Goal: Transaction & Acquisition: Purchase product/service

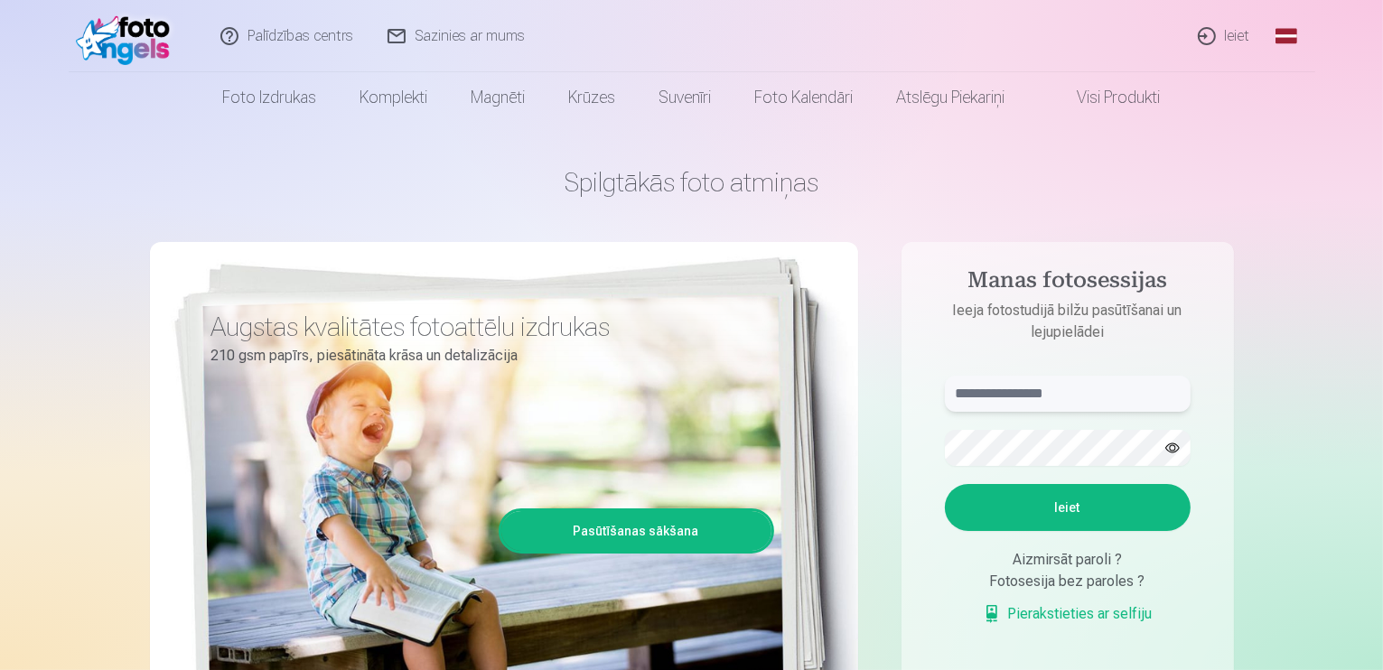
click at [965, 399] on input "text" at bounding box center [1068, 394] width 246 height 36
type input "**********"
click at [945, 484] on button "Ieiet" at bounding box center [1068, 507] width 246 height 47
click at [1169, 444] on button "button" at bounding box center [1173, 448] width 34 height 34
click at [1040, 503] on button "Ieiet" at bounding box center [1068, 507] width 246 height 47
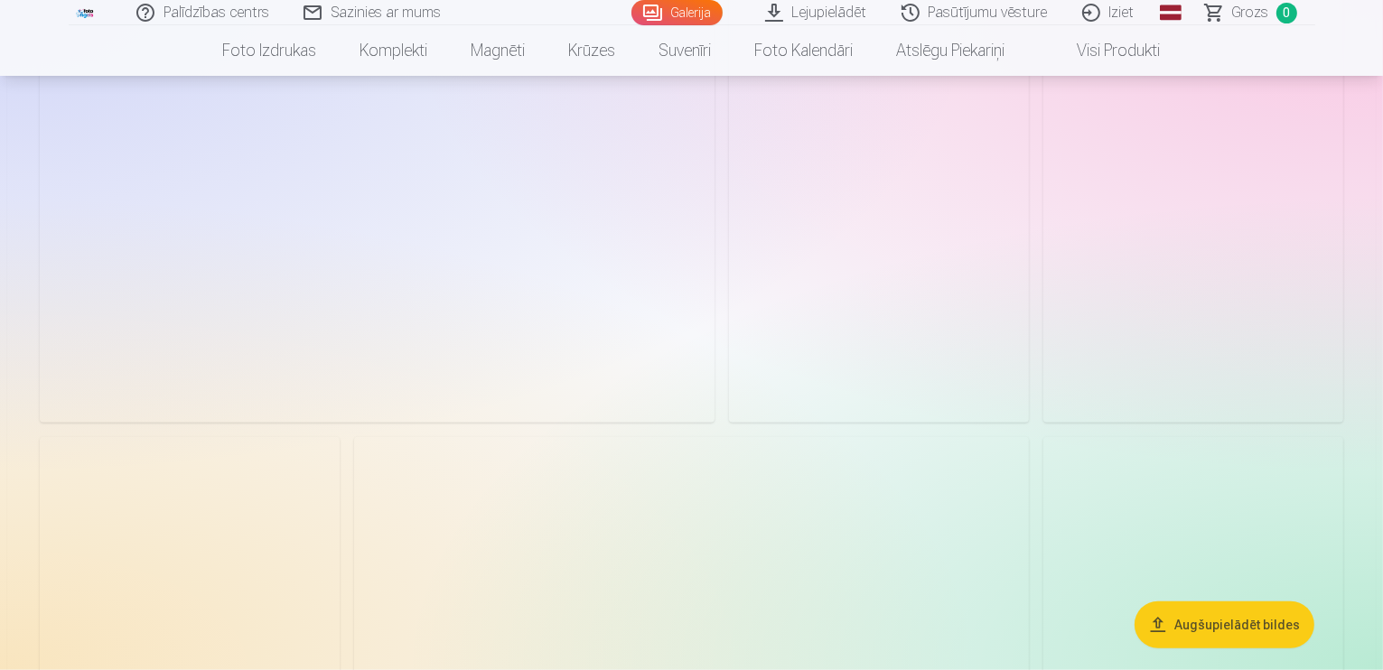
scroll to position [1843, 0]
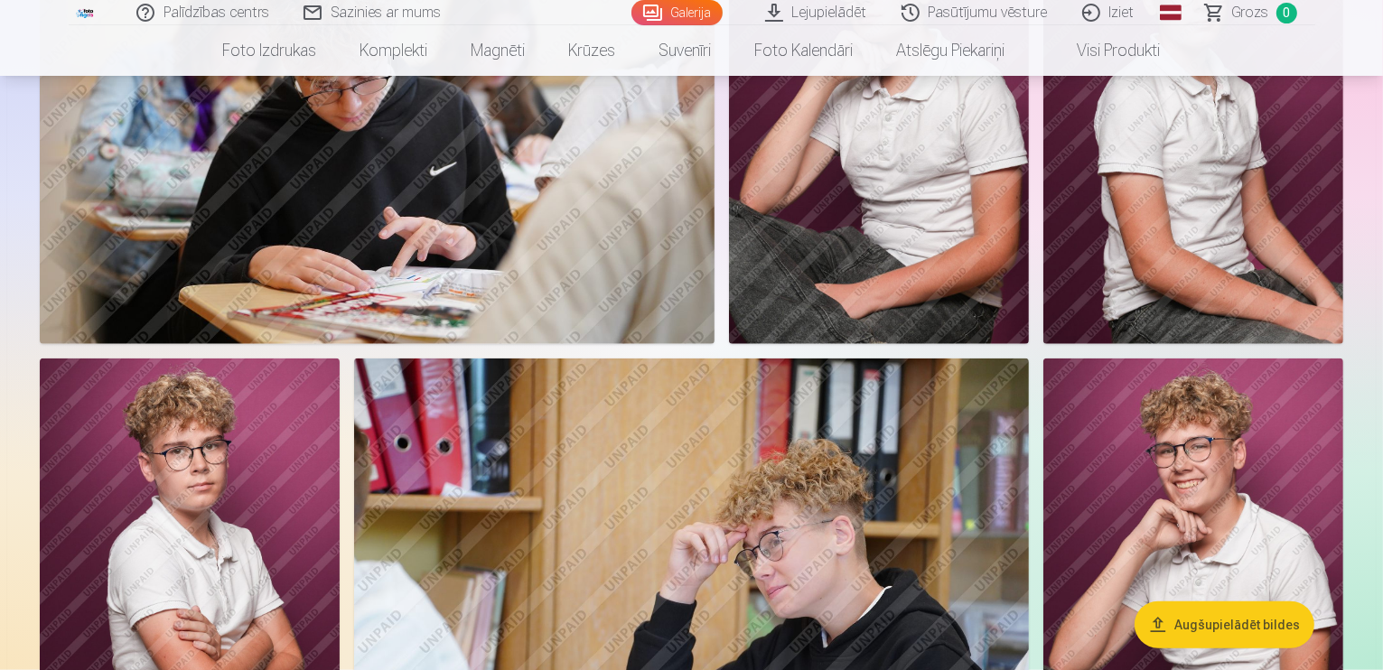
click at [1204, 624] on button "Augšupielādēt bildes" at bounding box center [1225, 625] width 180 height 47
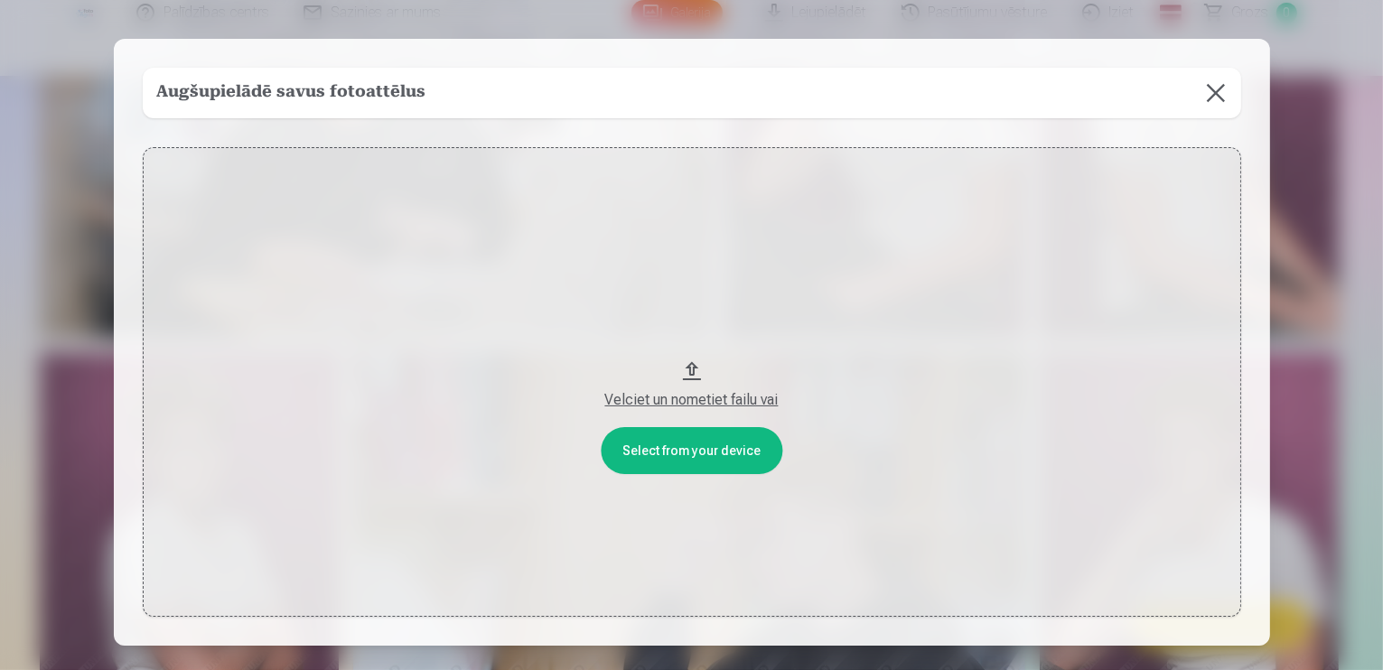
scroll to position [1847, 0]
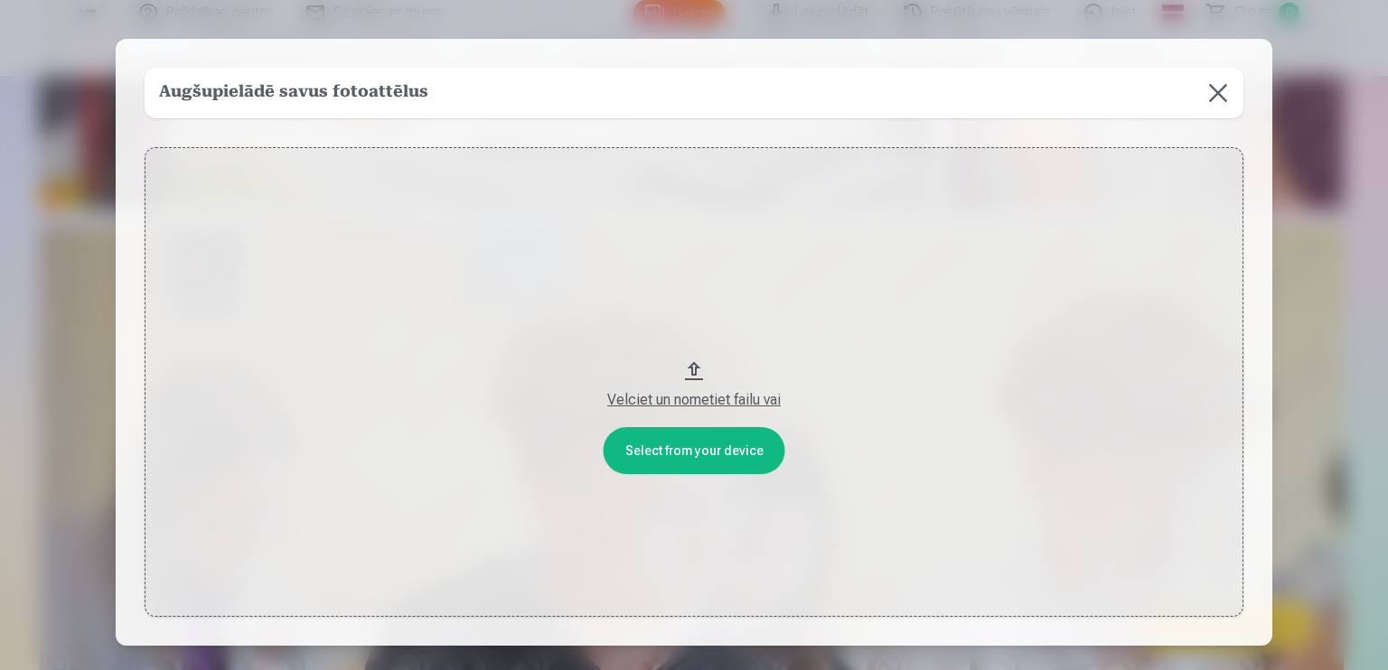
click at [676, 393] on div "Velciet un nometiet failu vai" at bounding box center [694, 400] width 1063 height 22
click at [674, 464] on button "Velciet un nometiet failu vai" at bounding box center [694, 381] width 1099 height 469
click at [696, 370] on button "Velciet un nometiet failu vai" at bounding box center [694, 381] width 1099 height 469
click at [694, 363] on button "Velciet un nometiet failu vai" at bounding box center [694, 381] width 1099 height 469
click at [1209, 88] on button at bounding box center [1218, 93] width 51 height 51
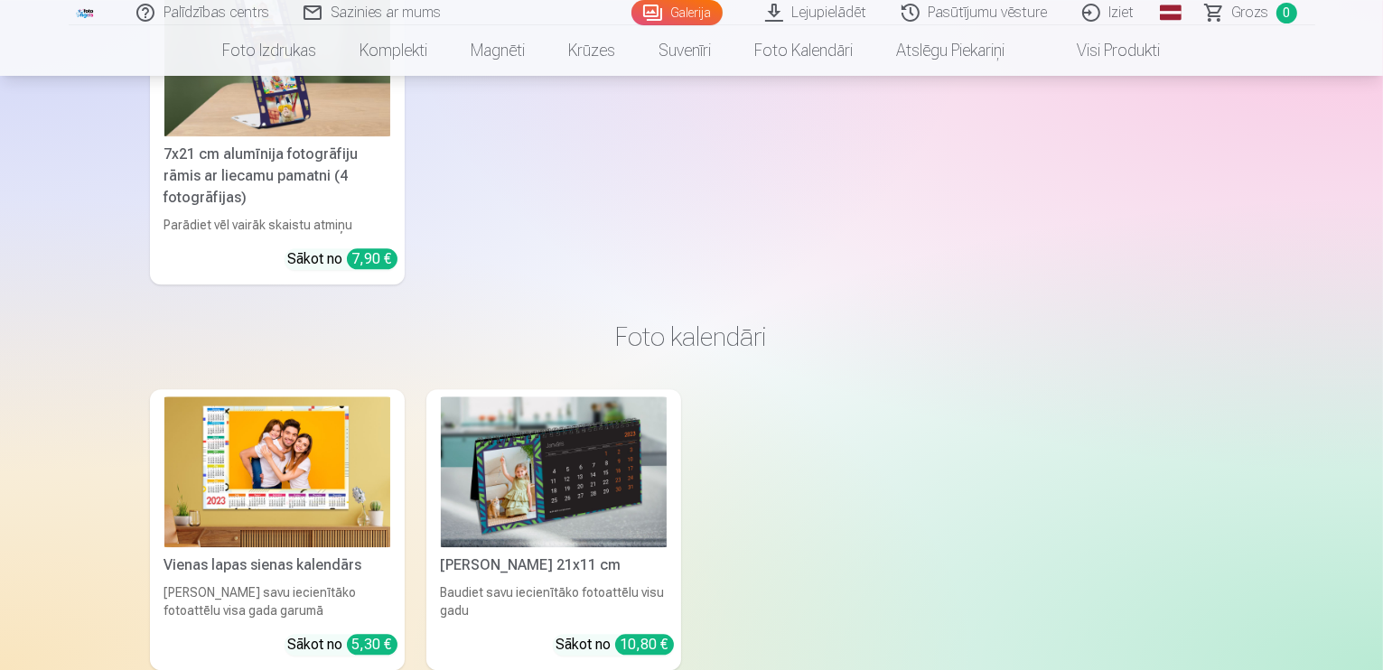
scroll to position [11353, 0]
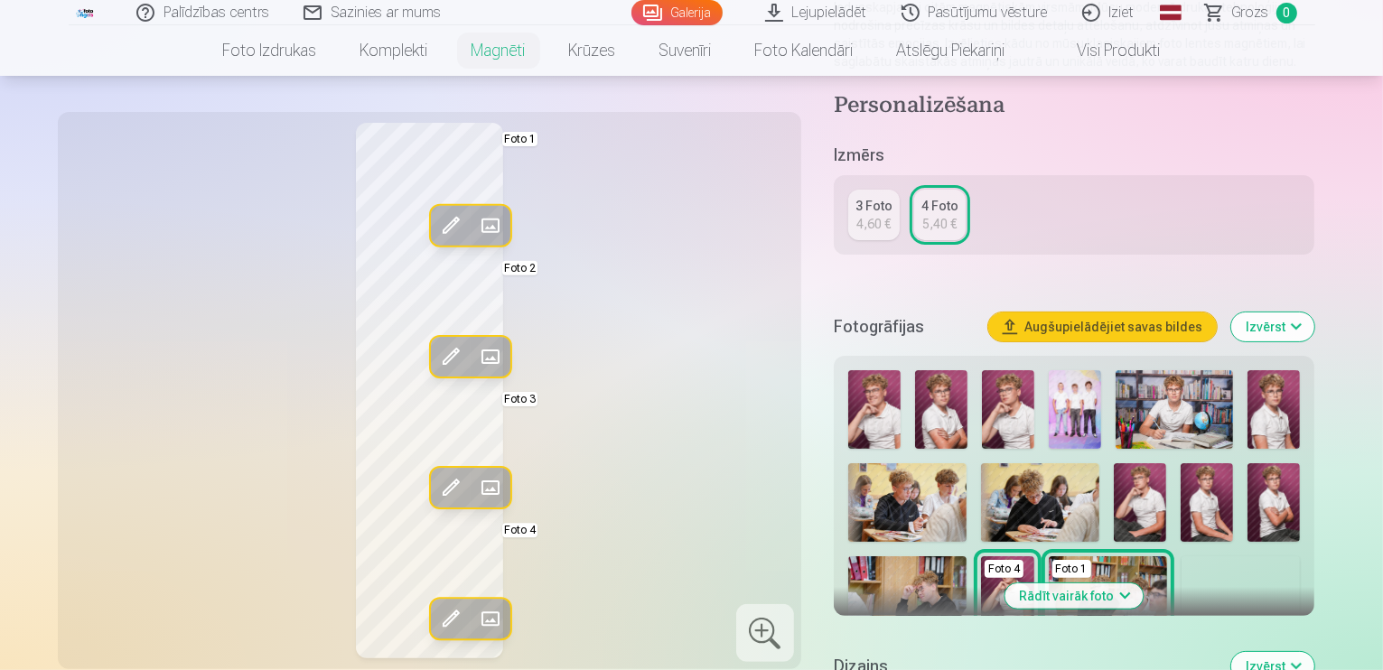
scroll to position [289, 0]
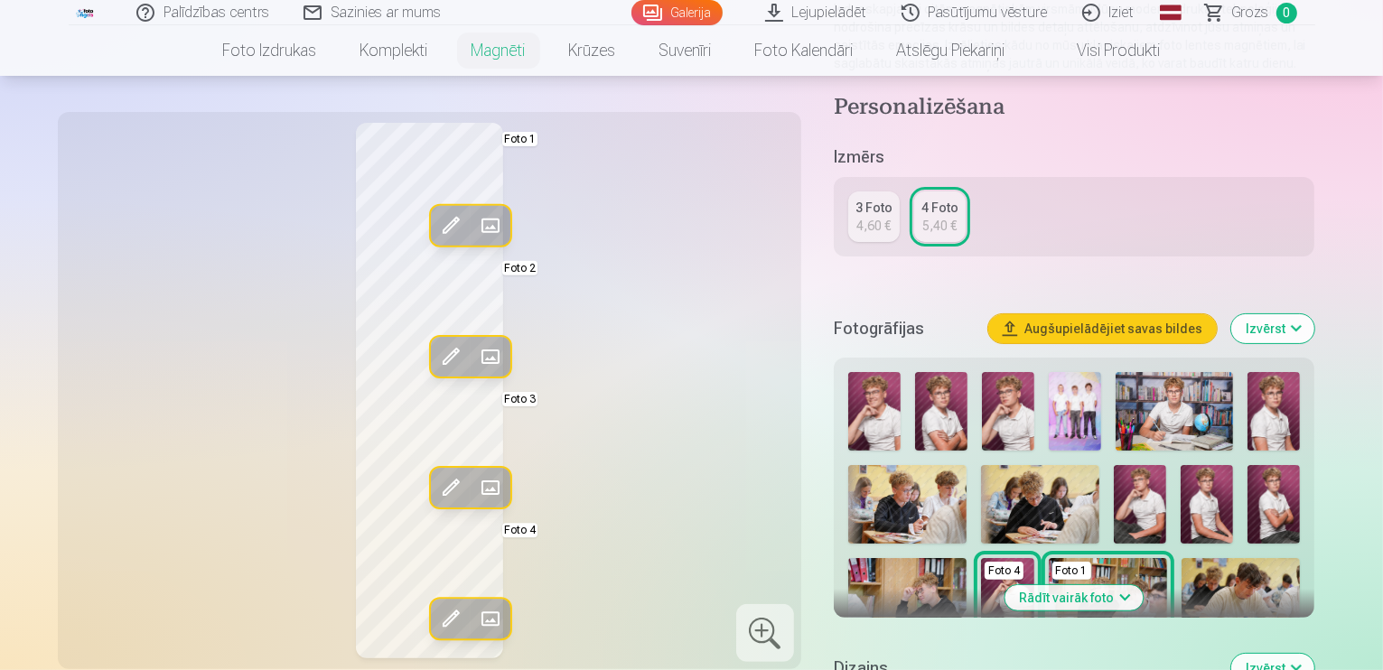
click at [1234, 408] on img at bounding box center [1175, 411] width 118 height 79
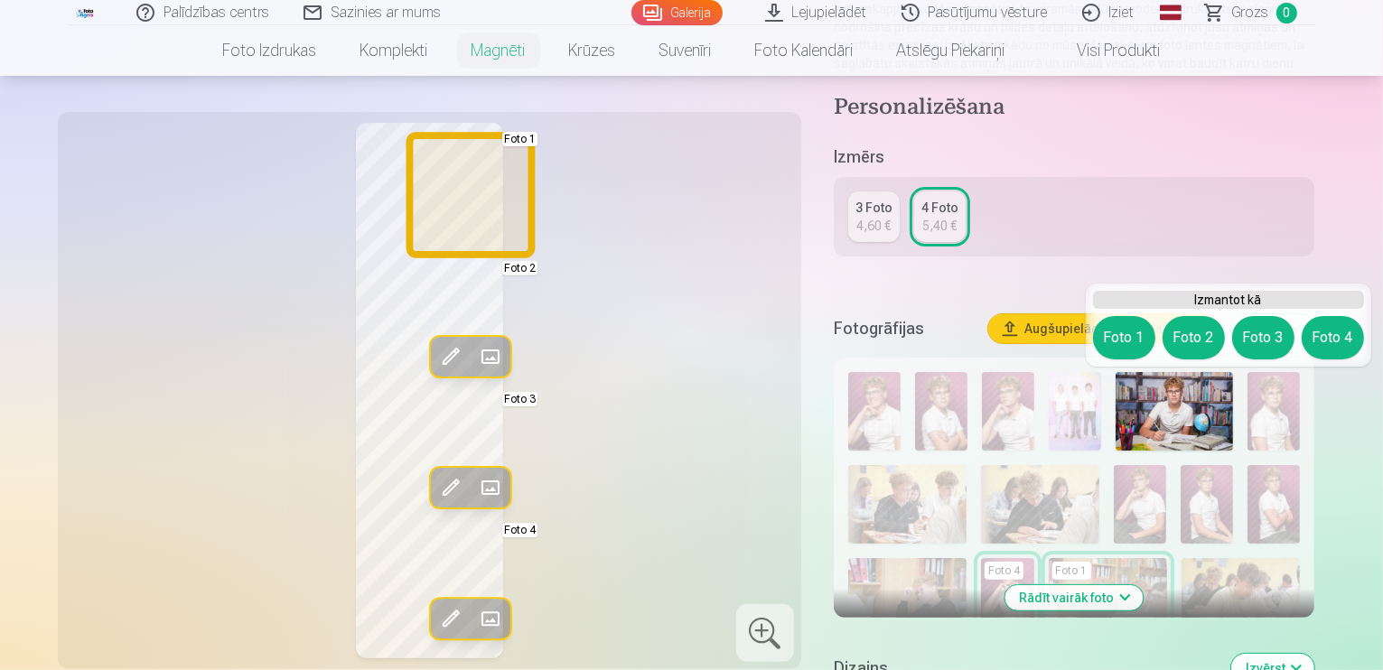
click at [1127, 333] on button "Foto 1" at bounding box center [1124, 337] width 62 height 43
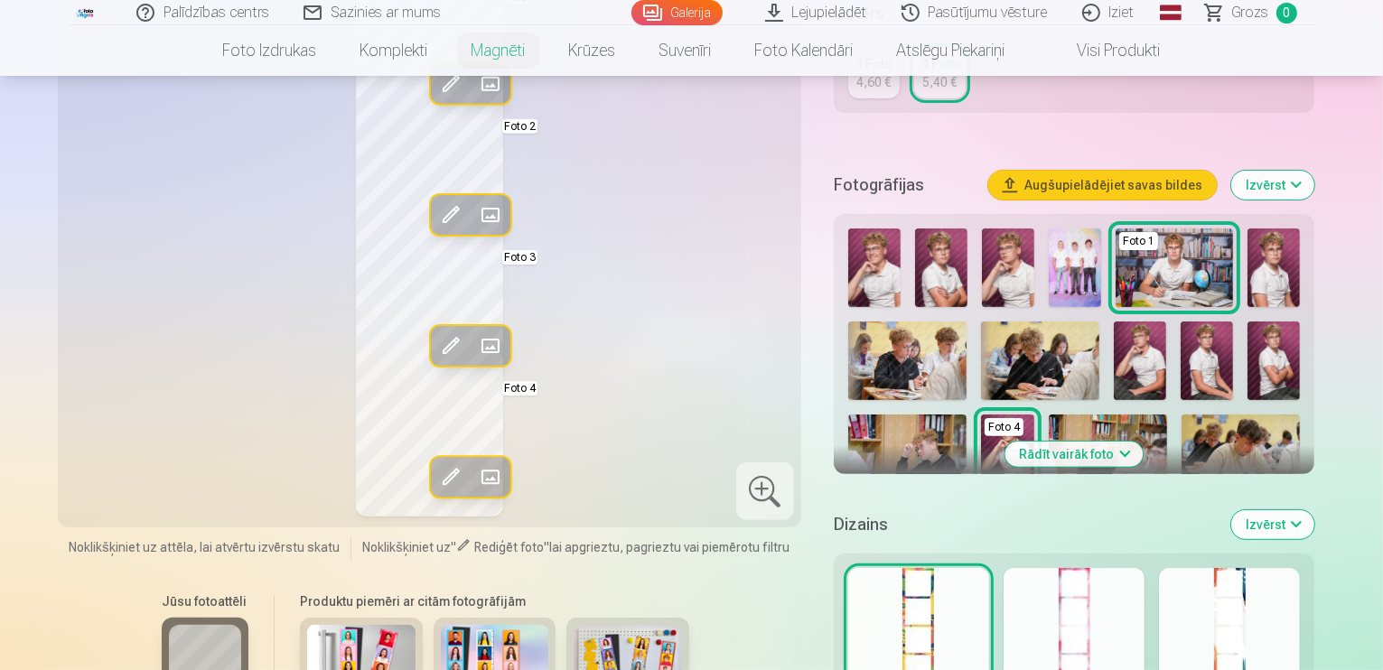
scroll to position [434, 0]
click at [1128, 456] on button "Rādīt vairāk foto" at bounding box center [1075, 453] width 138 height 25
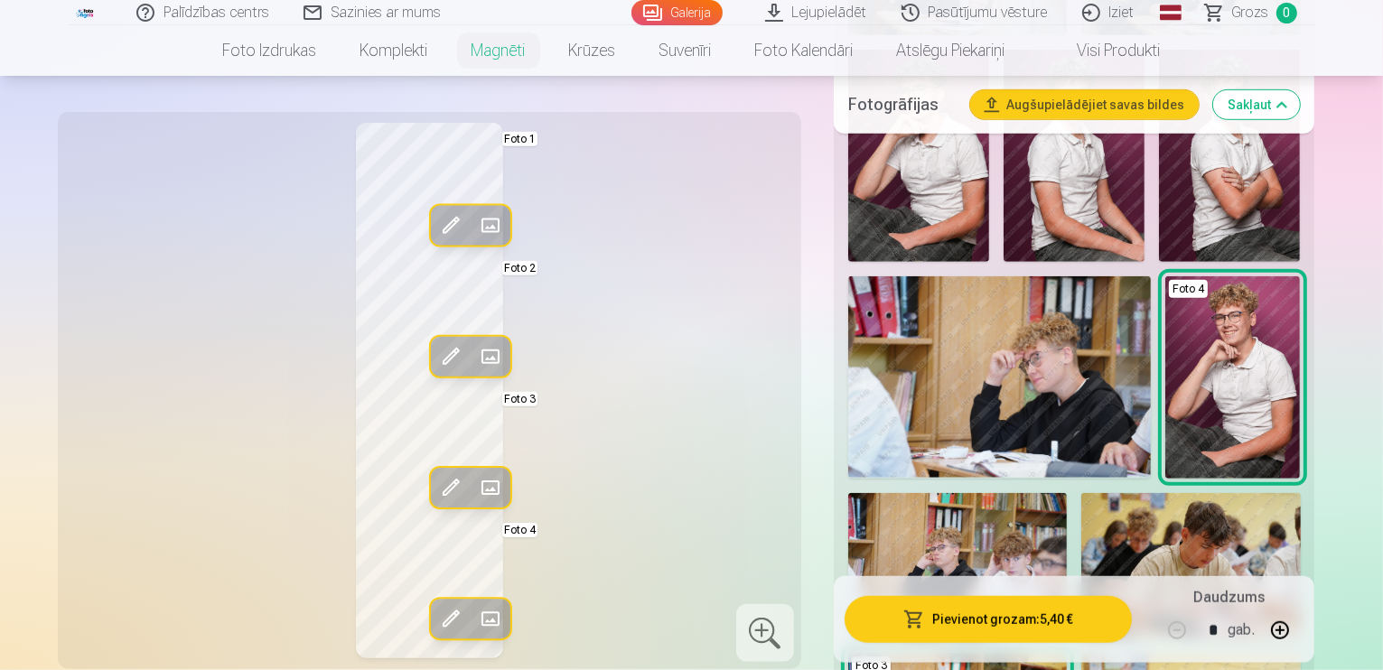
scroll to position [1265, 0]
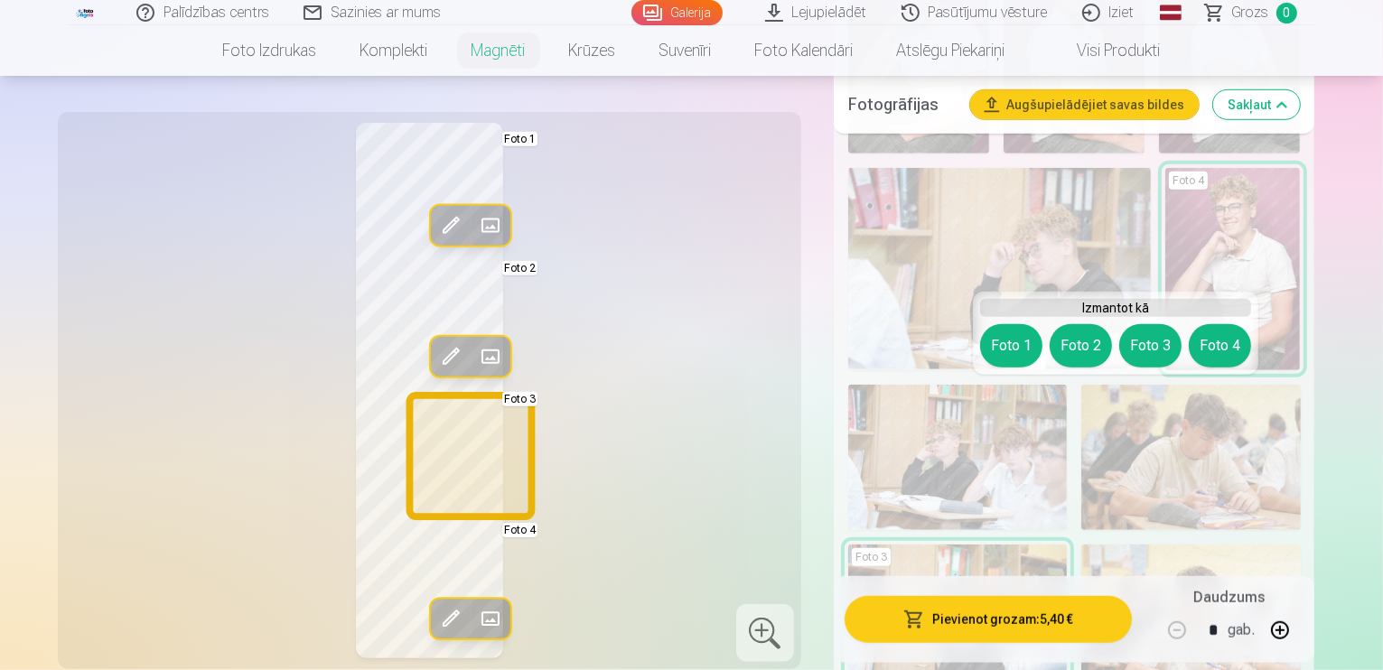
click at [1153, 348] on button "Foto 3" at bounding box center [1151, 345] width 62 height 43
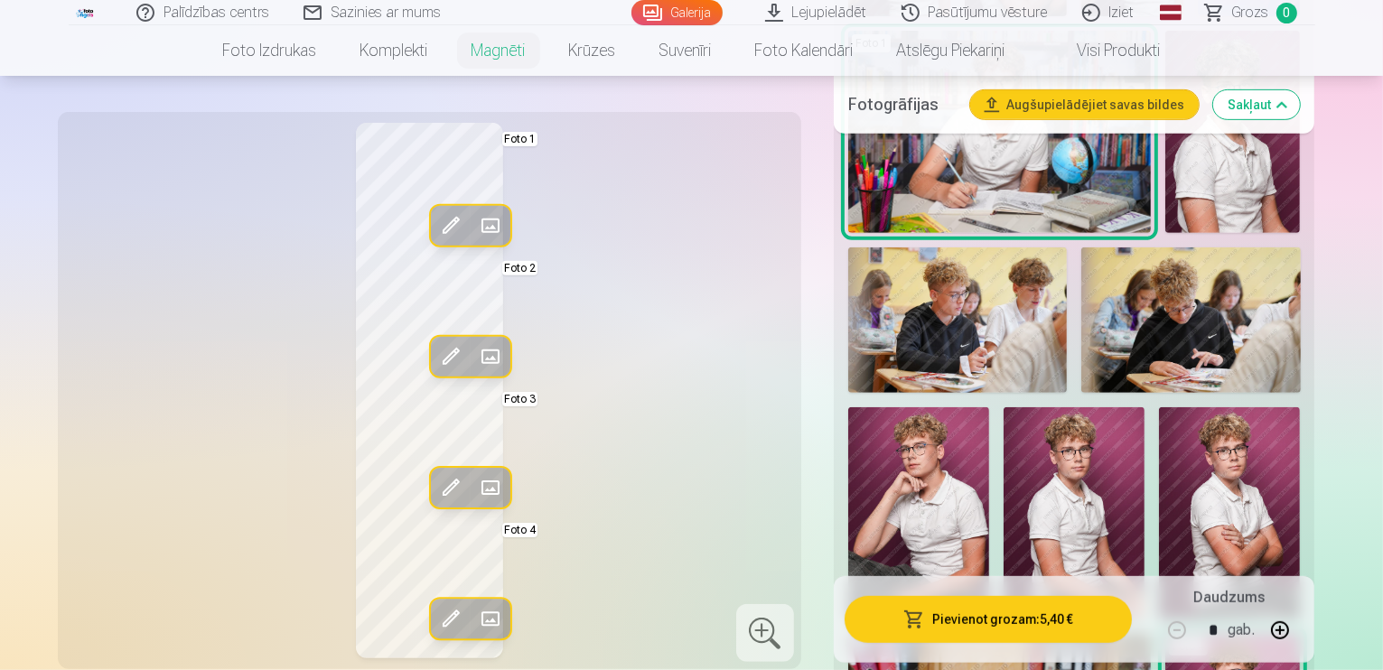
scroll to position [795, 0]
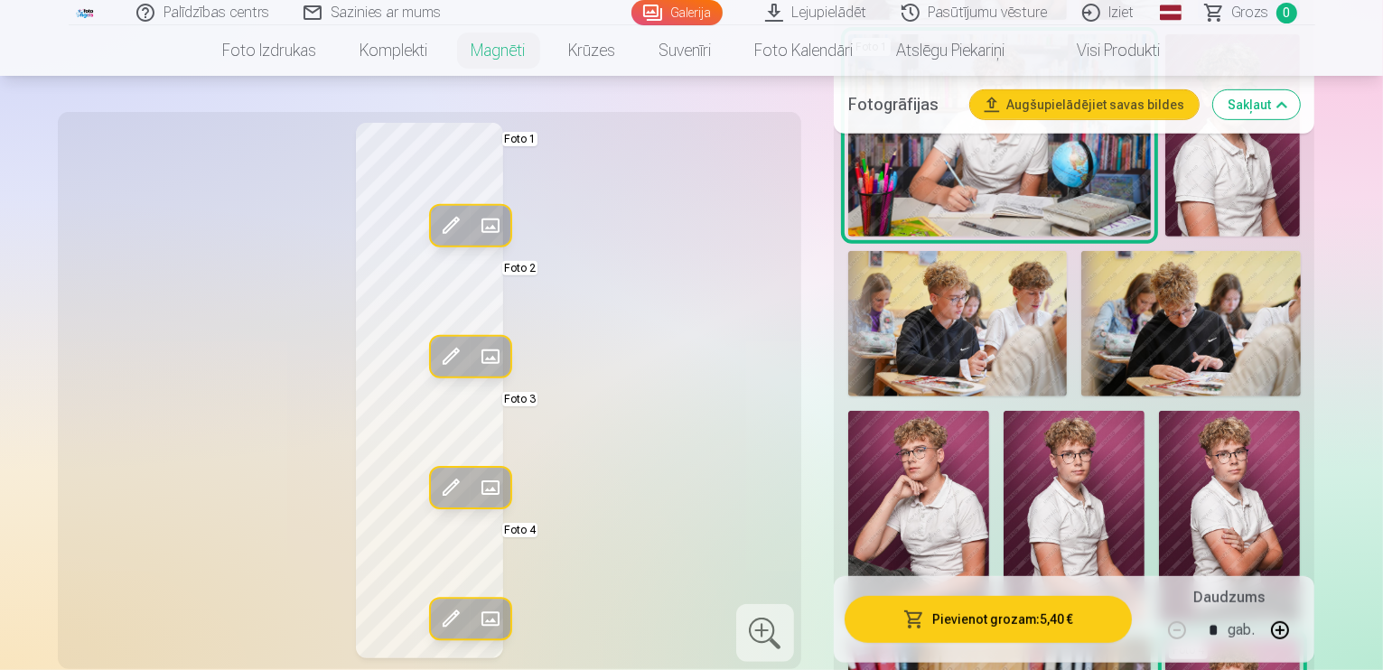
click at [989, 411] on img at bounding box center [919, 516] width 141 height 211
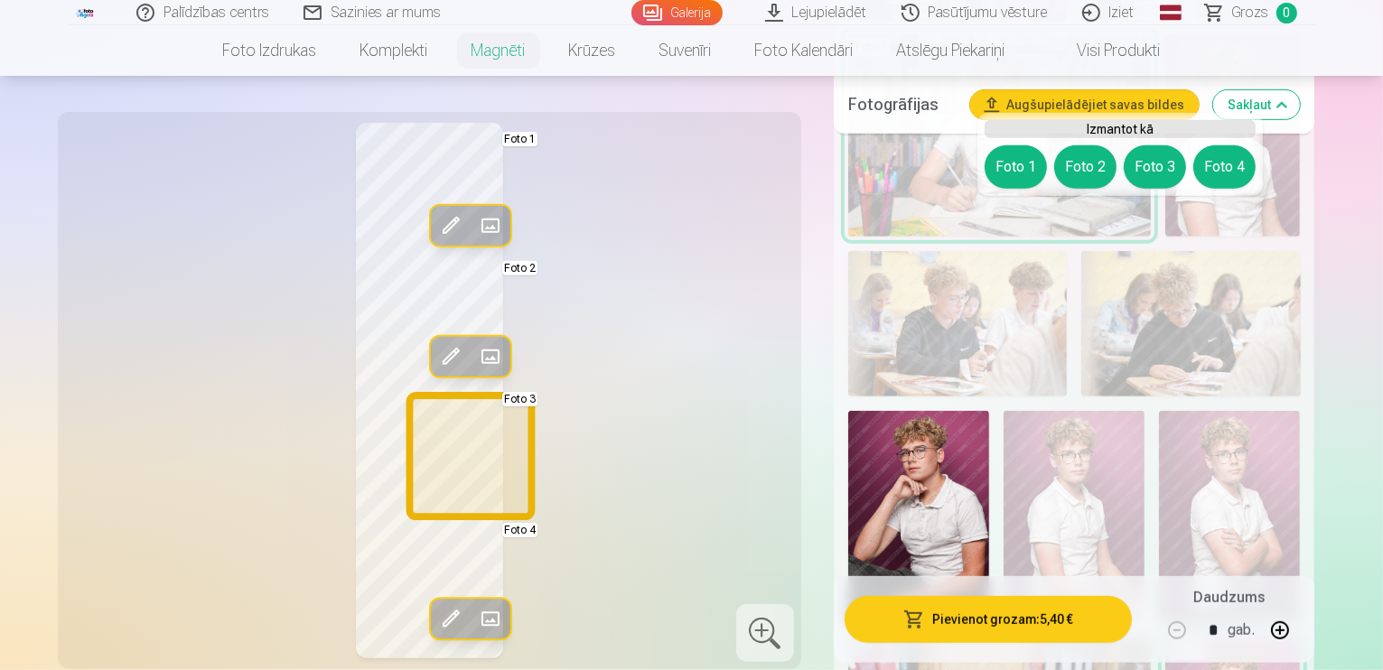
click at [1156, 164] on button "Foto 3" at bounding box center [1155, 166] width 62 height 43
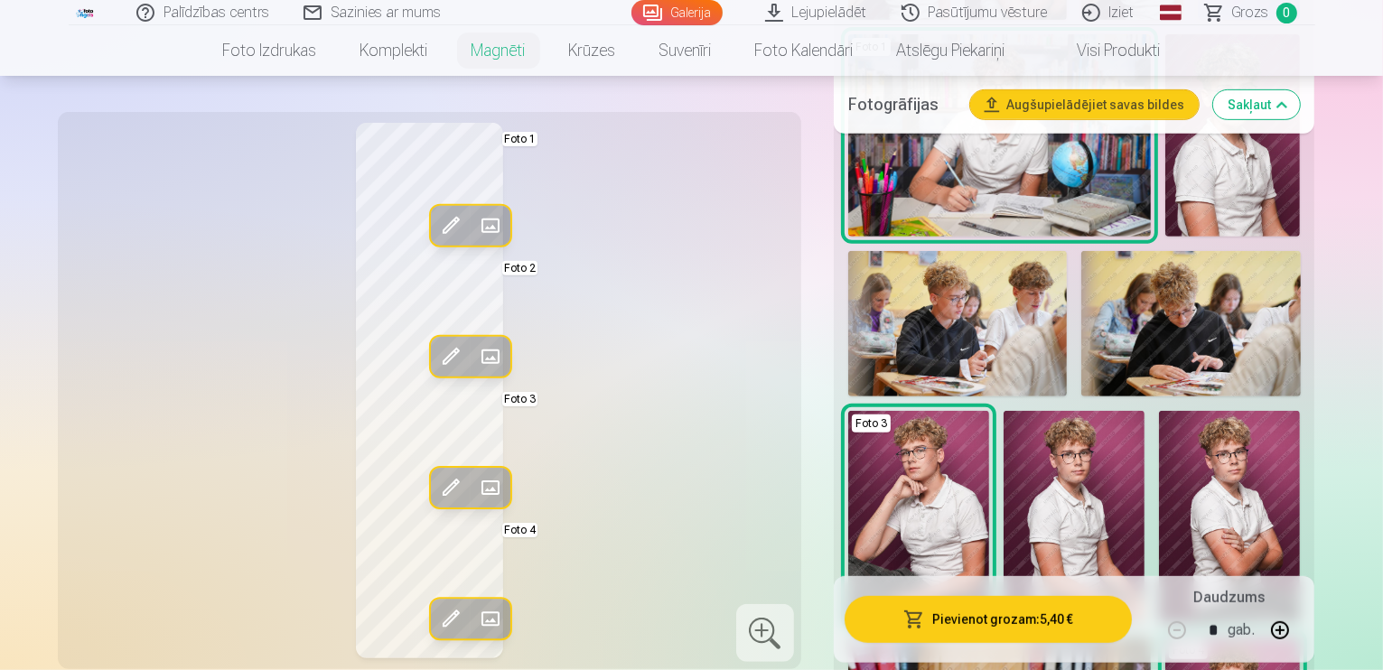
click at [1145, 411] on img at bounding box center [1074, 516] width 141 height 211
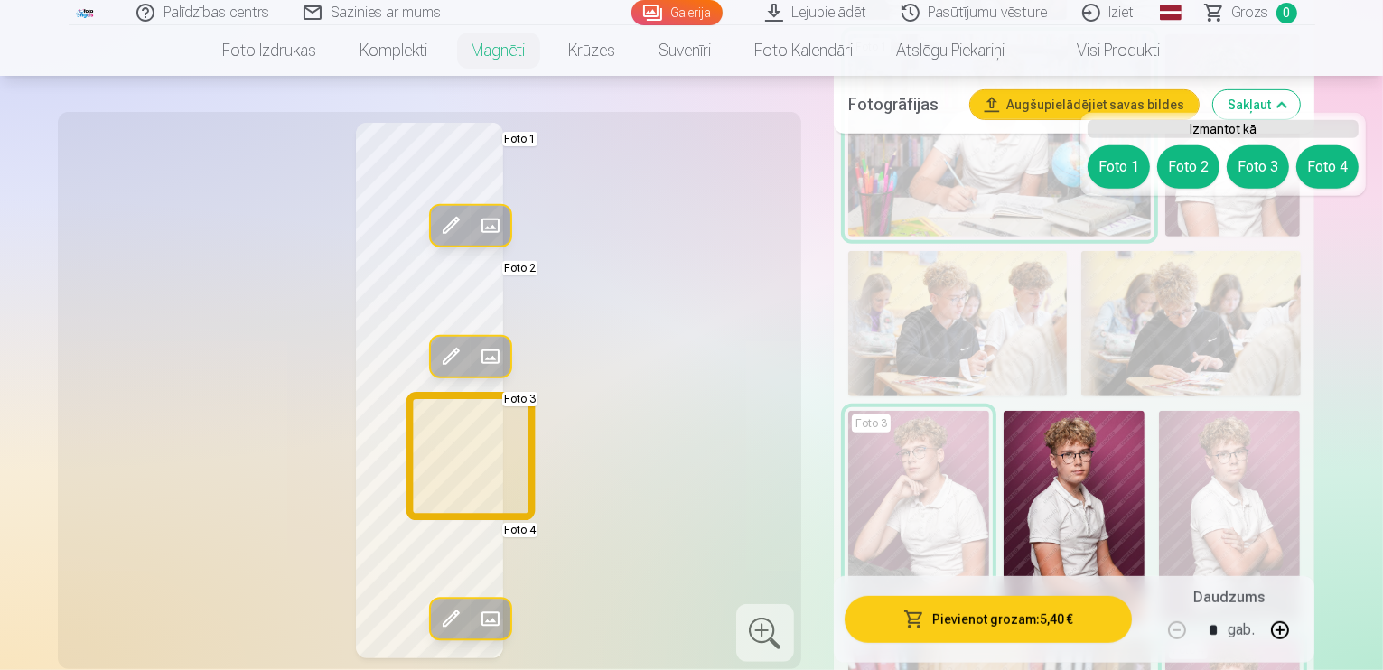
click at [1274, 162] on button "Foto 3" at bounding box center [1258, 166] width 62 height 43
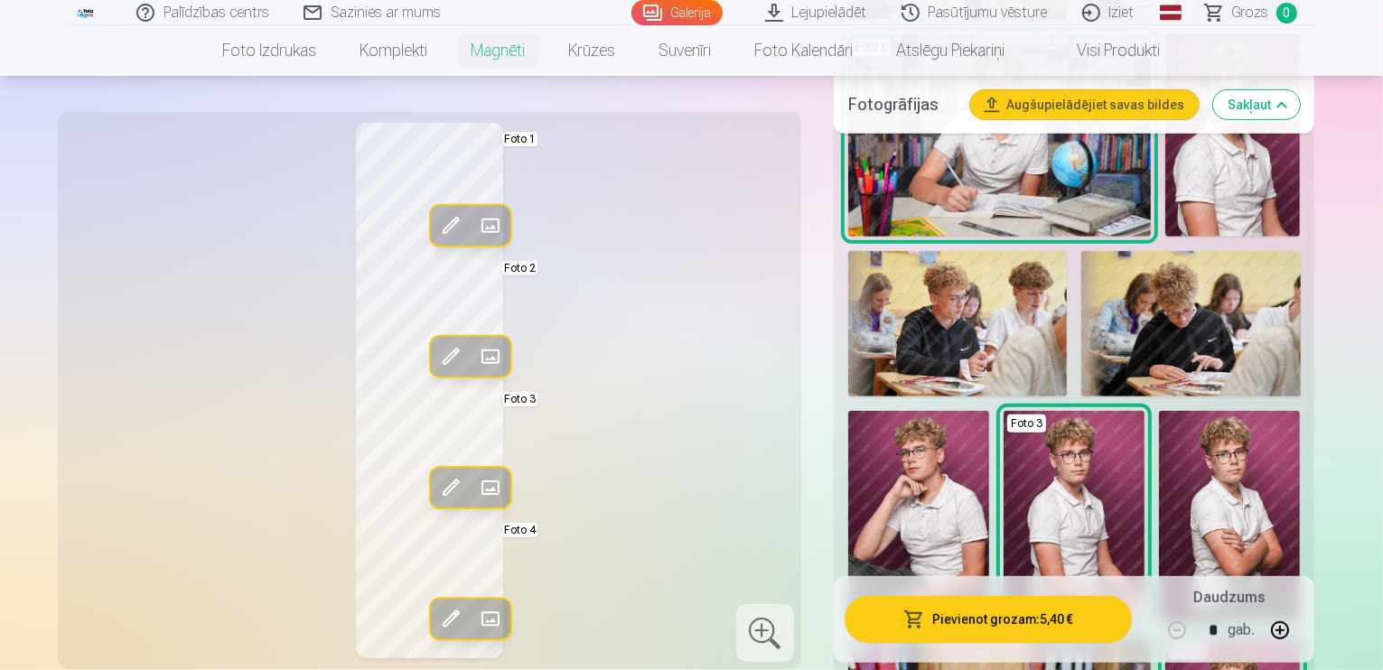
click at [1300, 411] on img at bounding box center [1229, 517] width 141 height 212
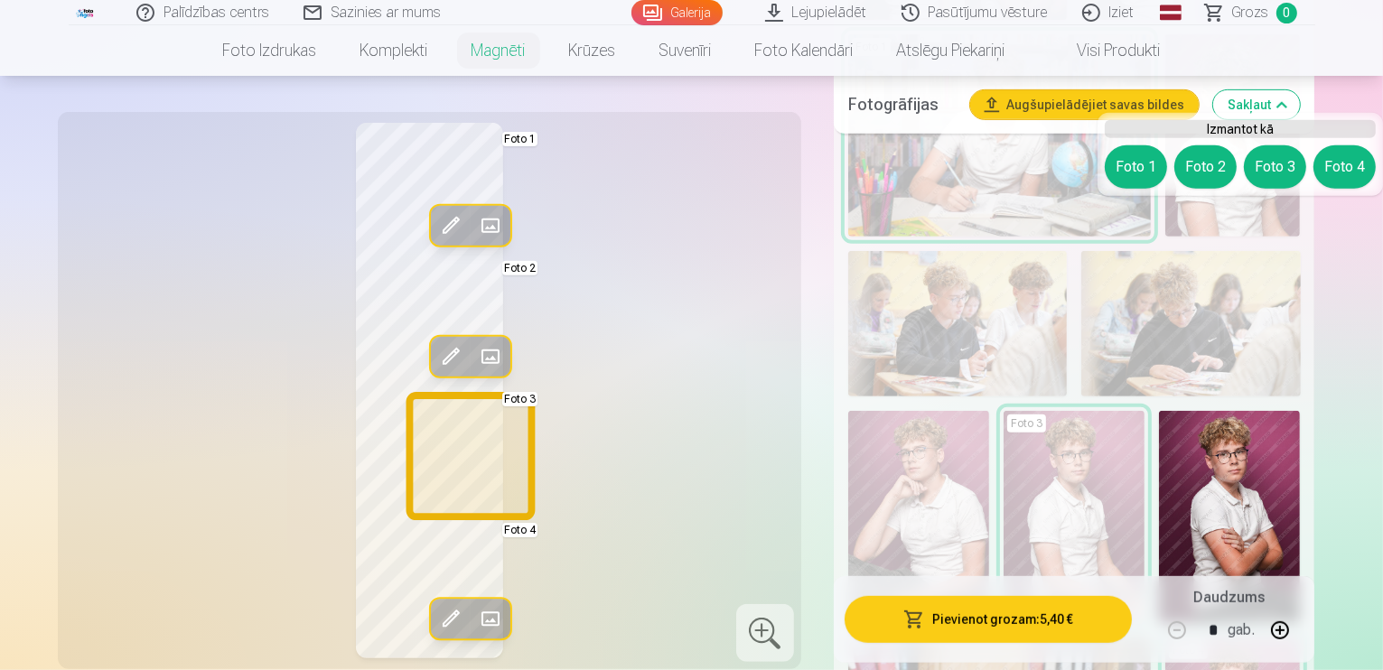
click at [1272, 172] on button "Foto 3" at bounding box center [1275, 166] width 62 height 43
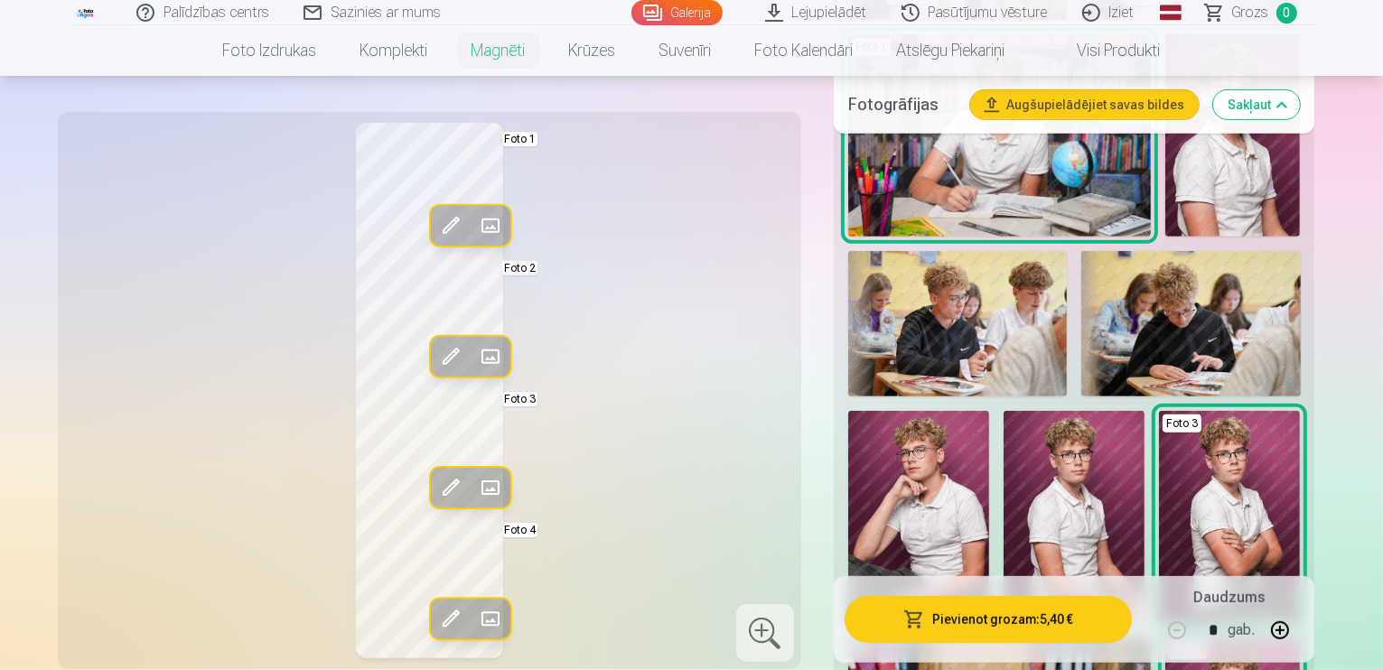
click at [1145, 411] on img at bounding box center [1074, 516] width 141 height 211
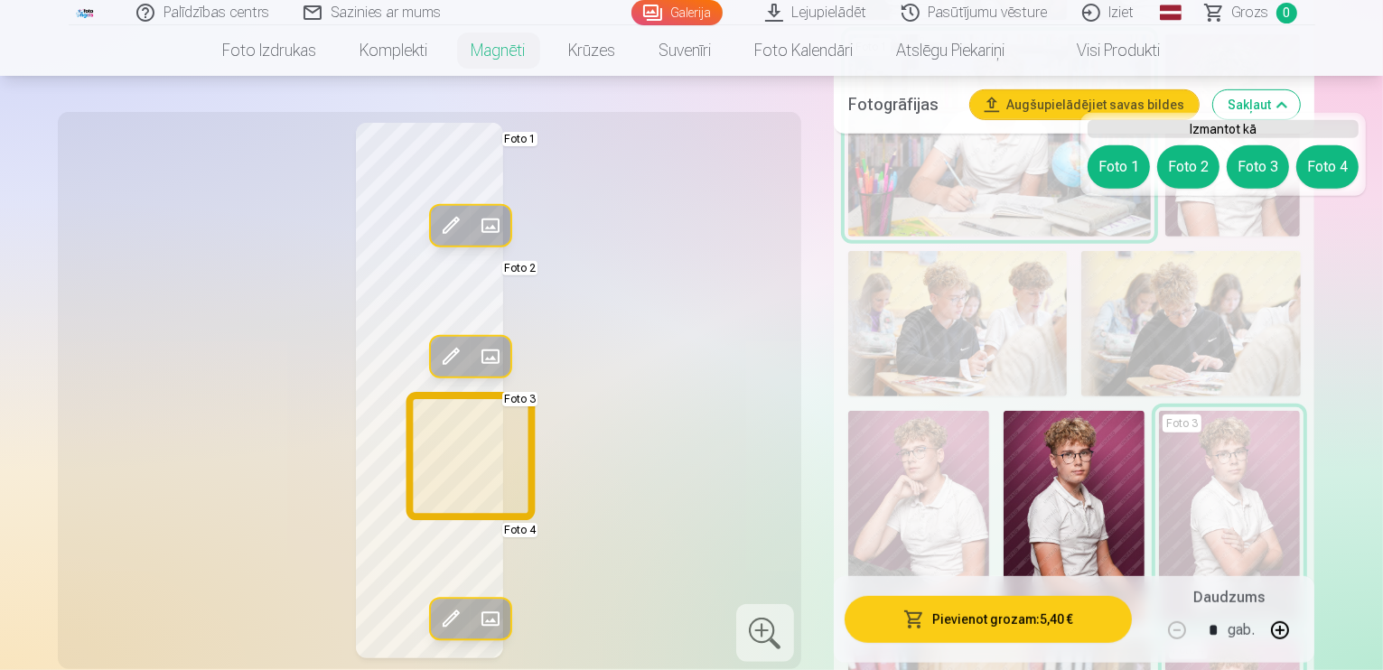
click at [1252, 168] on button "Foto 3" at bounding box center [1258, 166] width 62 height 43
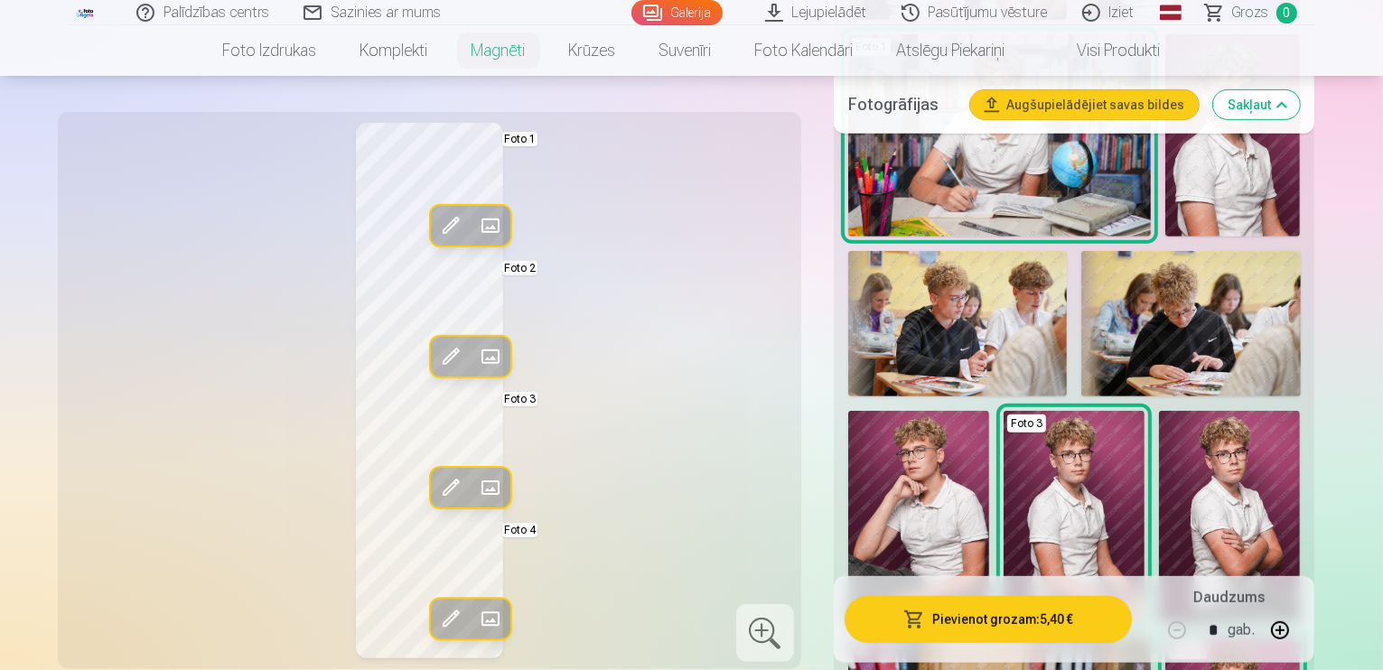
click at [582, 365] on div "Rediģēt foto Aizstāt Foto 1 Rediģēt foto Aizstāt Foto 2 Rediģēt foto Aizstāt Fo…" at bounding box center [430, 391] width 722 height 536
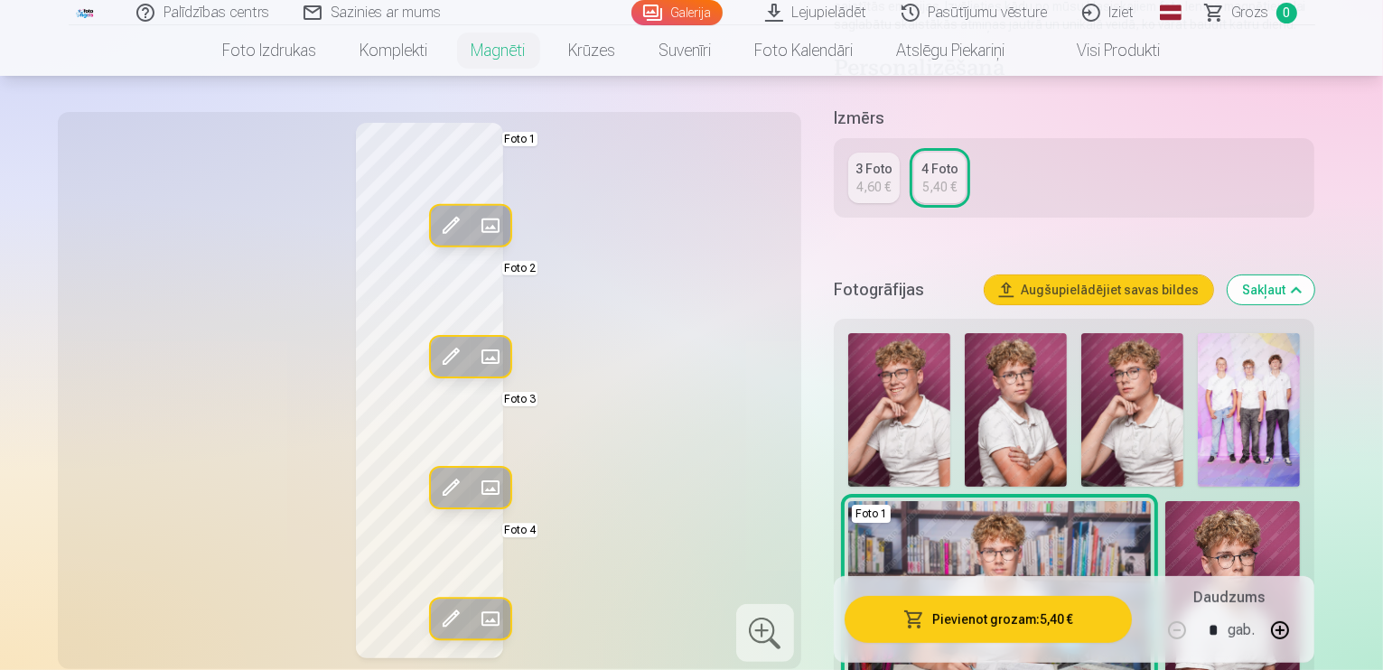
scroll to position [289, 0]
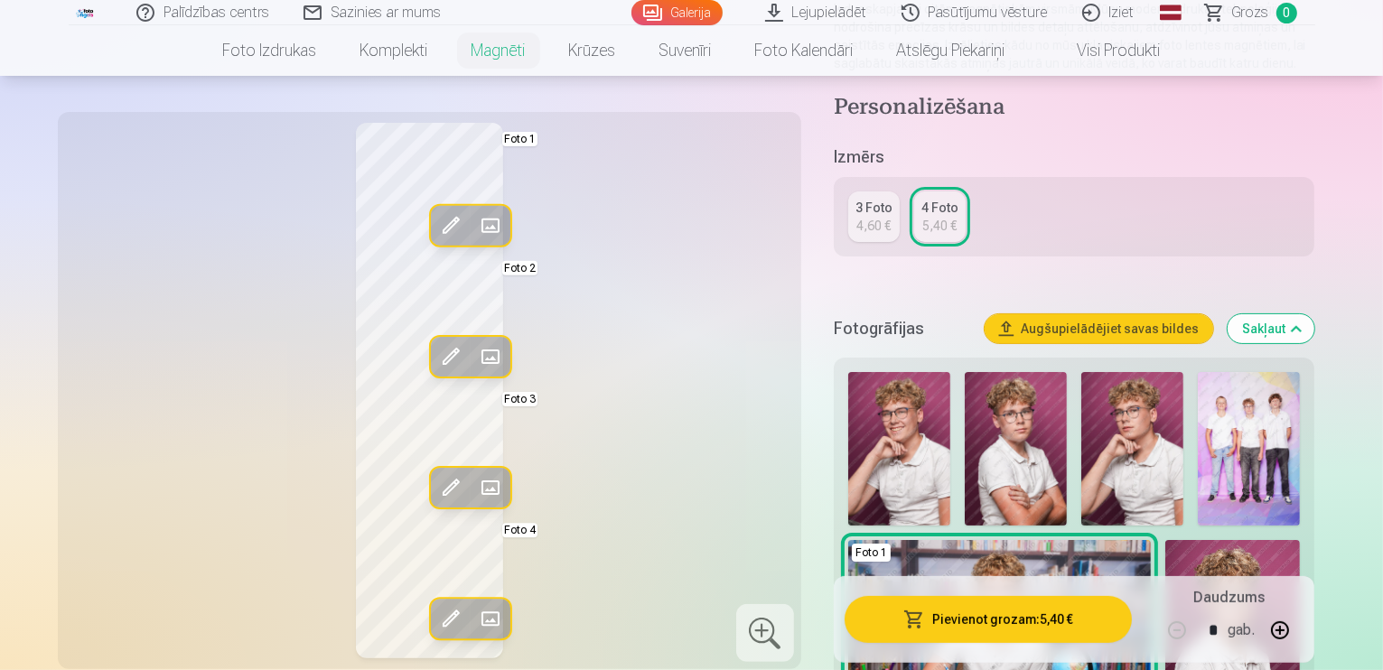
click at [1298, 459] on img at bounding box center [1249, 449] width 102 height 154
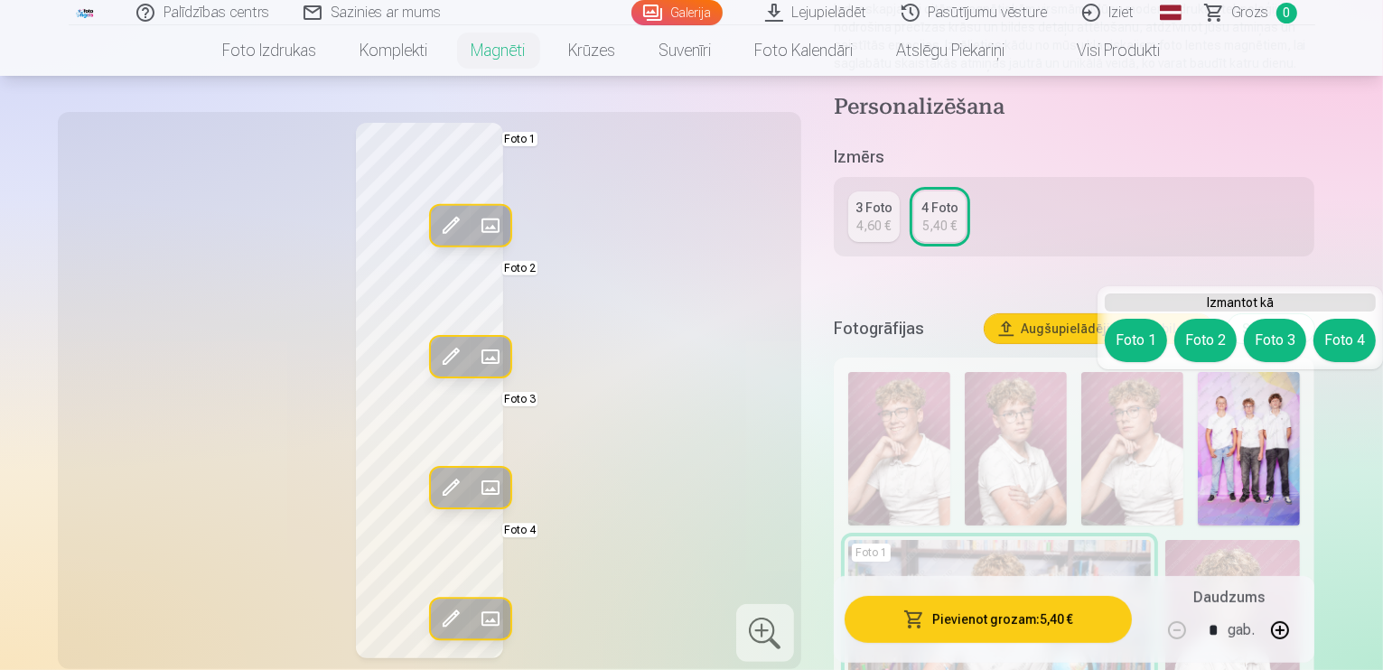
click at [436, 481] on span at bounding box center [450, 488] width 29 height 29
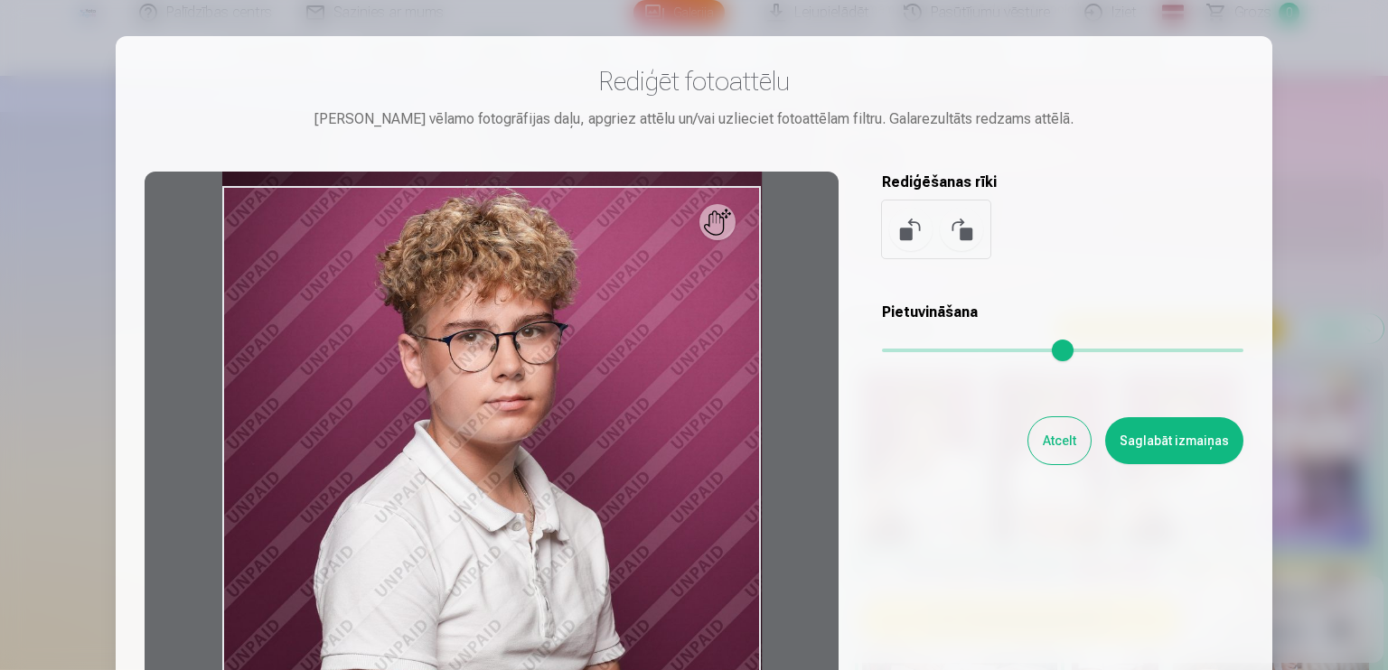
click at [1038, 431] on button "Atcelt" at bounding box center [1059, 440] width 62 height 47
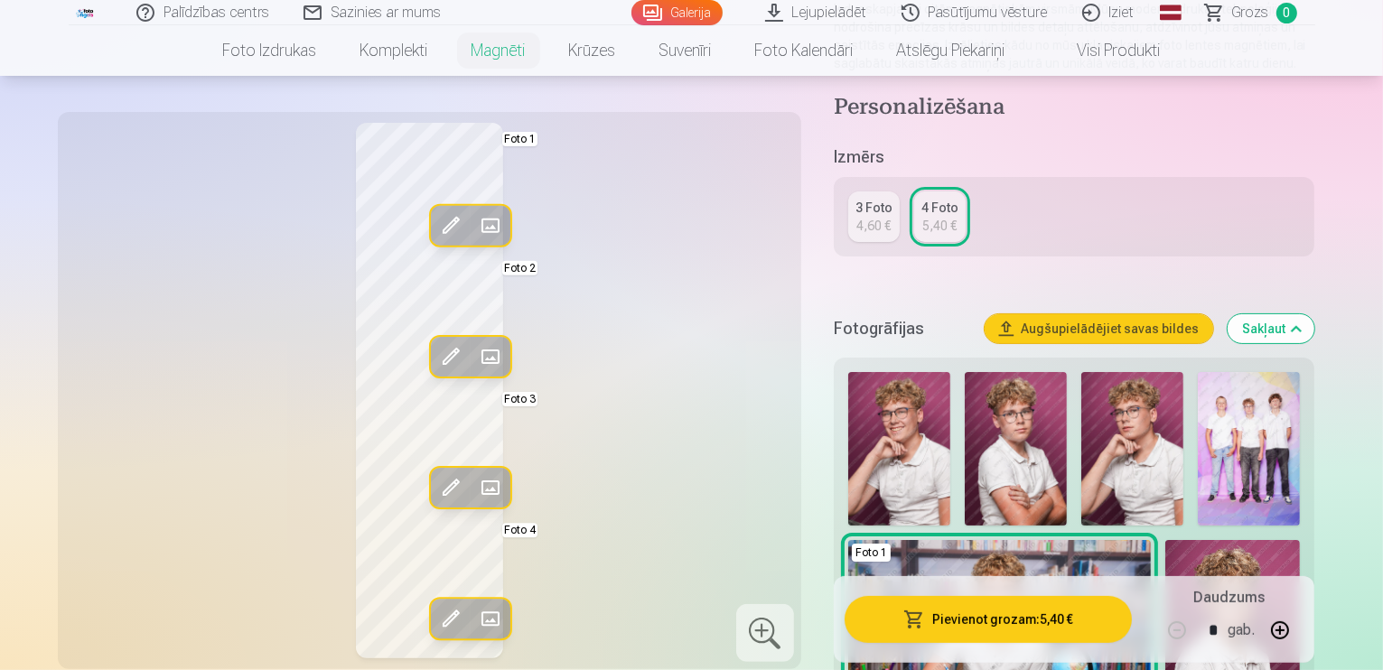
click at [475, 478] on span at bounding box center [489, 488] width 29 height 29
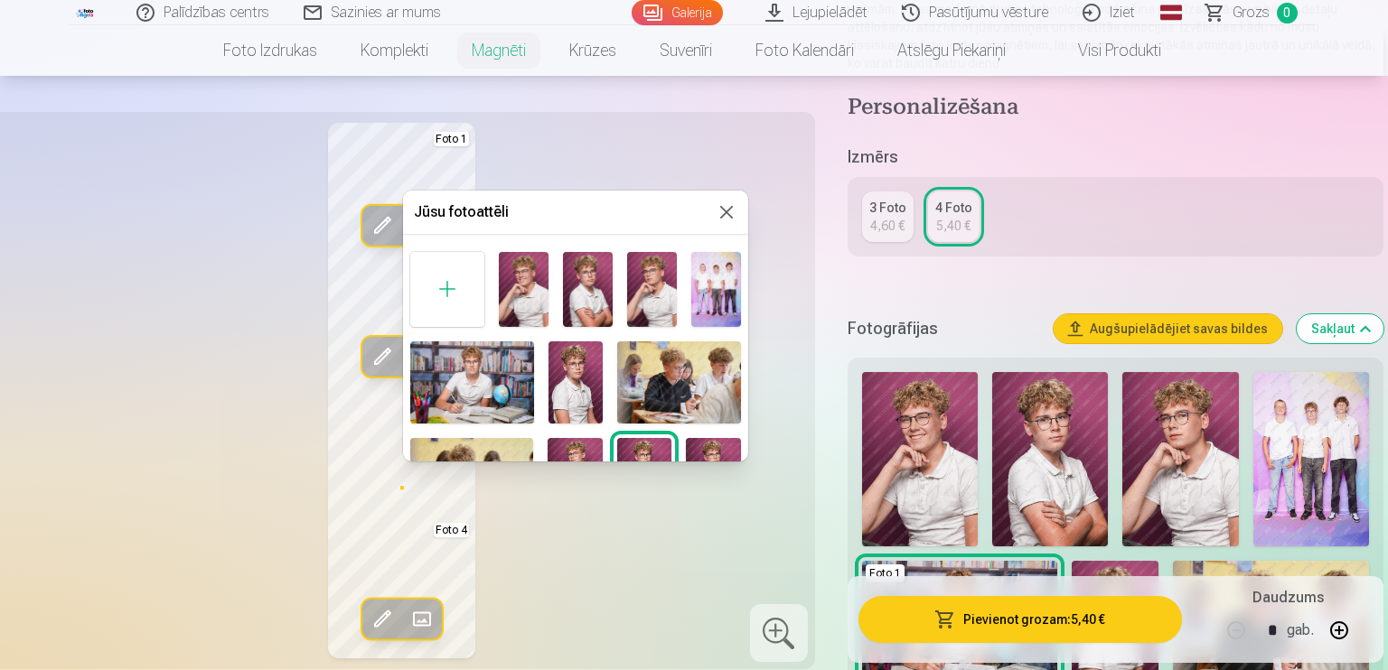
click at [376, 460] on div at bounding box center [694, 335] width 1388 height 670
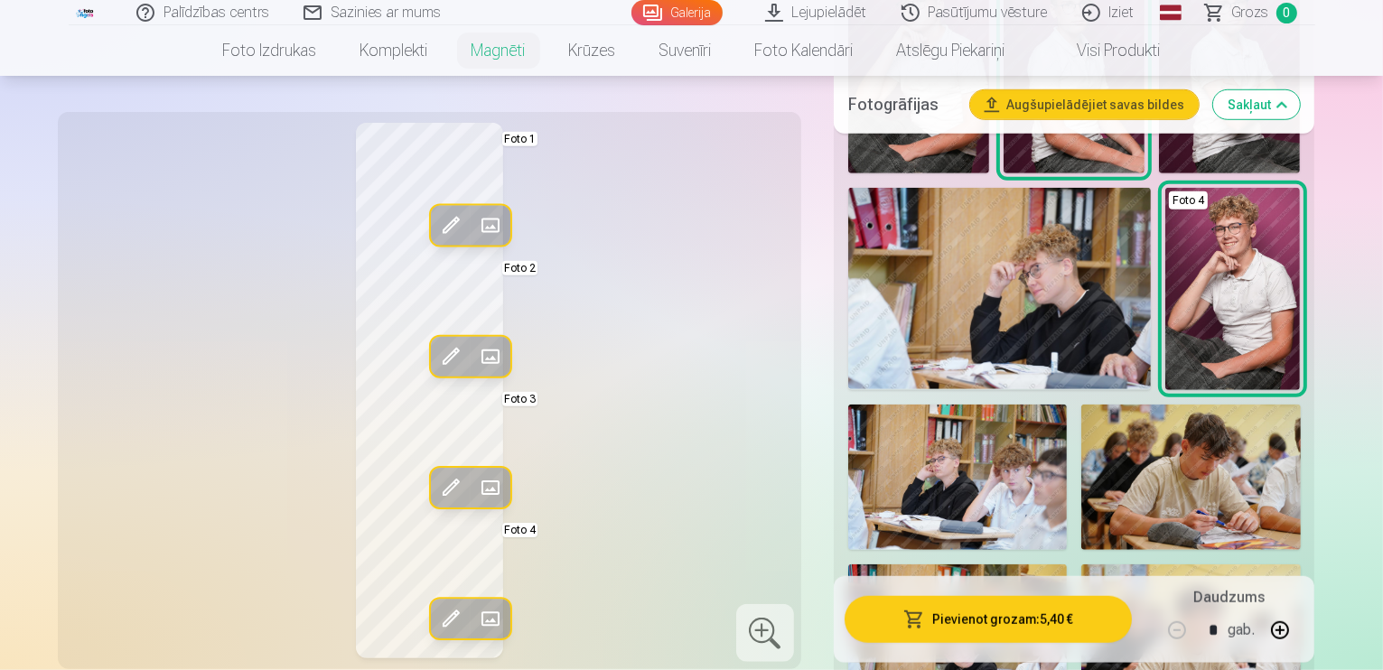
scroll to position [1248, 0]
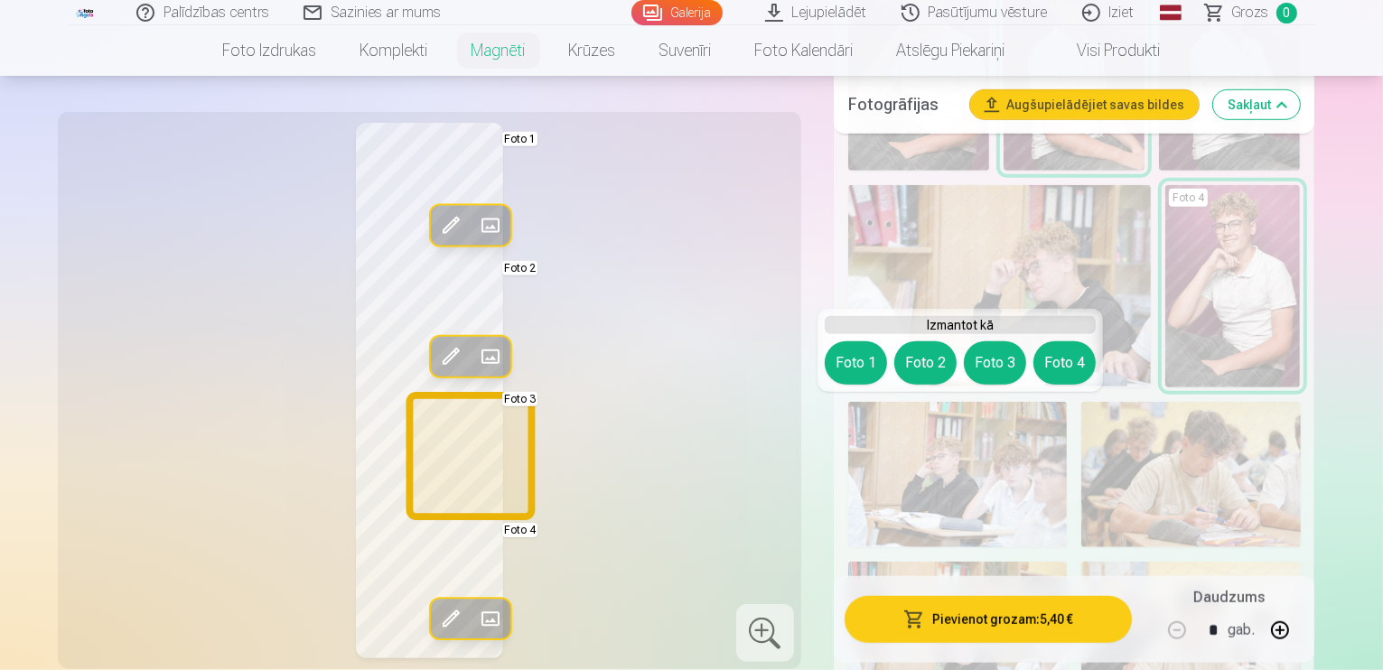
click at [992, 354] on button "Foto 3" at bounding box center [995, 363] width 62 height 43
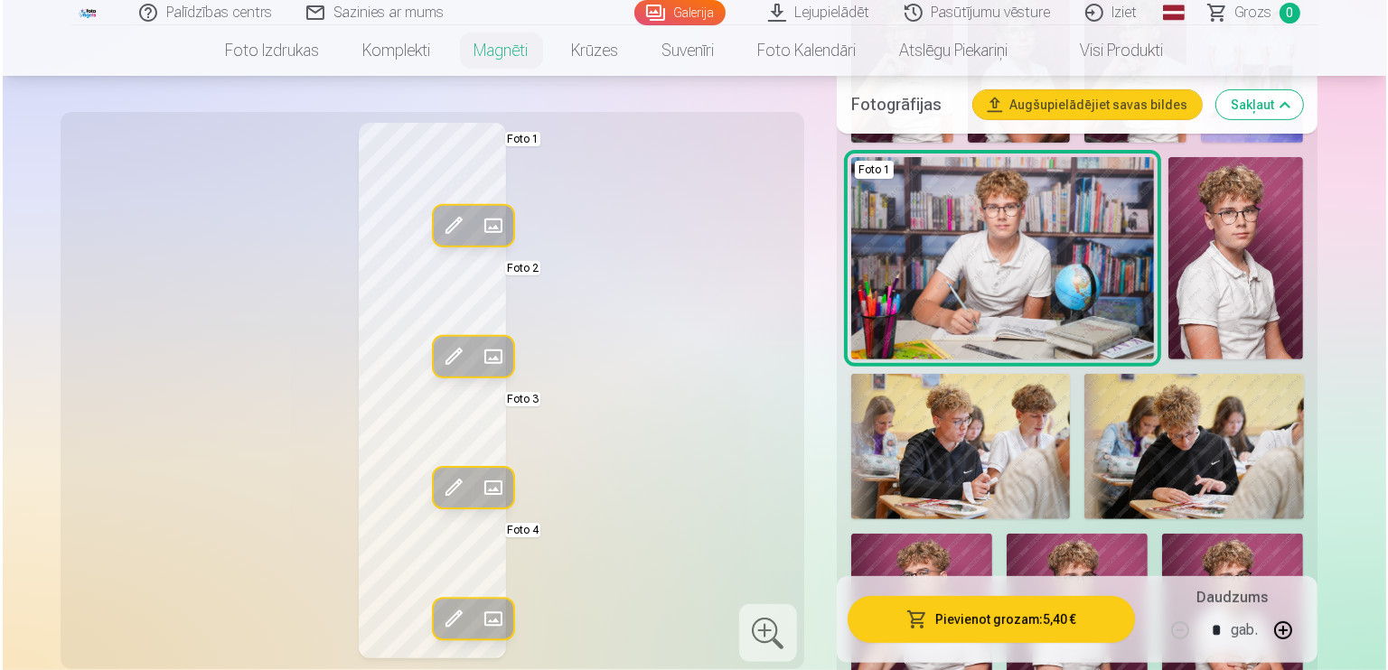
scroll to position [670, 0]
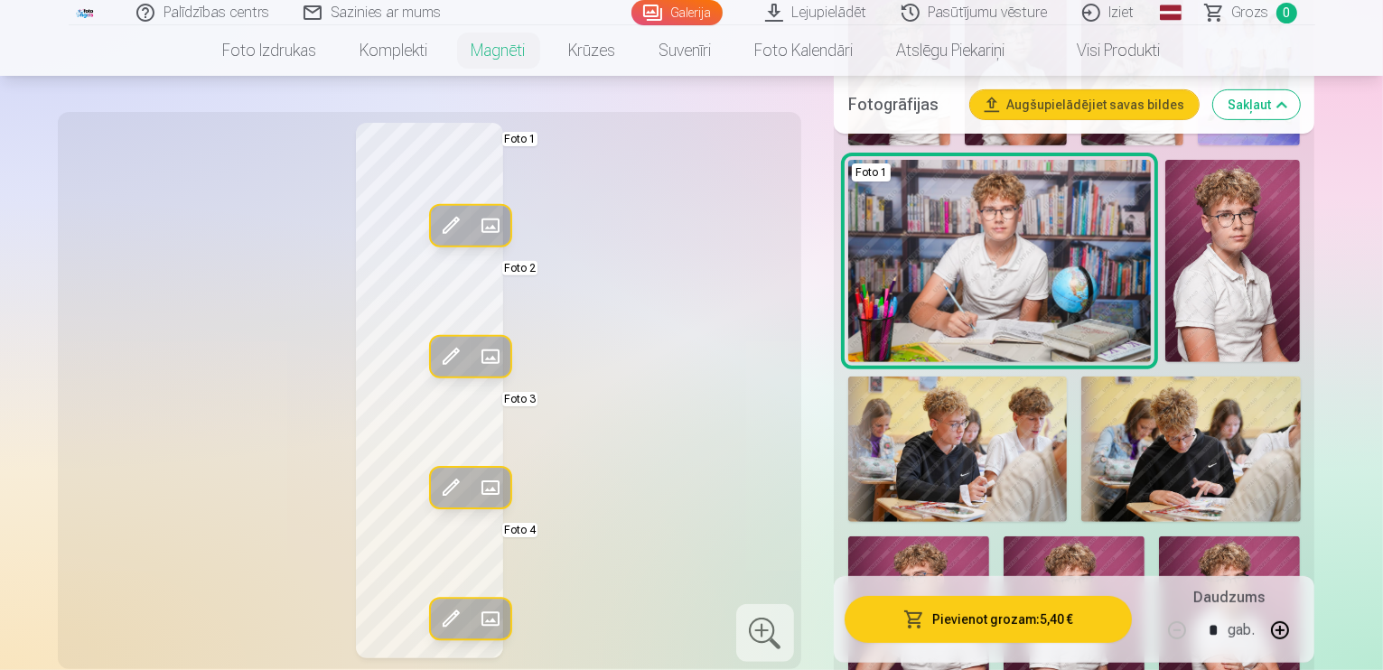
click at [1166, 246] on img at bounding box center [1233, 261] width 135 height 202
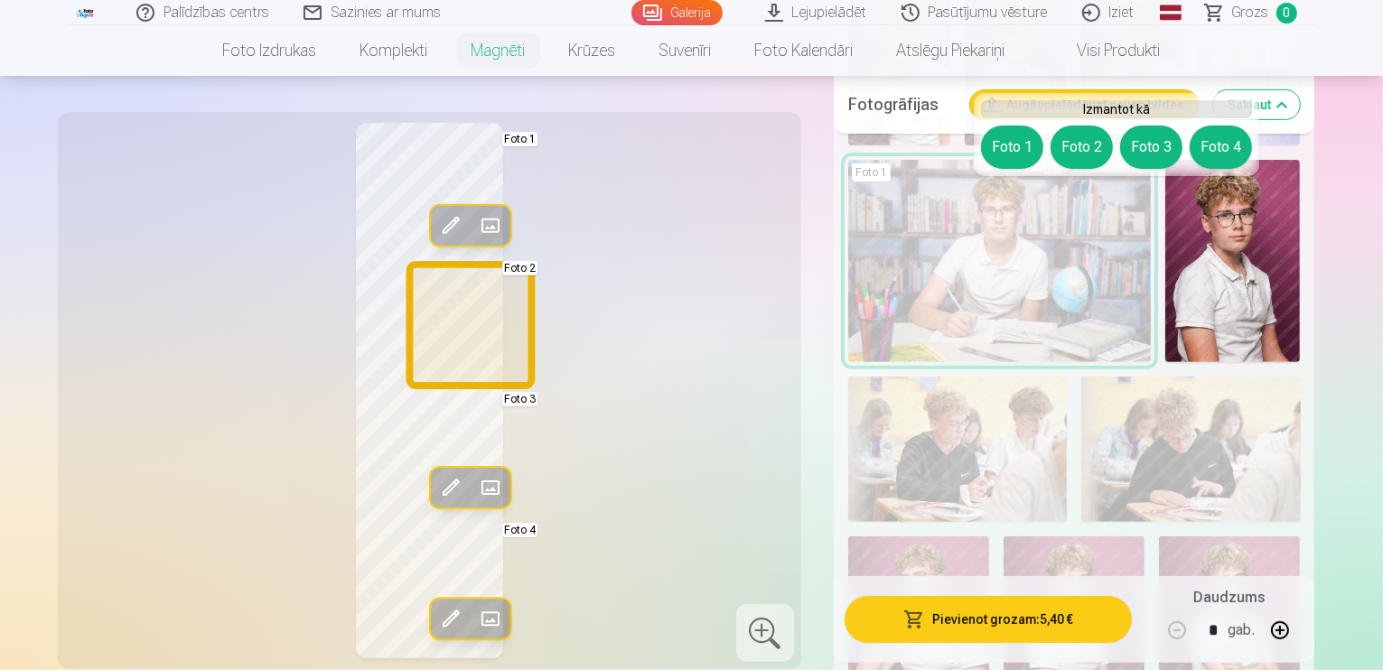
click at [1081, 138] on button "Foto 2" at bounding box center [1082, 147] width 62 height 43
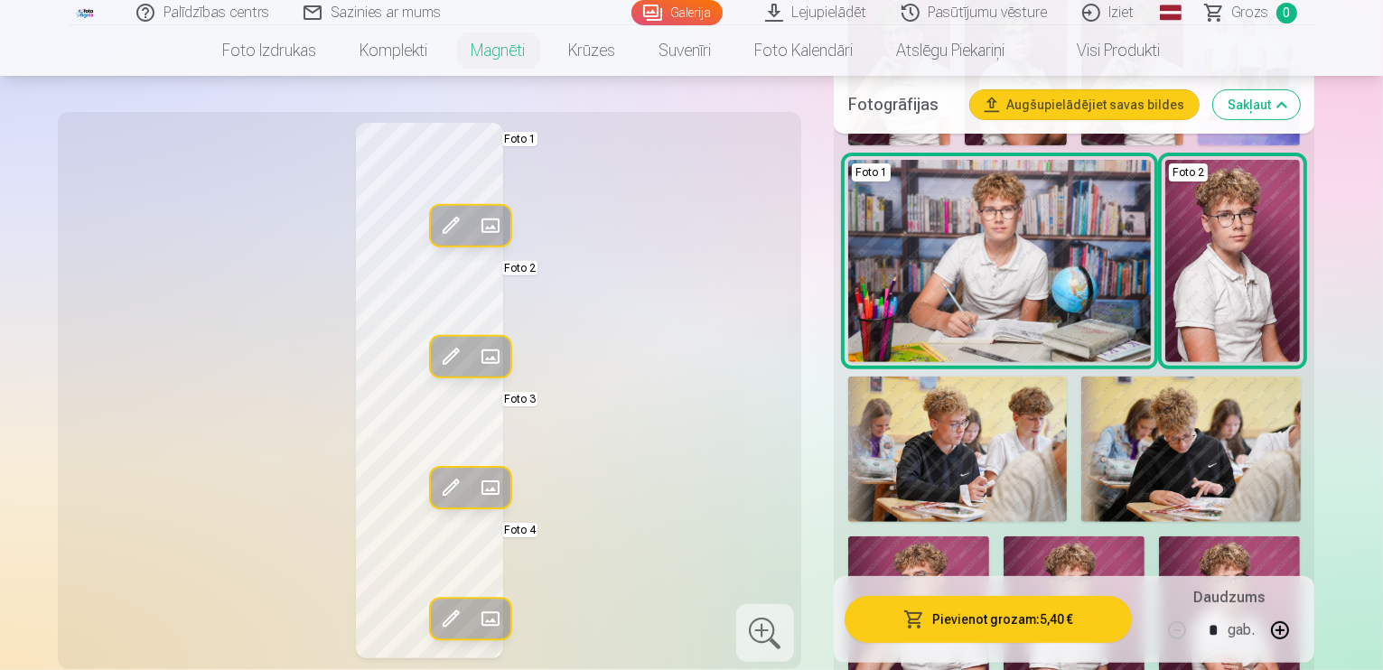
click at [1145, 537] on img at bounding box center [1074, 642] width 141 height 211
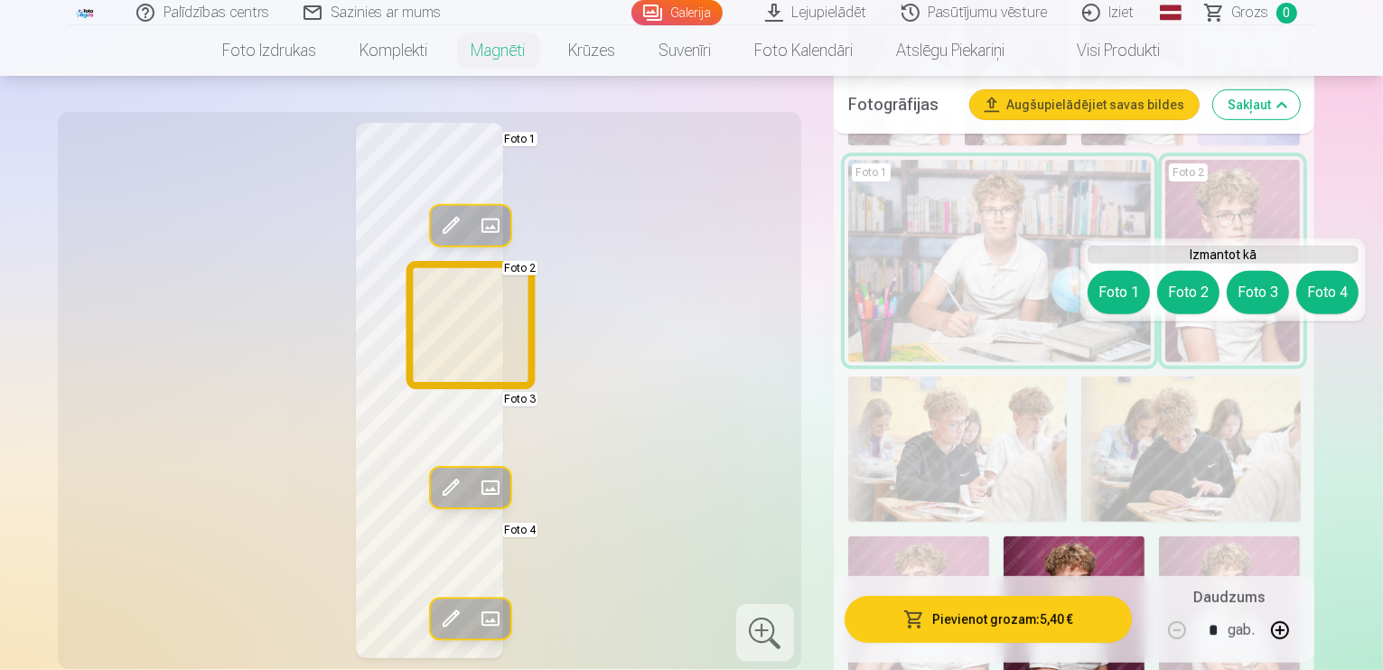
click at [1201, 288] on button "Foto 2" at bounding box center [1189, 292] width 62 height 43
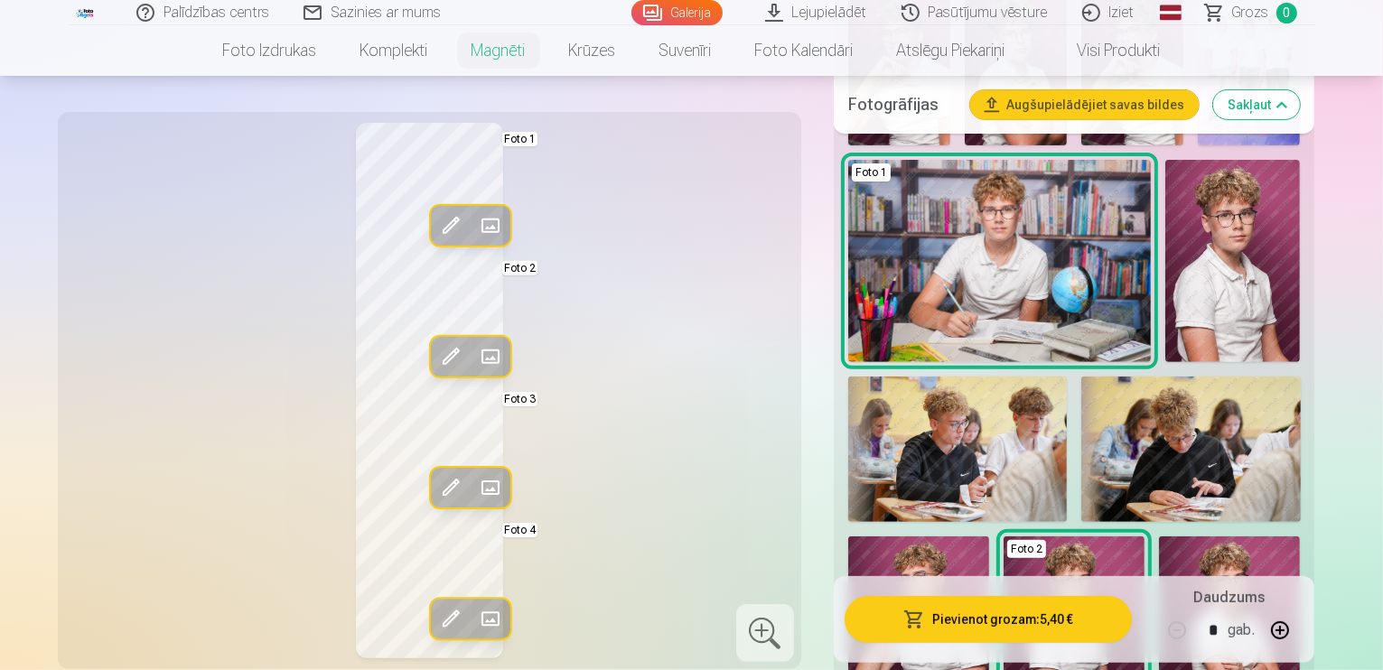
click at [666, 283] on div "Rediģēt foto Aizstāt Foto 1 Rediģēt foto Aizstāt Foto 2 Rediģēt foto Aizstāt Fo…" at bounding box center [430, 391] width 722 height 536
click at [563, 298] on div "Rediģēt foto Aizstāt Foto 1 Rediģēt foto Aizstāt Foto 2 Rediģēt foto Aizstāt Fo…" at bounding box center [430, 391] width 722 height 536
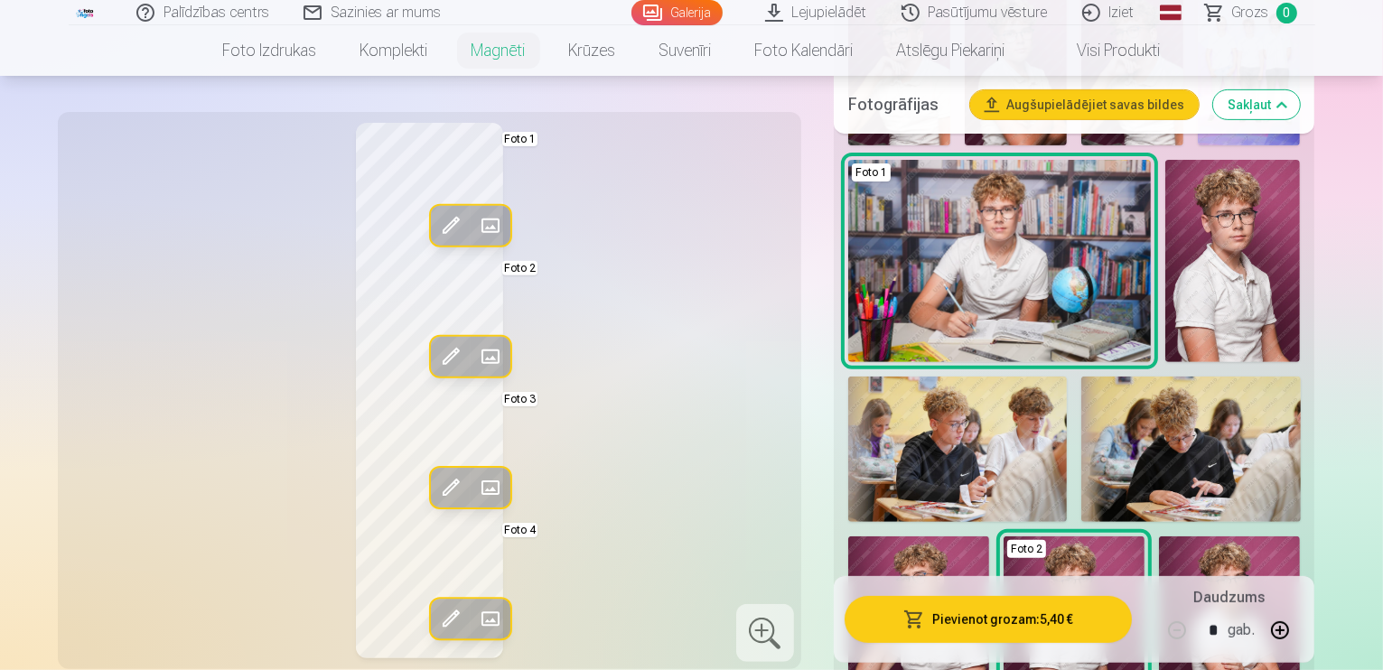
click at [563, 298] on div "Rediģēt foto Aizstāt Foto 1 Rediģēt foto Aizstāt Foto 2 Rediģēt foto Aizstāt Fo…" at bounding box center [430, 391] width 722 height 536
click at [781, 637] on div at bounding box center [765, 634] width 58 height 58
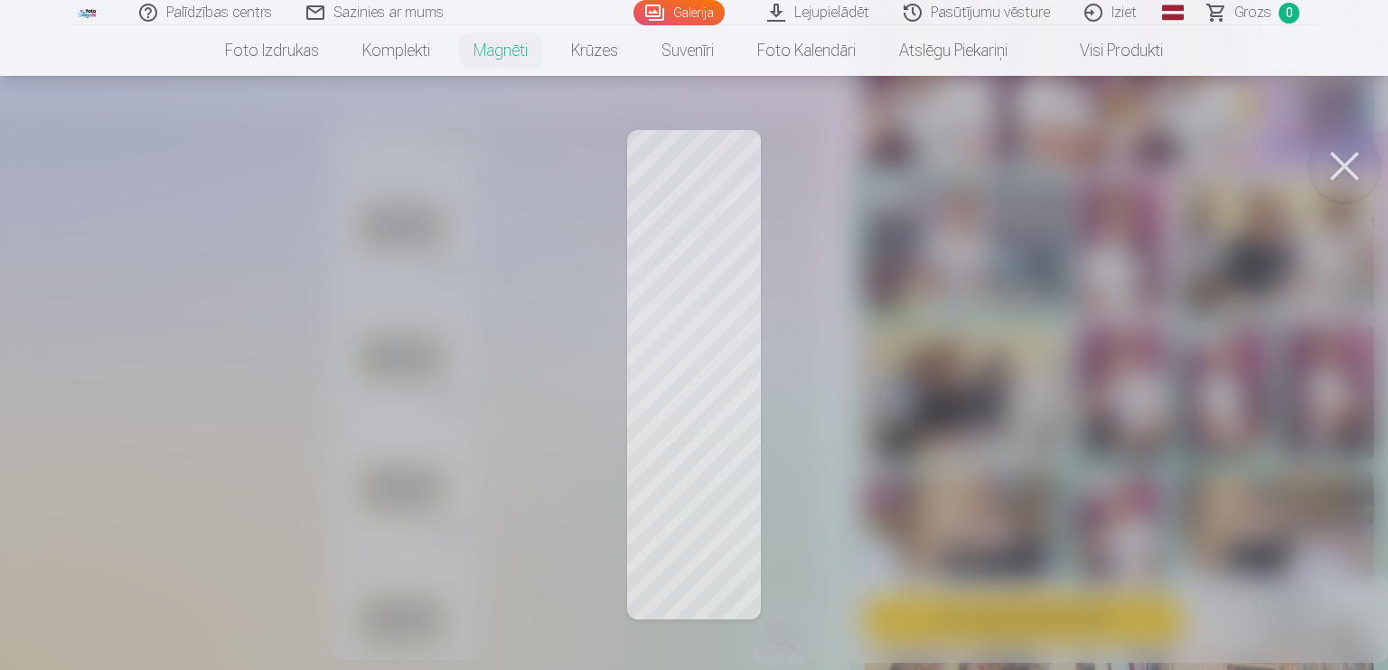
click at [1355, 174] on button at bounding box center [1344, 166] width 72 height 72
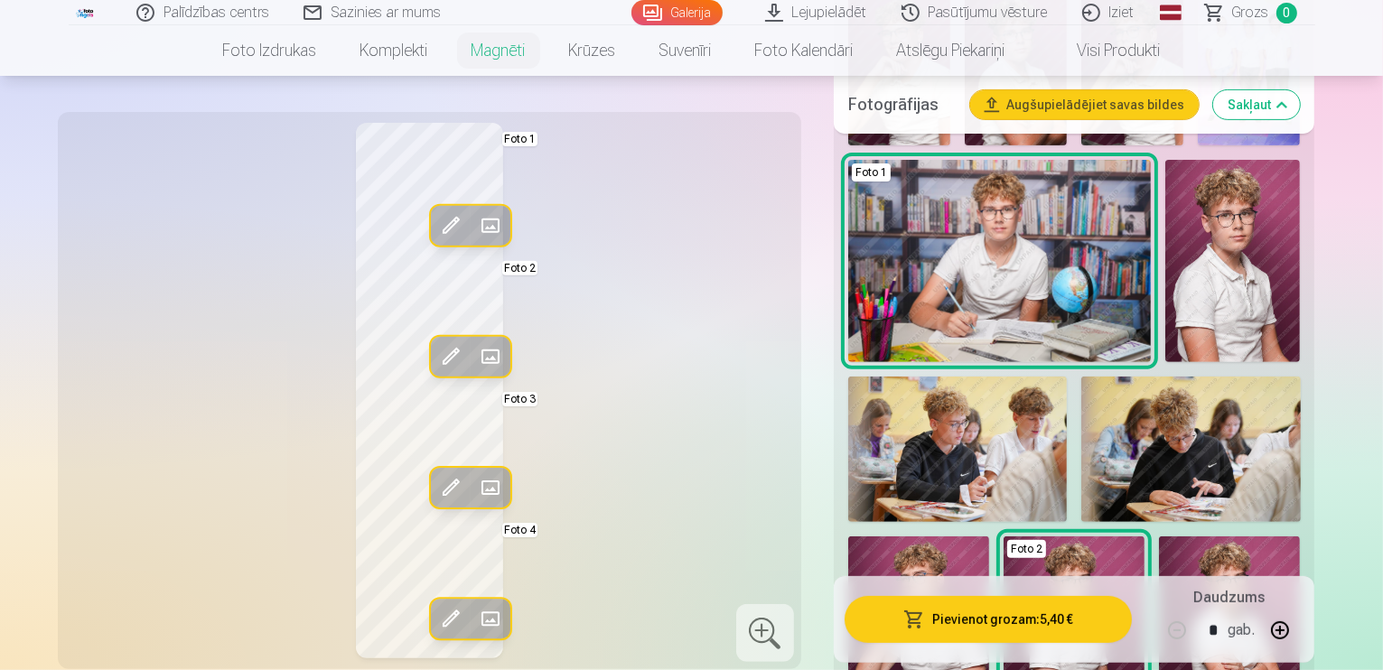
click at [1025, 615] on button "Pievienot grozam : 5,40 €" at bounding box center [989, 619] width 288 height 47
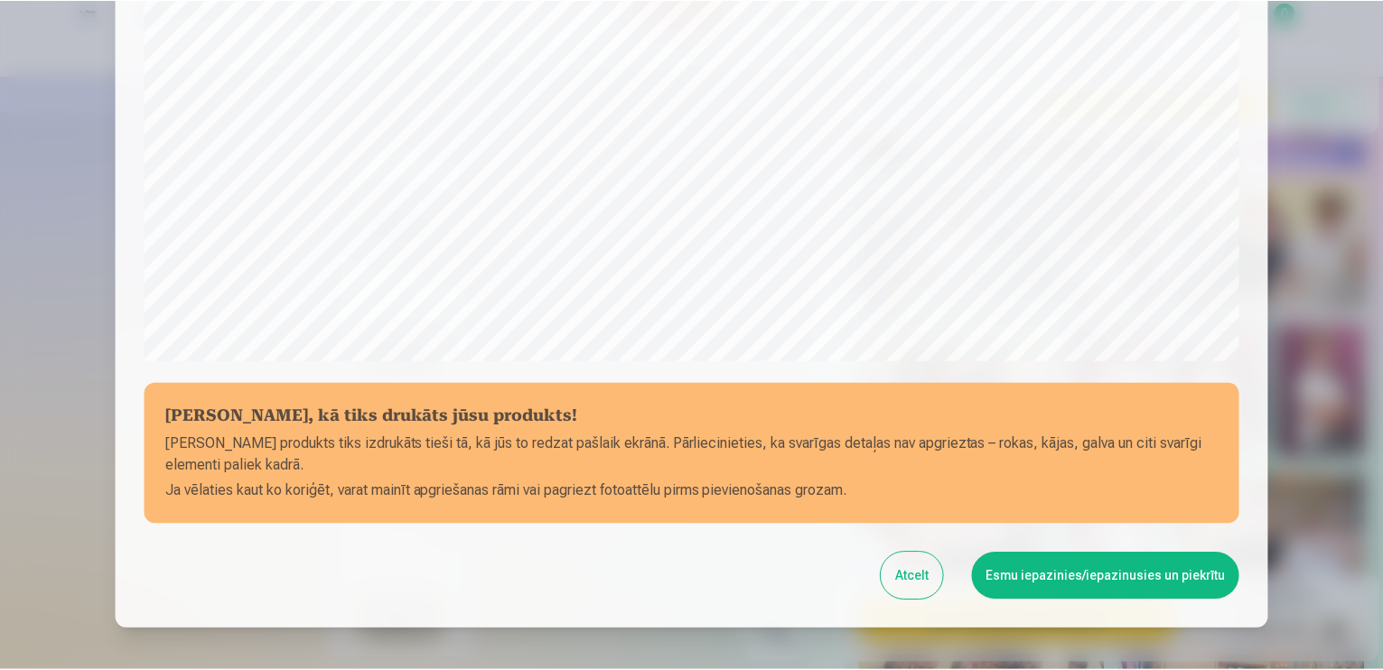
scroll to position [631, 0]
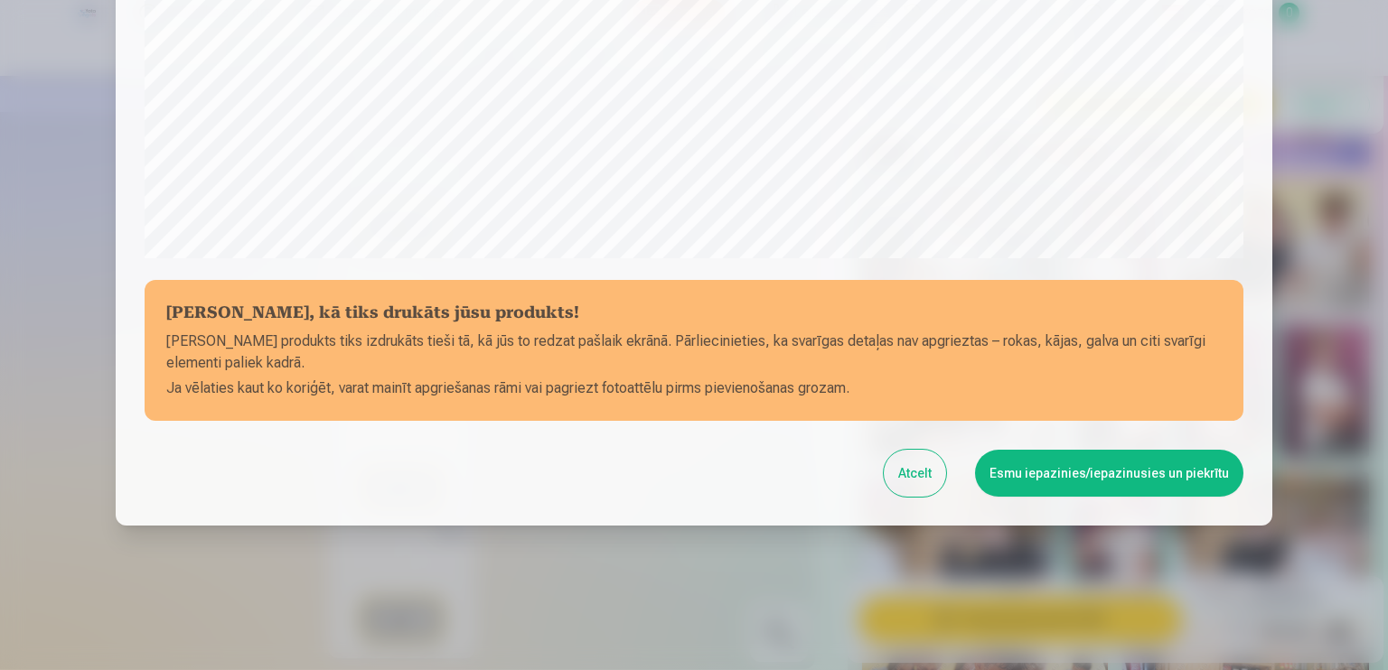
click at [1087, 469] on button "Esmu iepazinies/iepazinusies un piekrītu" at bounding box center [1109, 473] width 268 height 47
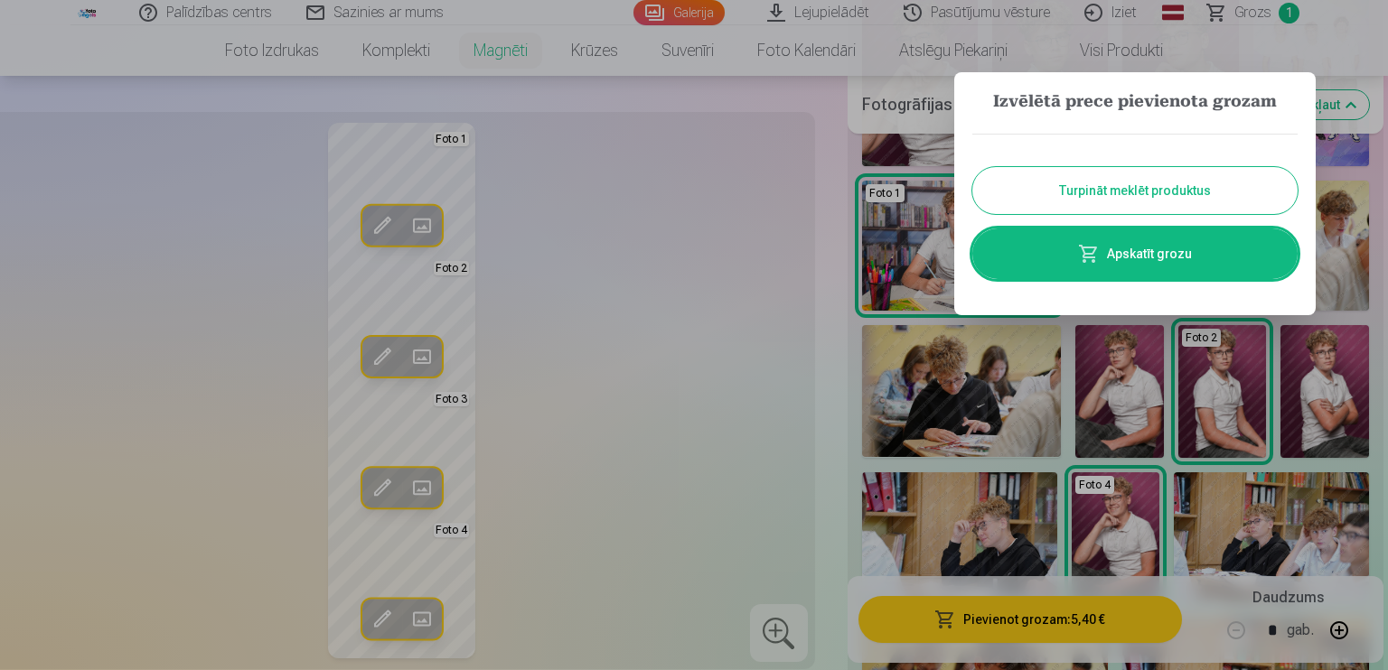
click at [1083, 184] on button "Turpināt meklēt produktus" at bounding box center [1134, 190] width 325 height 47
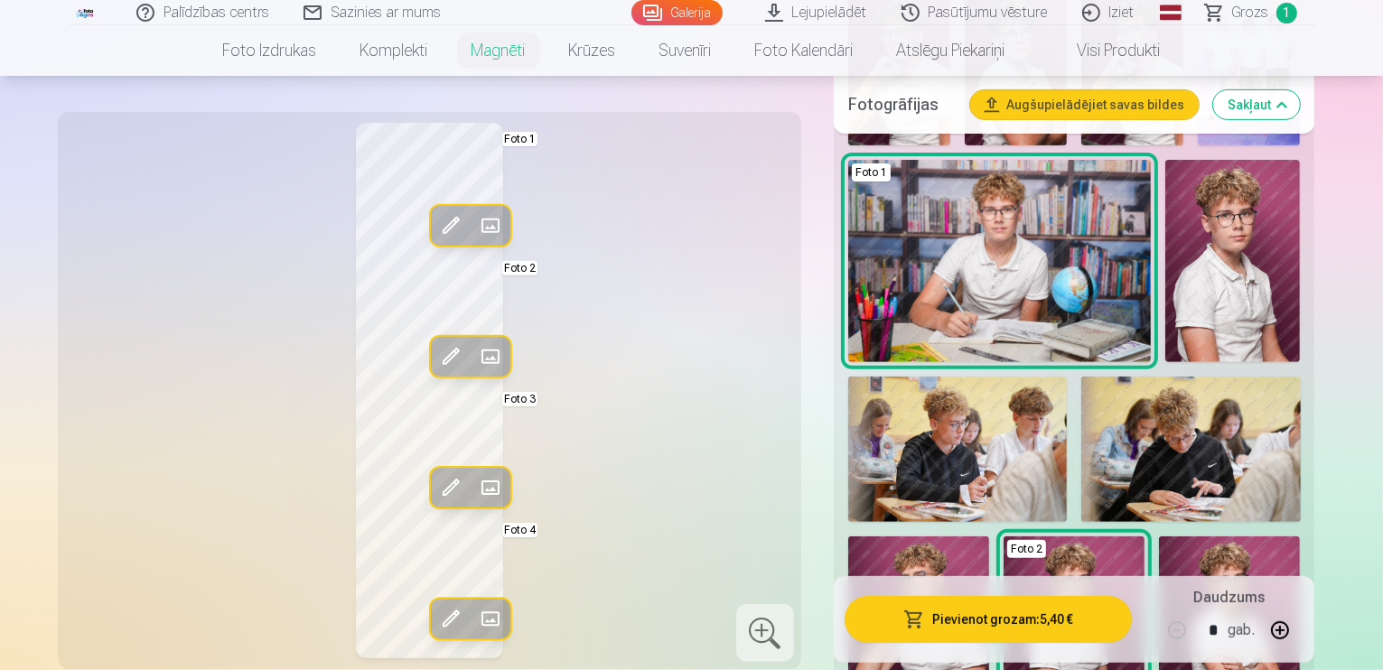
scroll to position [706, 0]
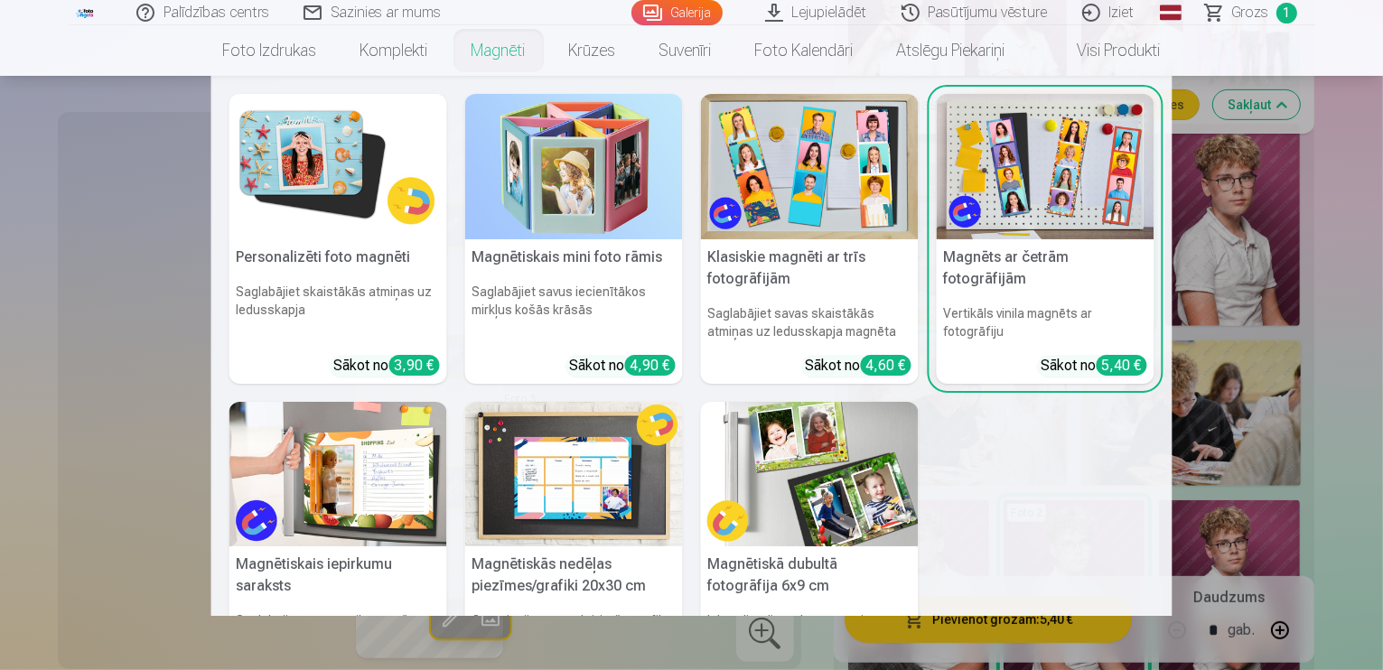
click at [498, 50] on link "Magnēti" at bounding box center [499, 50] width 98 height 51
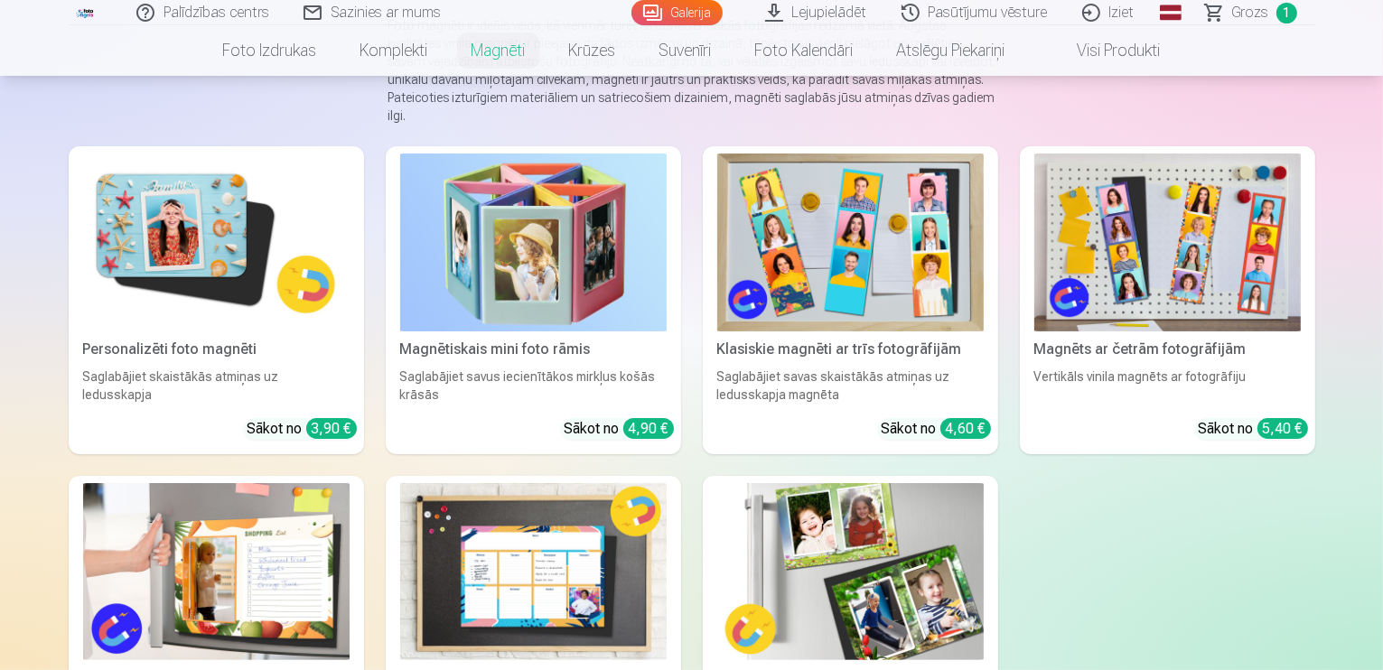
scroll to position [217, 0]
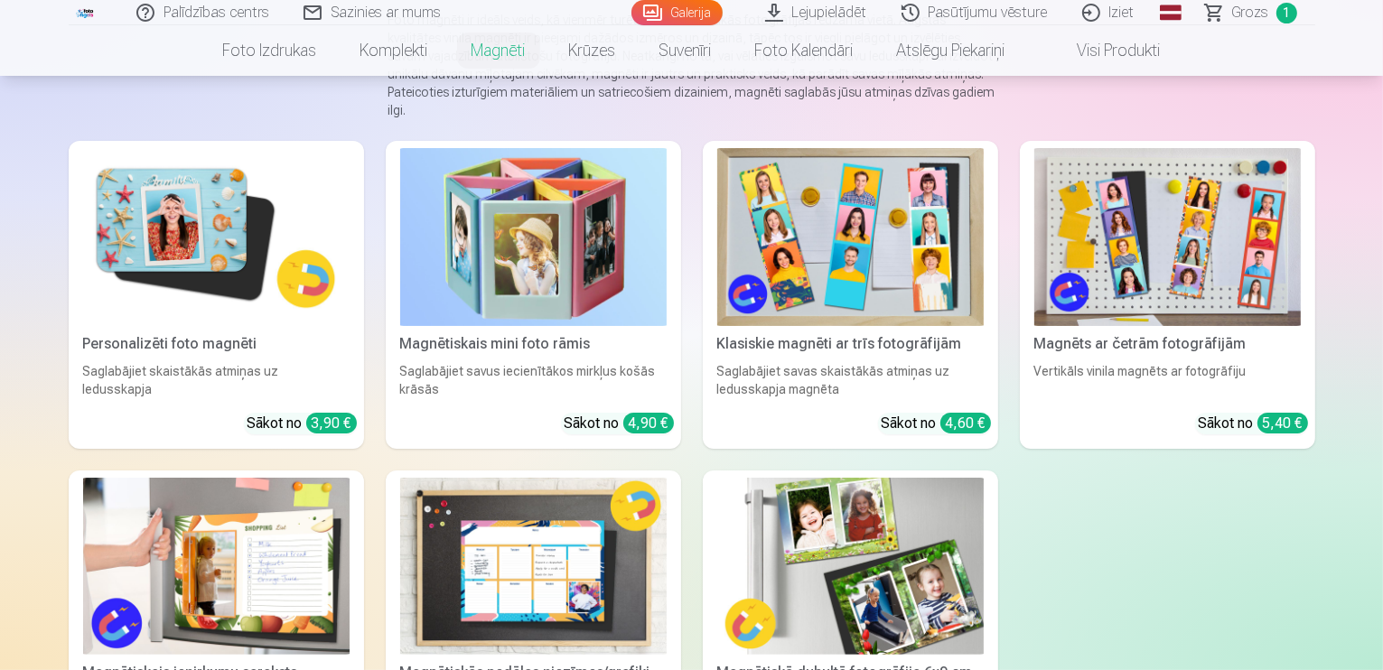
click at [157, 268] on img at bounding box center [216, 237] width 267 height 178
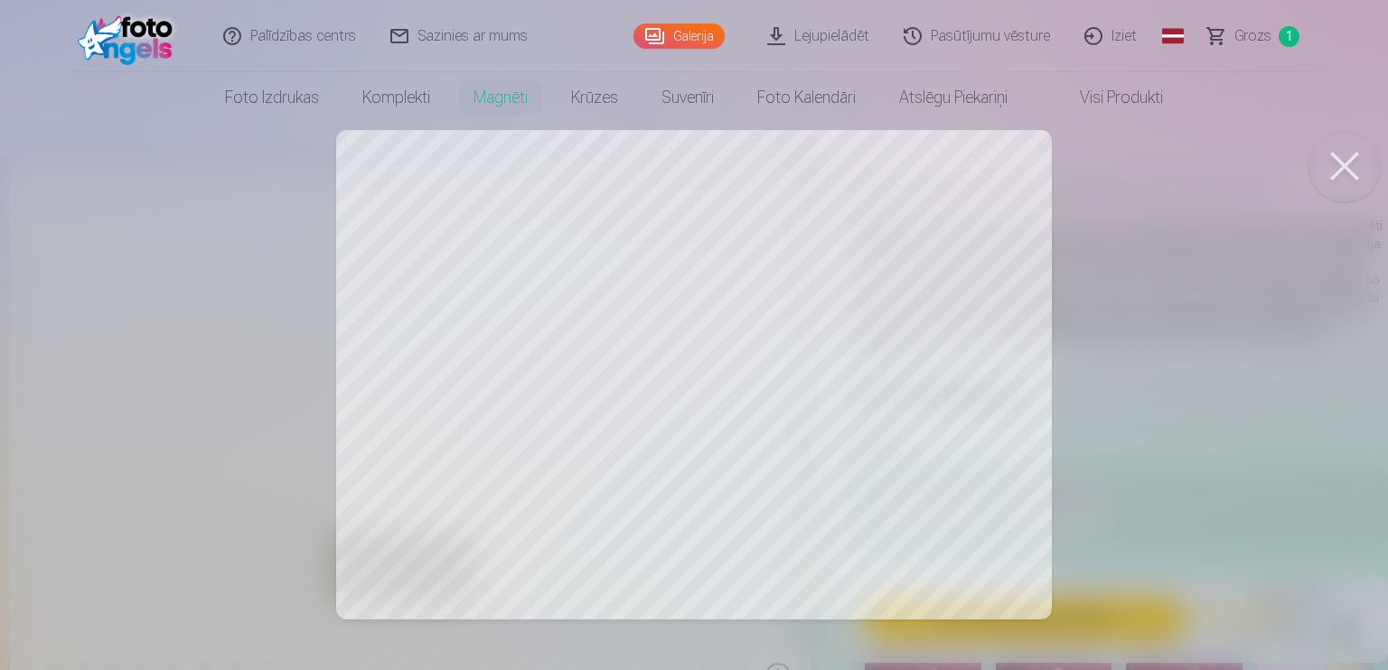
click at [1355, 174] on button at bounding box center [1344, 166] width 72 height 72
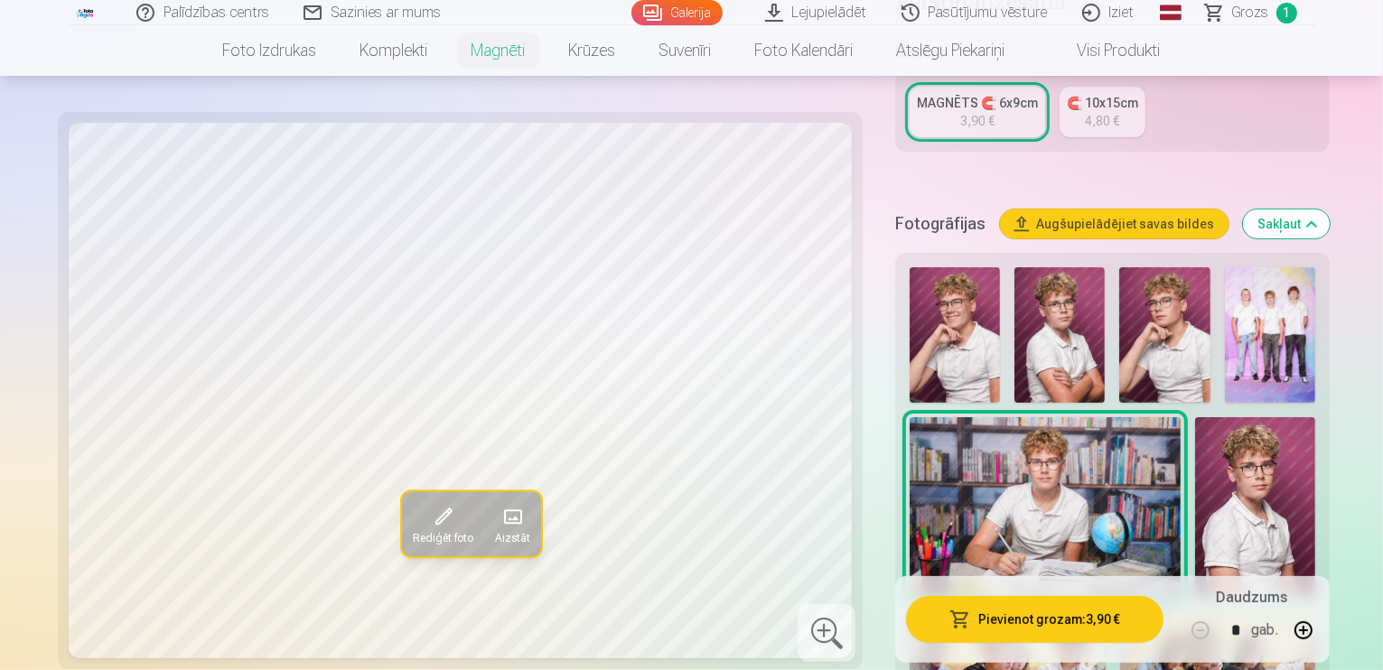
scroll to position [434, 0]
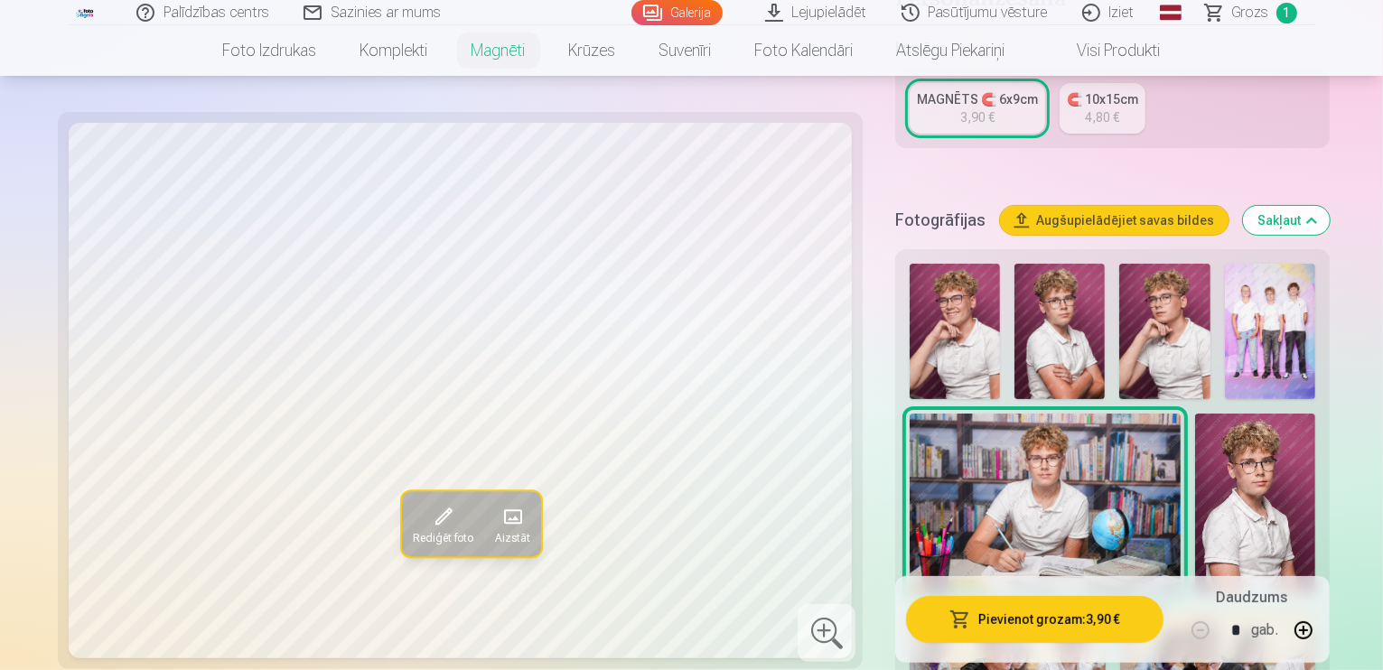
click at [956, 305] on img at bounding box center [955, 332] width 90 height 136
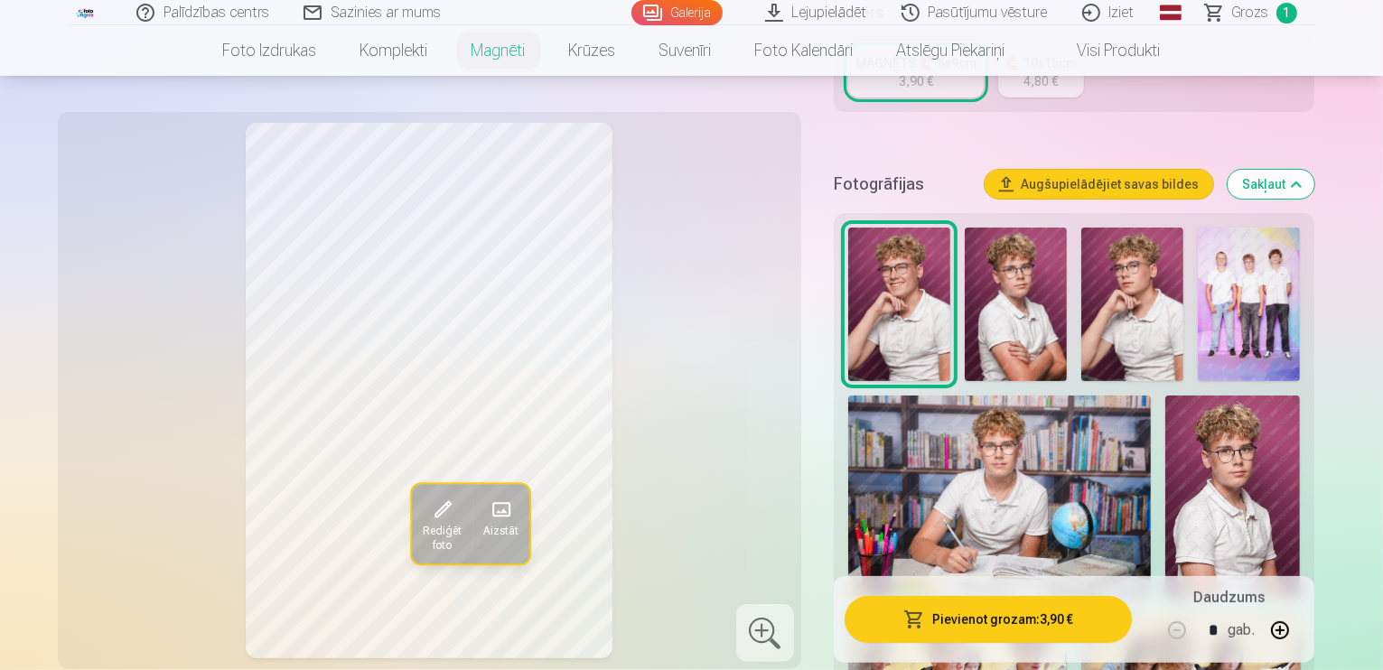
click at [717, 384] on div "Rediģēt foto Aizstāt" at bounding box center [430, 391] width 722 height 536
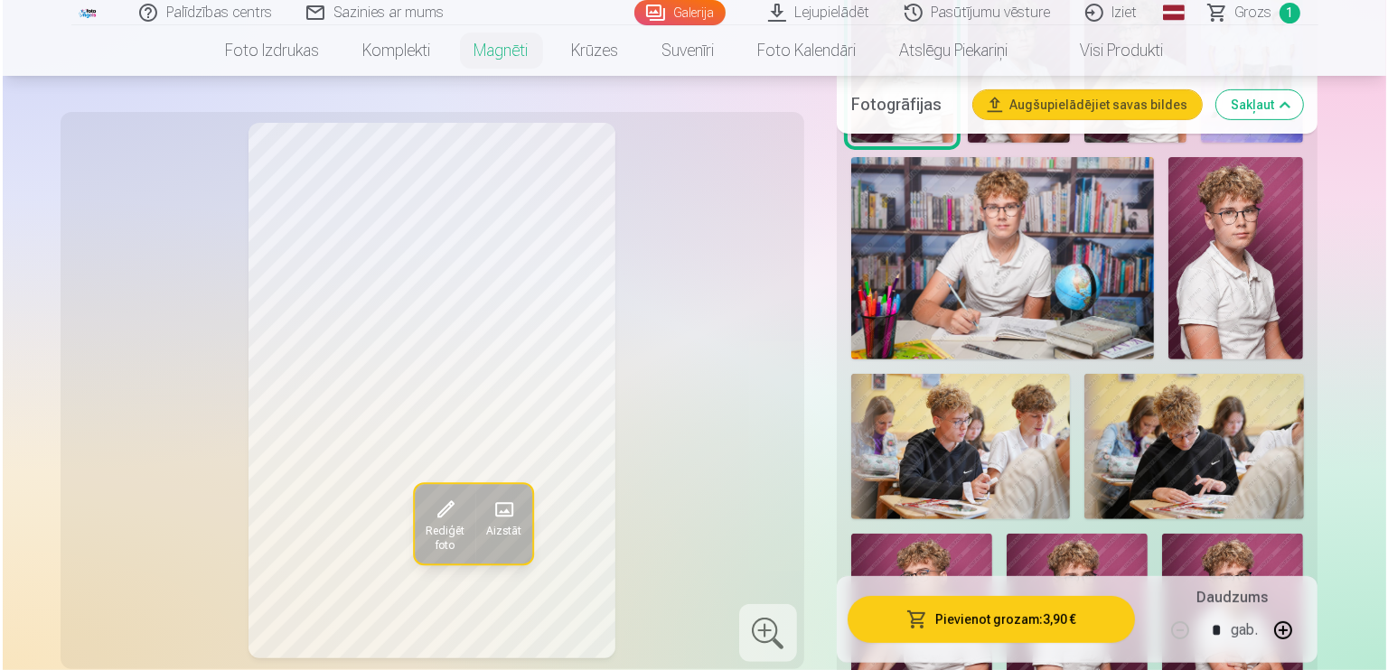
scroll to position [723, 0]
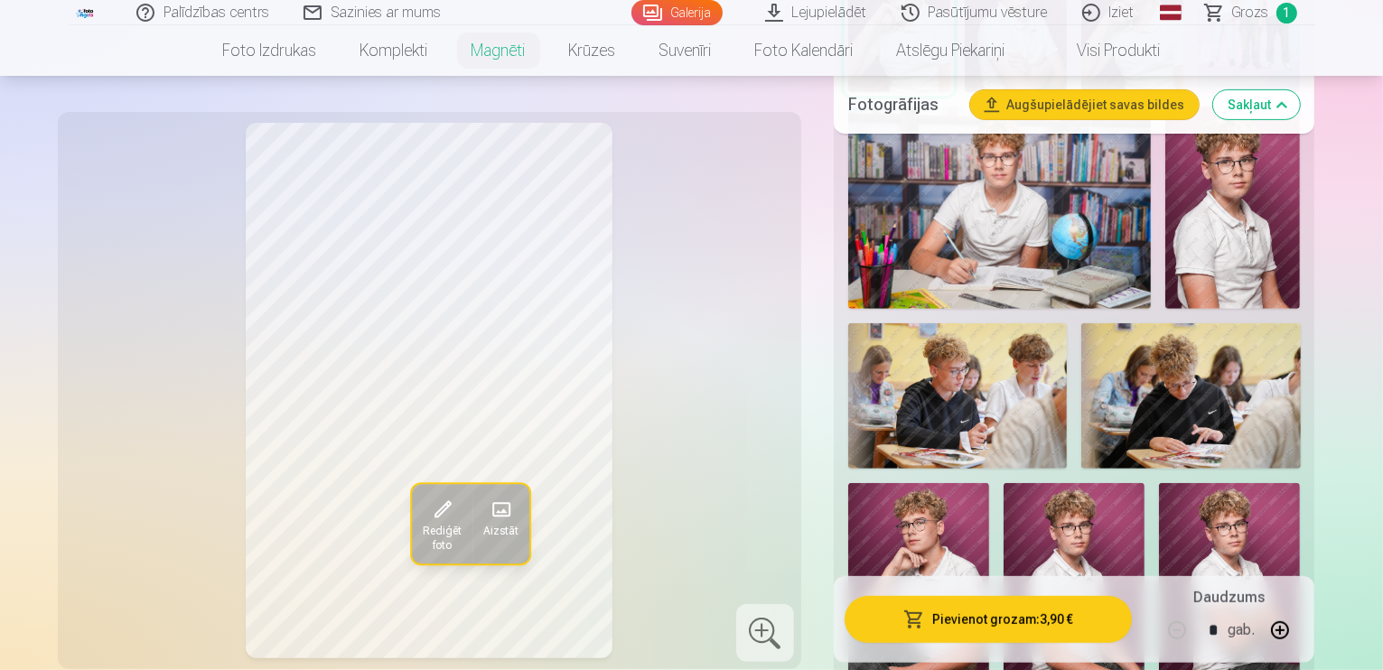
click at [989, 483] on img at bounding box center [919, 588] width 141 height 211
click at [1145, 483] on img at bounding box center [1074, 588] width 141 height 211
click at [1004, 625] on button "Pievienot grozam : 3,90 €" at bounding box center [989, 619] width 288 height 47
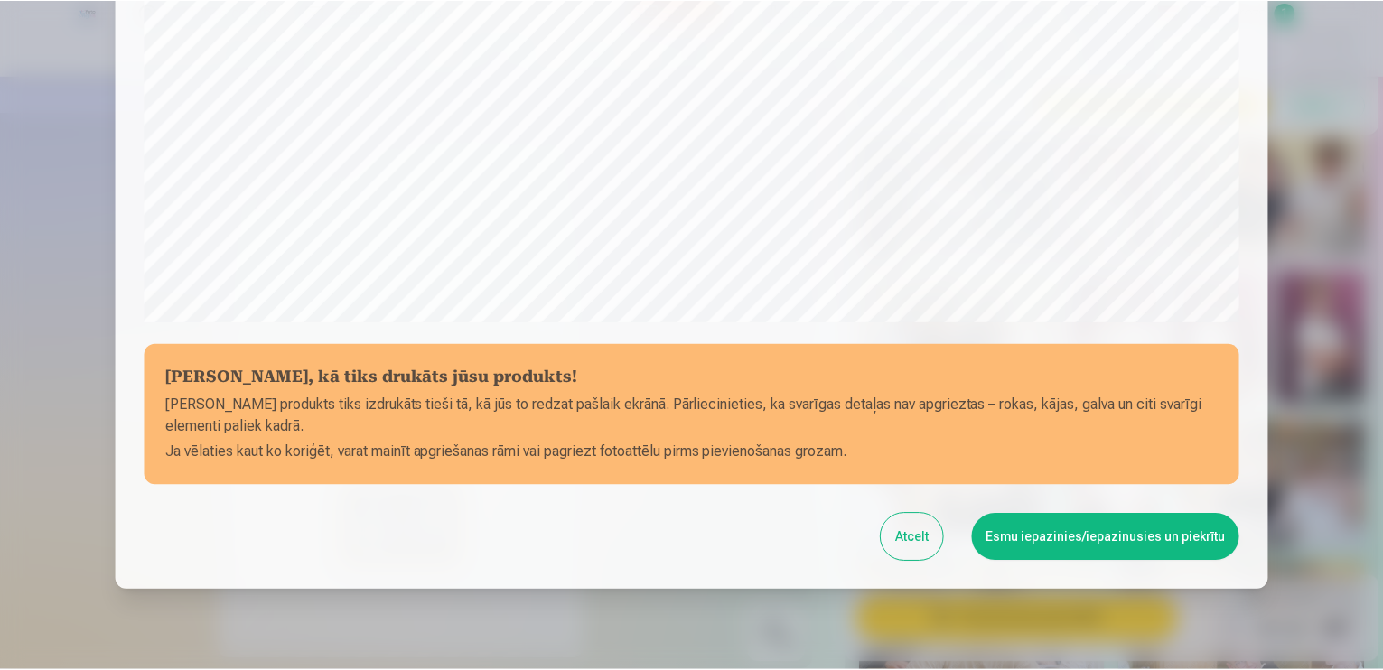
scroll to position [631, 0]
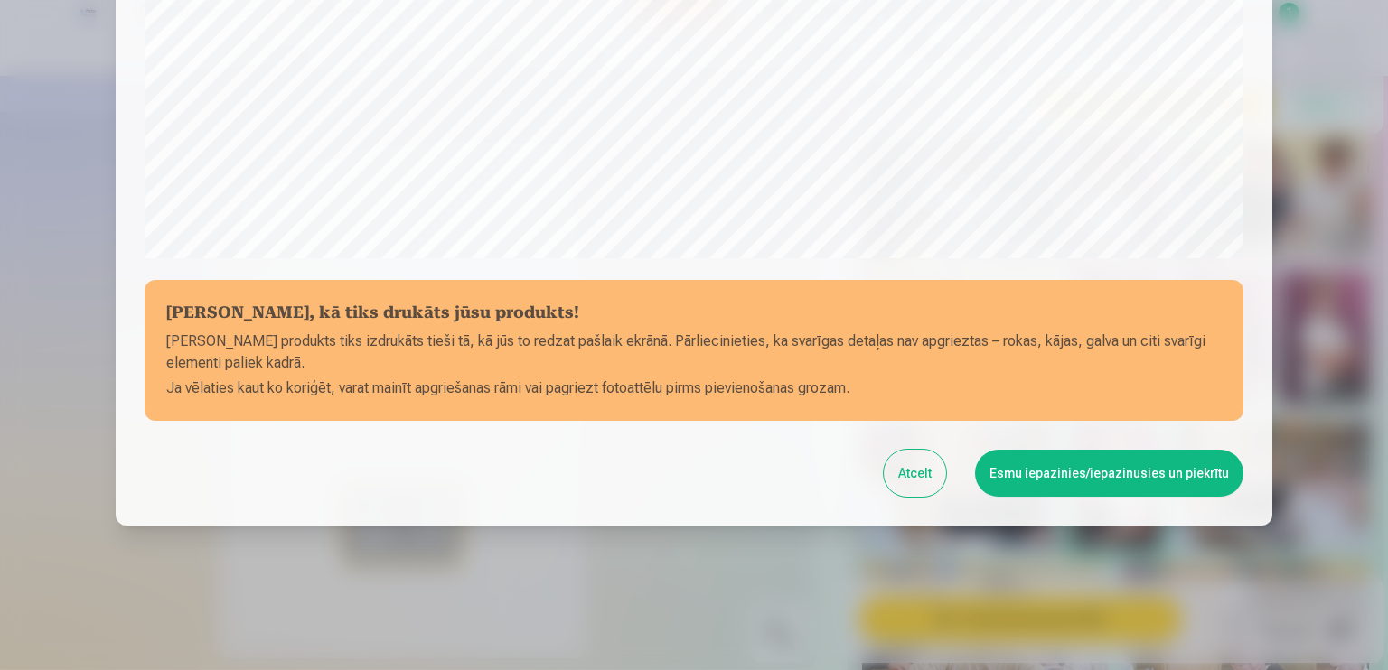
click at [1144, 486] on button "Esmu iepazinies/iepazinusies un piekrītu" at bounding box center [1109, 473] width 268 height 47
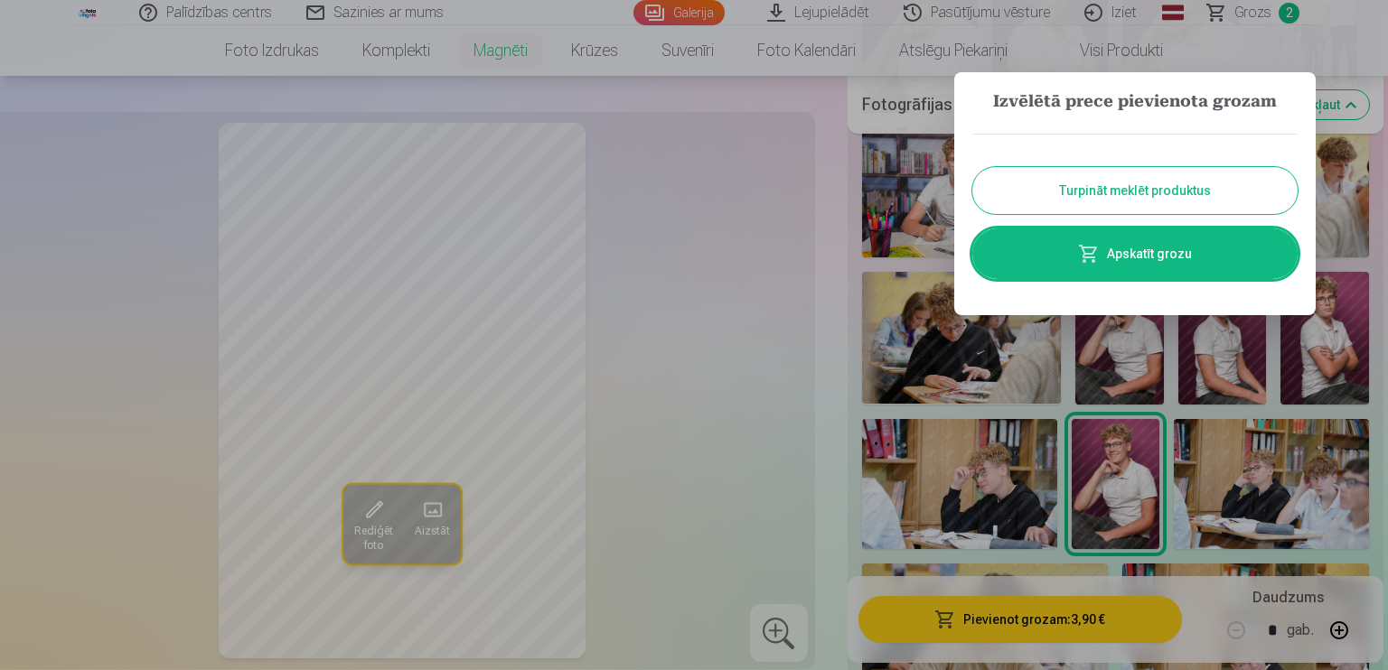
click at [1037, 192] on button "Turpināt meklēt produktus" at bounding box center [1134, 190] width 325 height 47
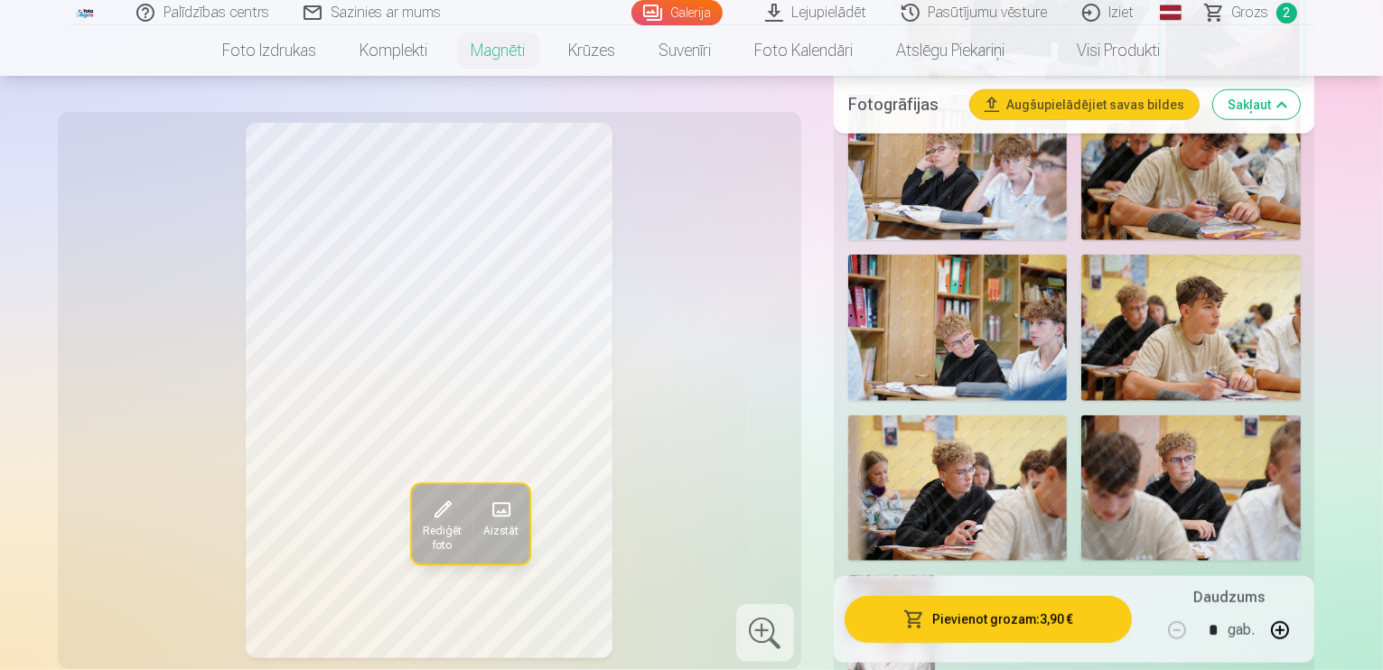
scroll to position [1667, 0]
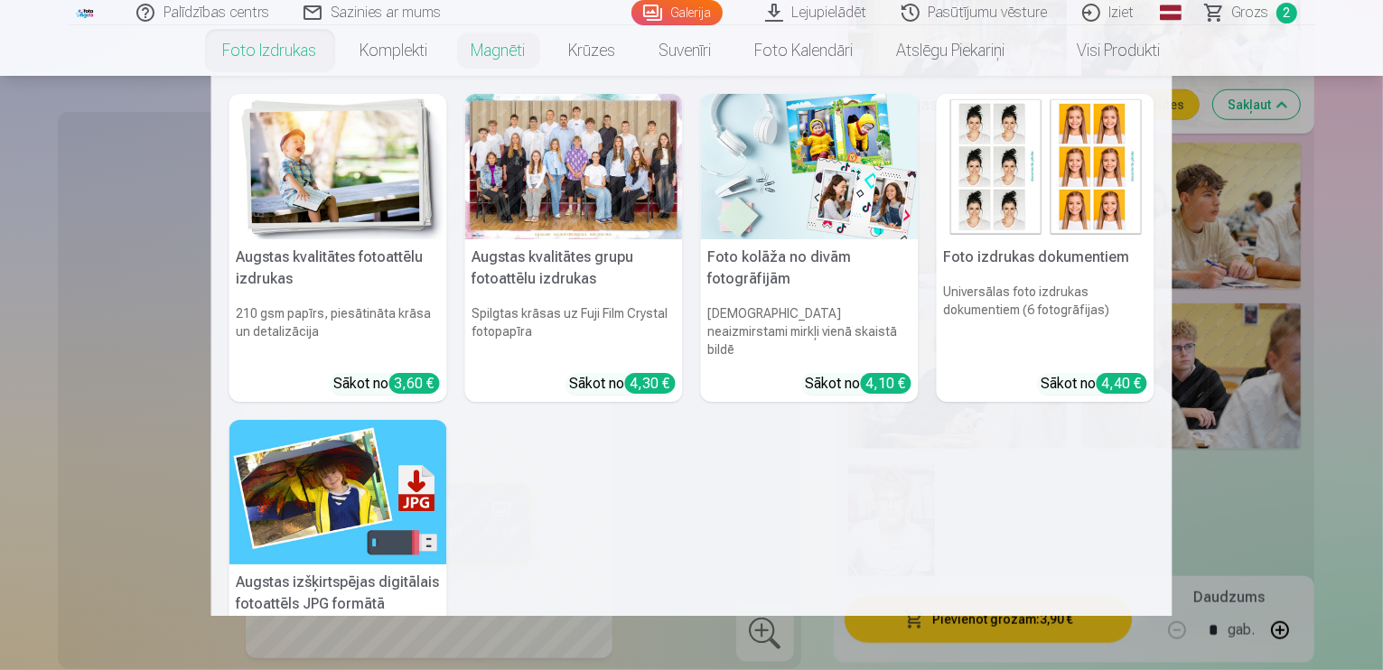
click at [544, 225] on div at bounding box center [574, 166] width 218 height 145
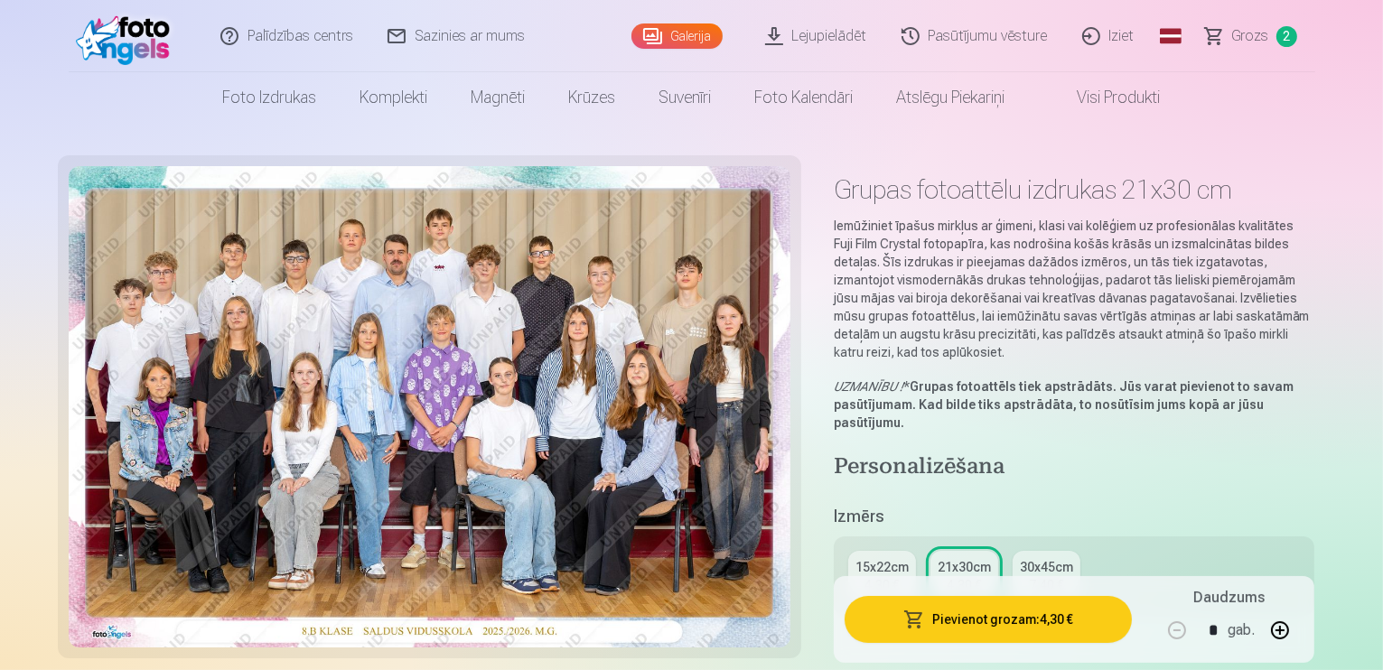
click at [899, 577] on div "4,30 €" at bounding box center [882, 586] width 34 height 18
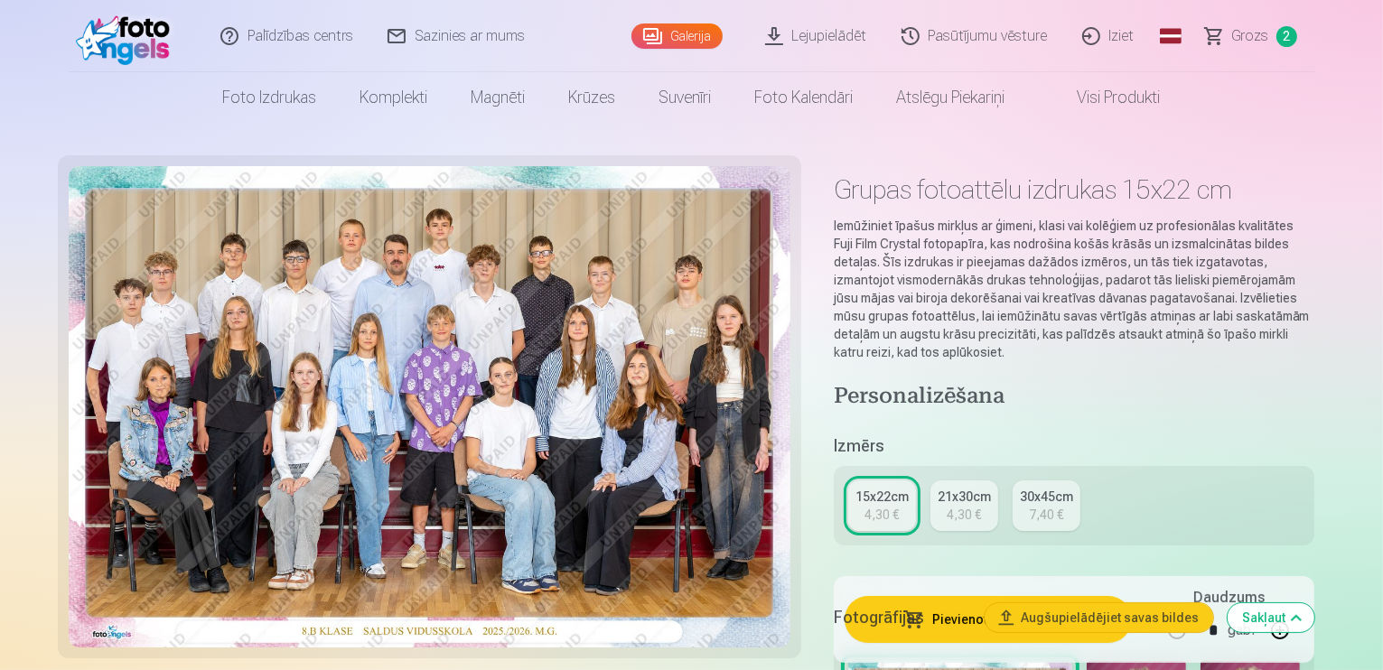
click at [976, 630] on button "Pievienot grozam : 4,30 €" at bounding box center [989, 619] width 288 height 47
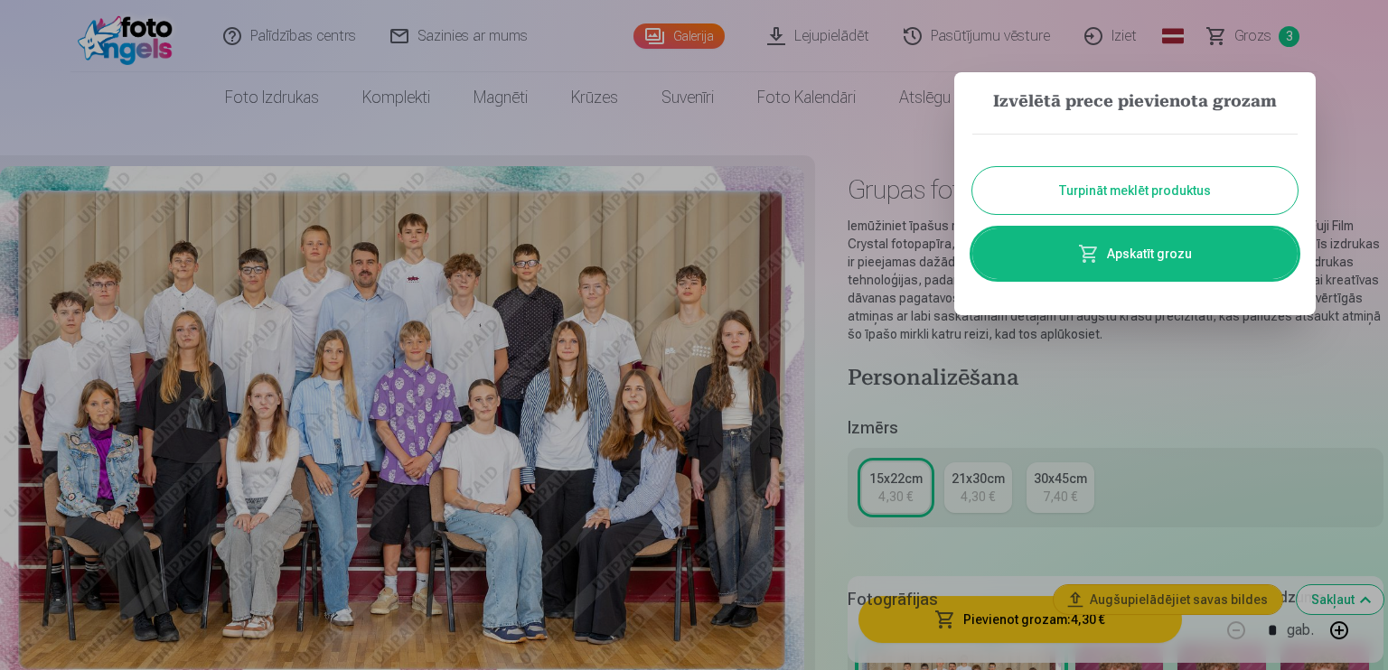
click at [1126, 265] on link "Apskatīt grozu" at bounding box center [1134, 254] width 325 height 51
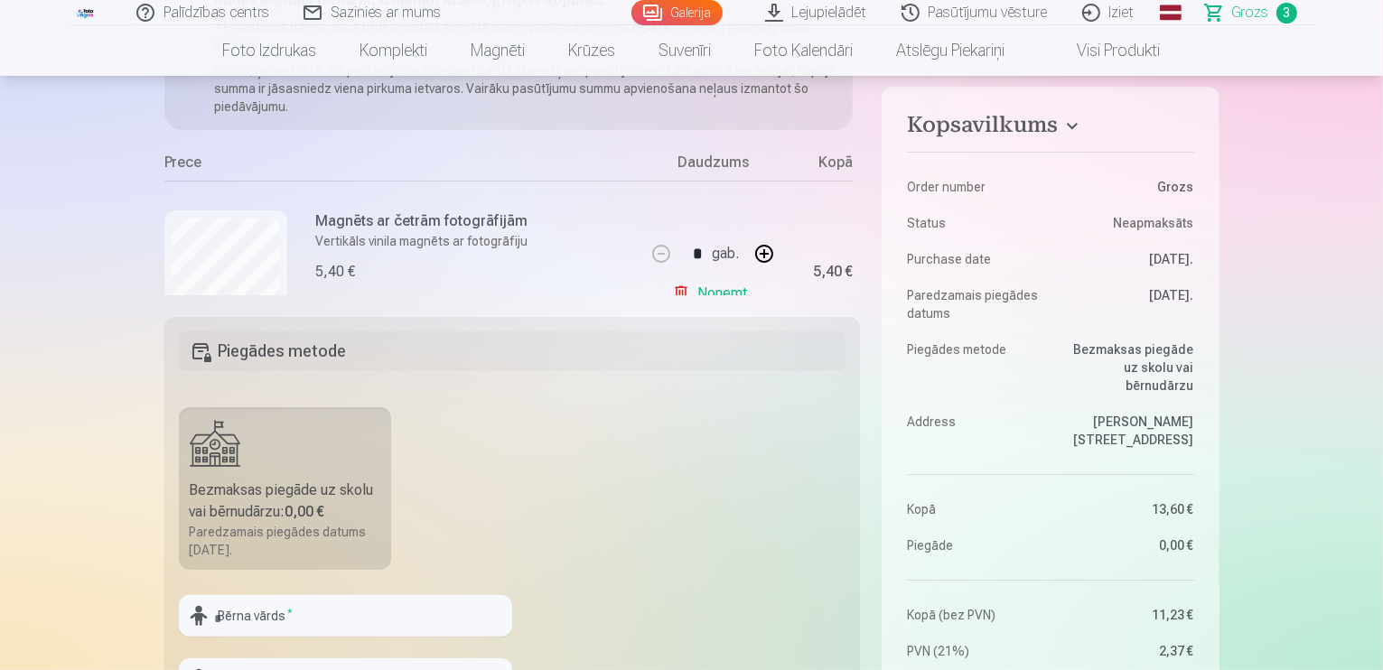
scroll to position [268, 0]
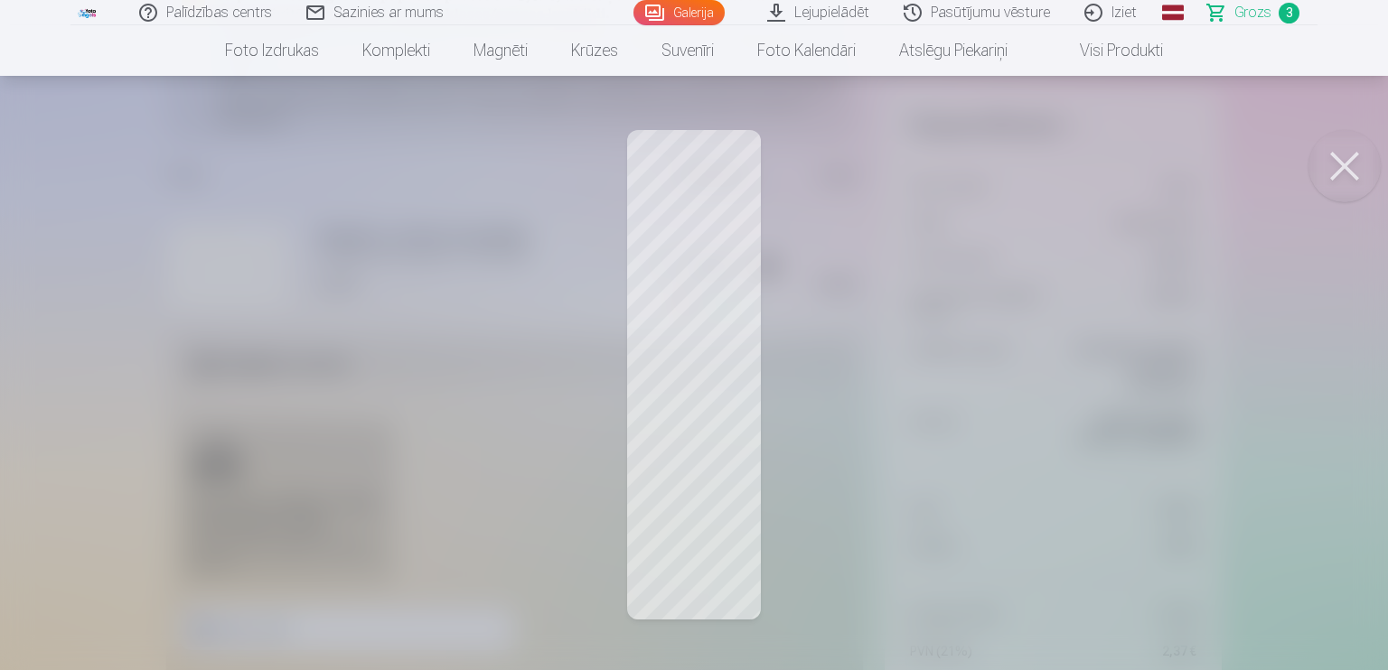
click at [1348, 150] on button at bounding box center [1344, 166] width 72 height 72
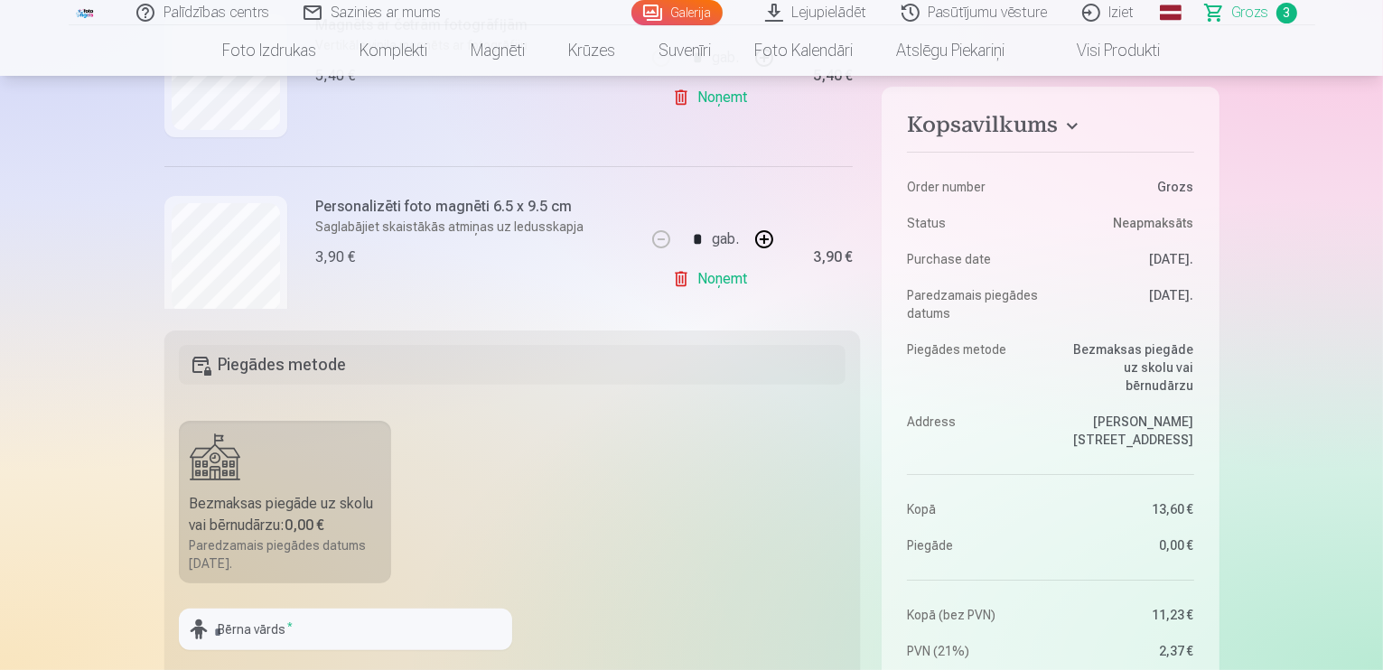
scroll to position [213, 0]
click at [863, 188] on div "Kopsavilkums Order number Grozs Status Neapmaksāts Purchase date 14.09.2025. Pa…" at bounding box center [691, 532] width 1055 height 1116
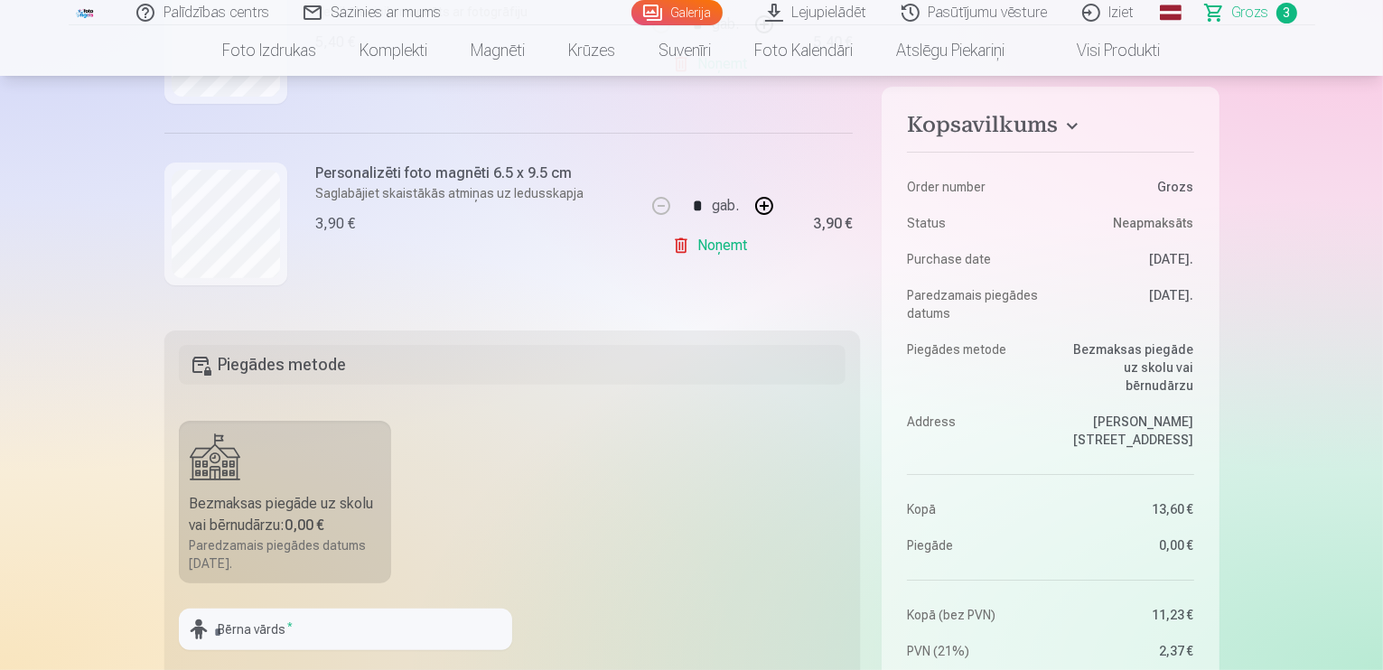
scroll to position [244, 0]
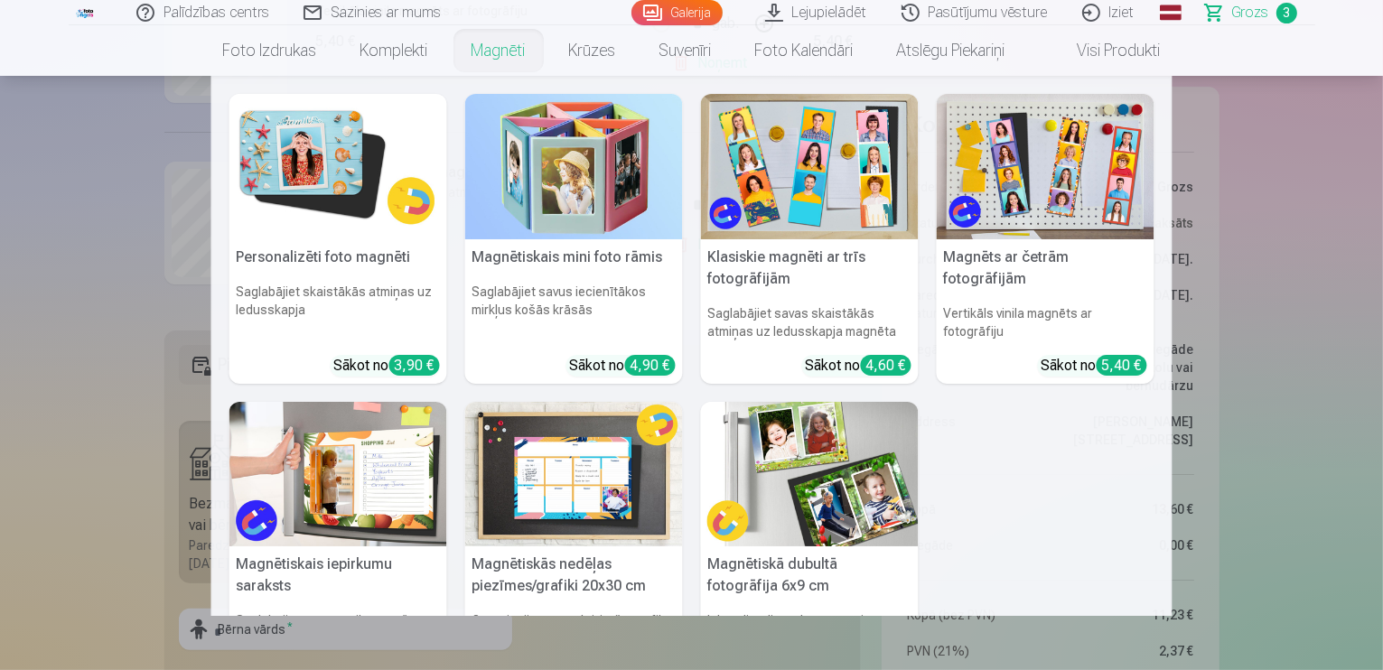
click at [499, 46] on link "Magnēti" at bounding box center [499, 50] width 98 height 51
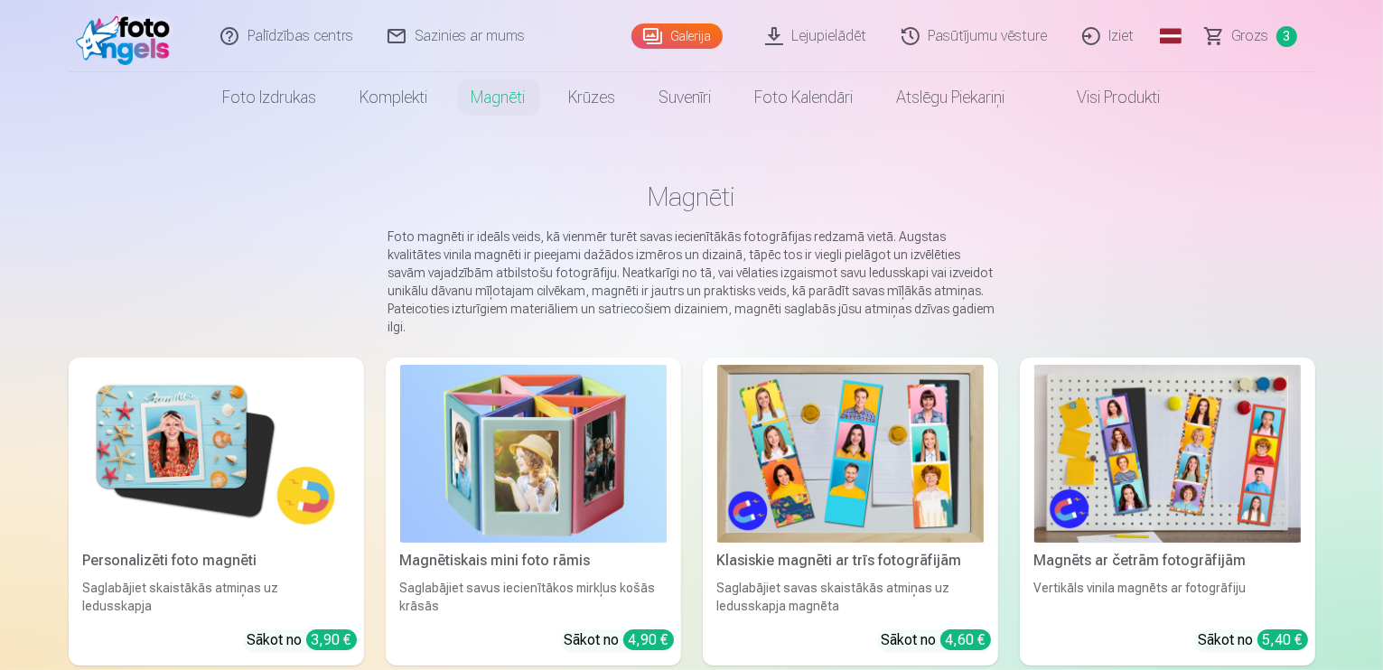
click at [166, 430] on img at bounding box center [216, 454] width 267 height 178
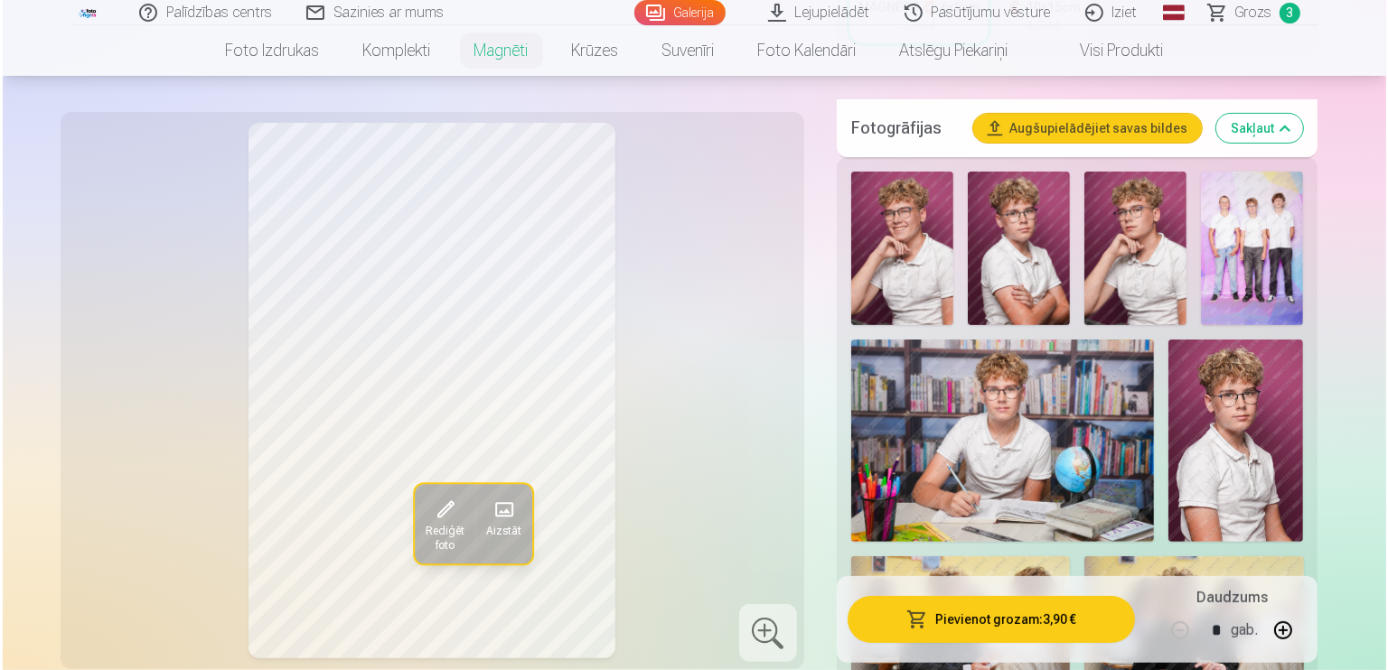
scroll to position [526, 0]
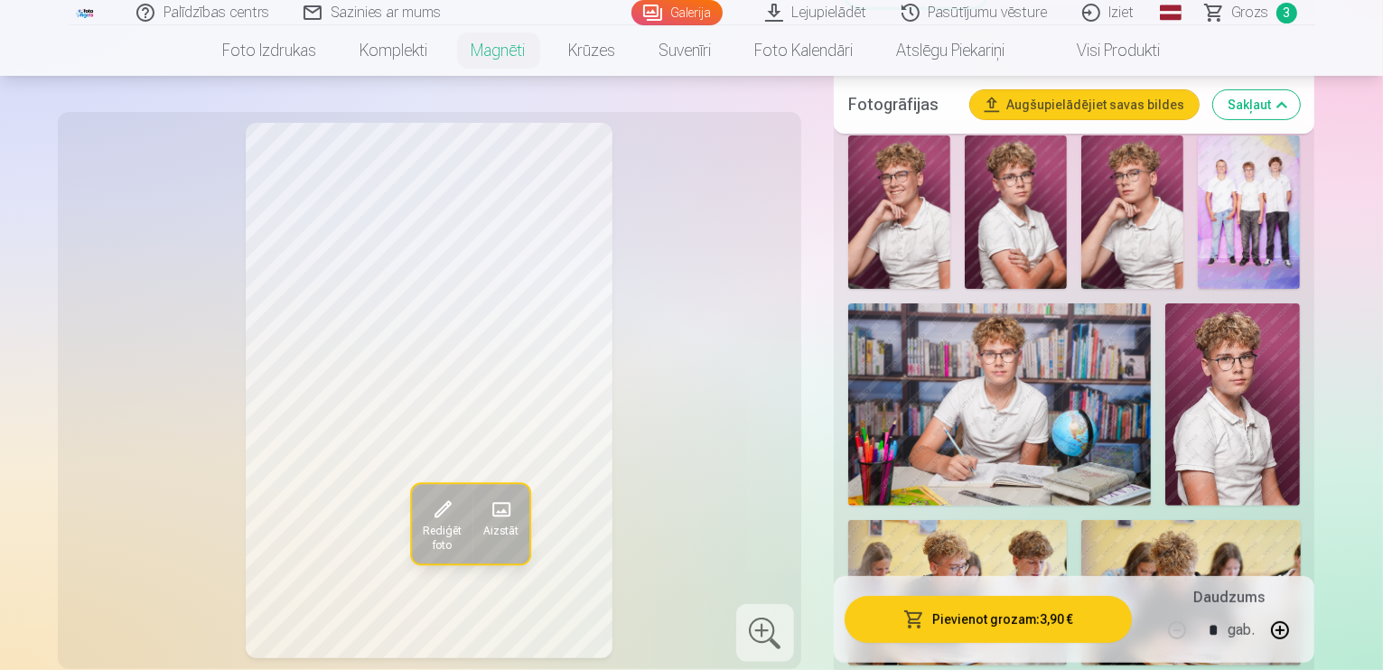
click at [1045, 622] on button "Pievienot grozam : 3,90 €" at bounding box center [989, 619] width 288 height 47
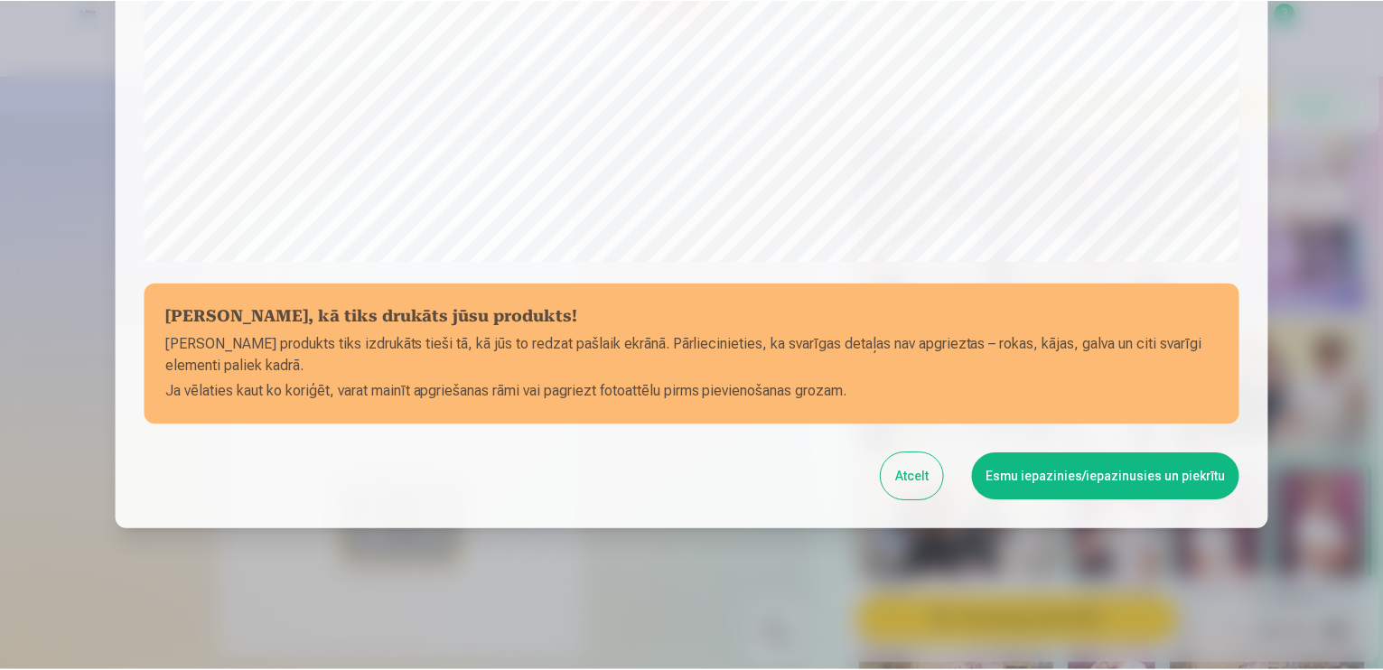
scroll to position [631, 0]
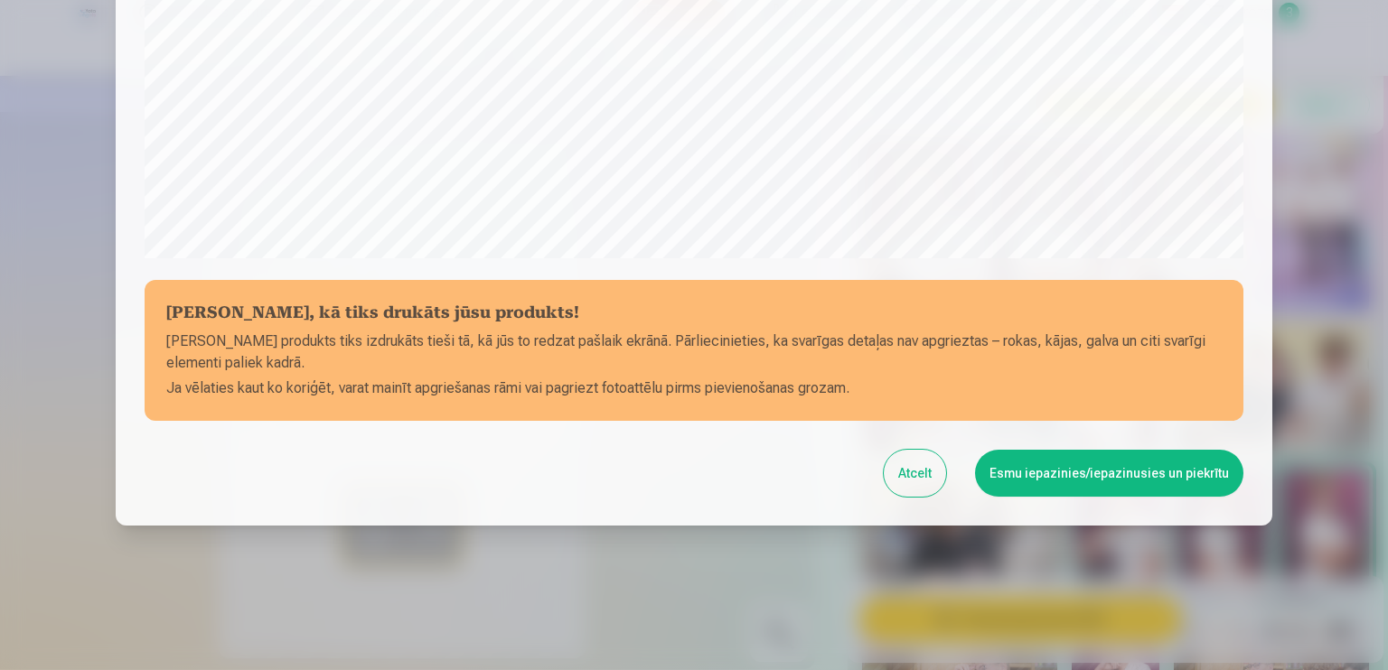
click at [1109, 474] on button "Esmu iepazinies/iepazinusies un piekrītu" at bounding box center [1109, 473] width 268 height 47
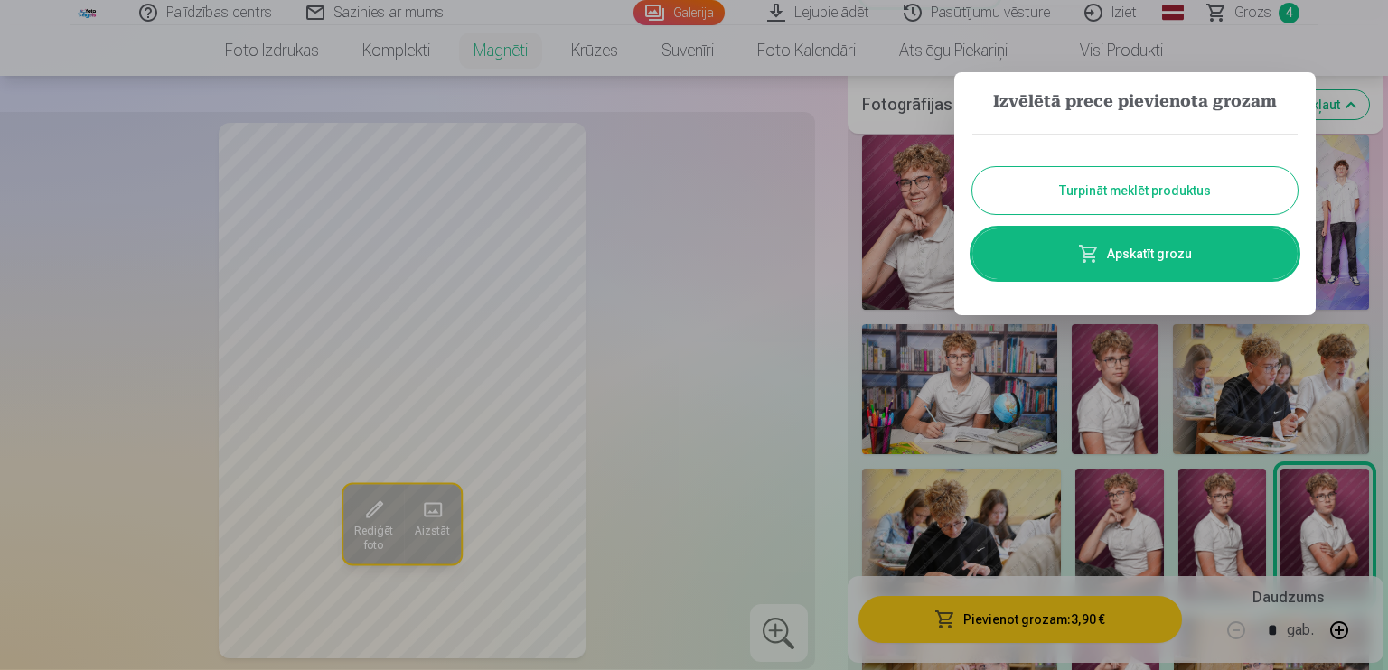
click at [763, 269] on div at bounding box center [694, 335] width 1388 height 670
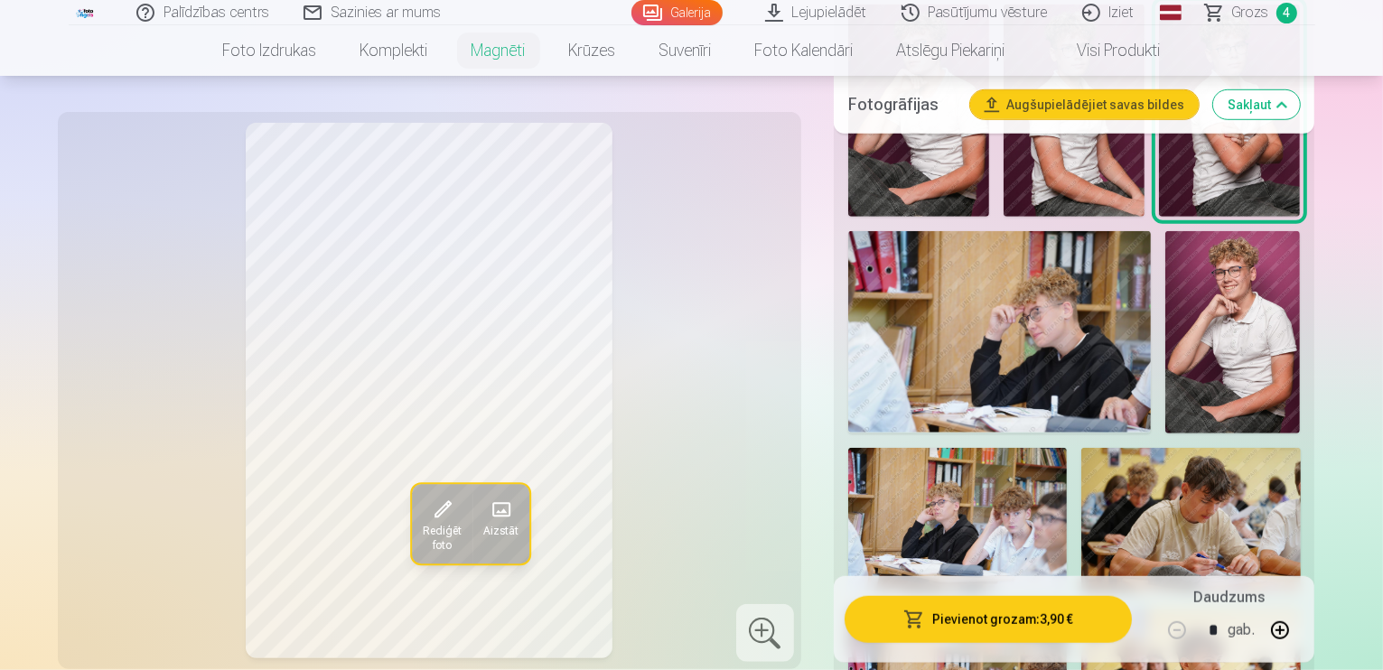
scroll to position [1285, 0]
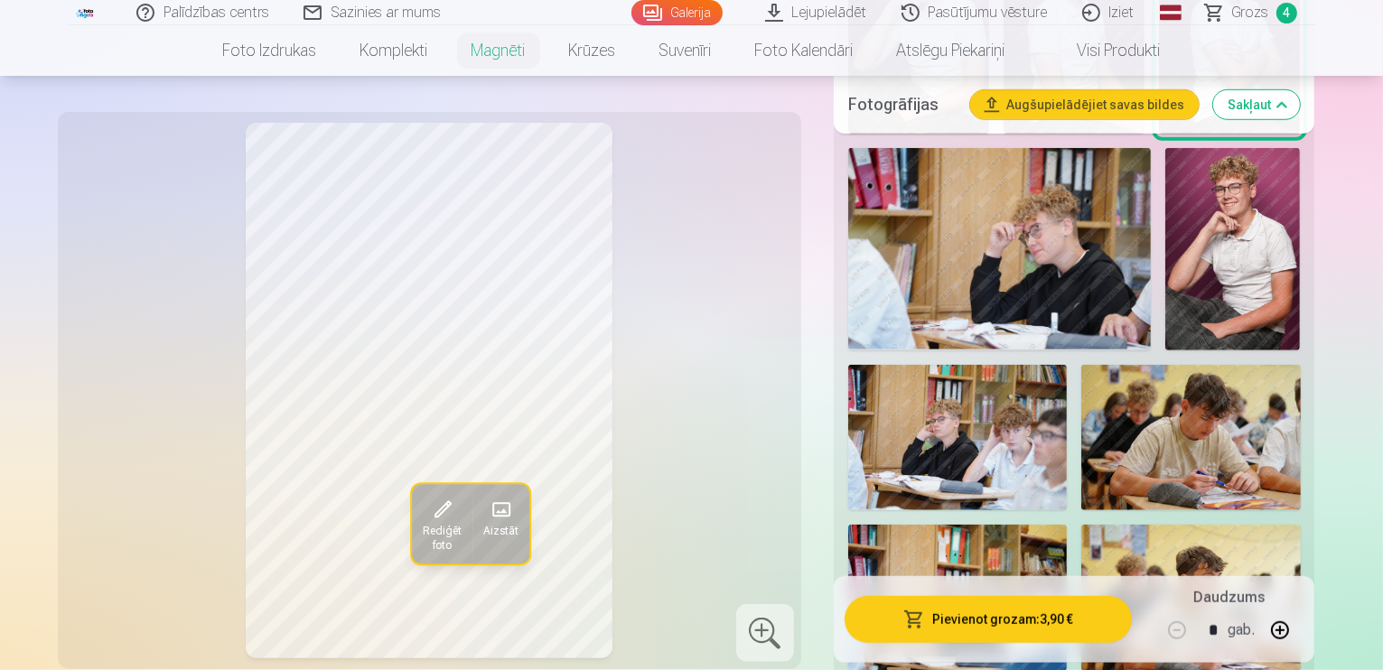
click at [1258, 23] on span "Grozs" at bounding box center [1251, 13] width 37 height 22
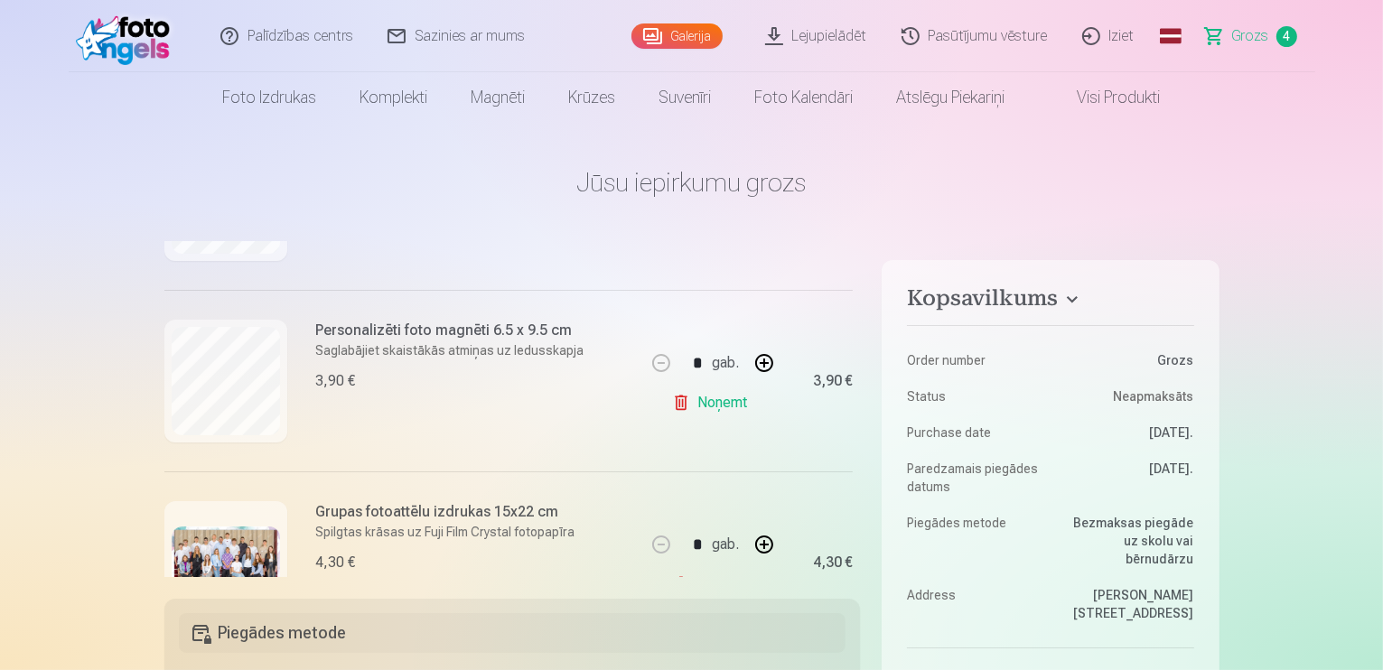
scroll to position [361, 0]
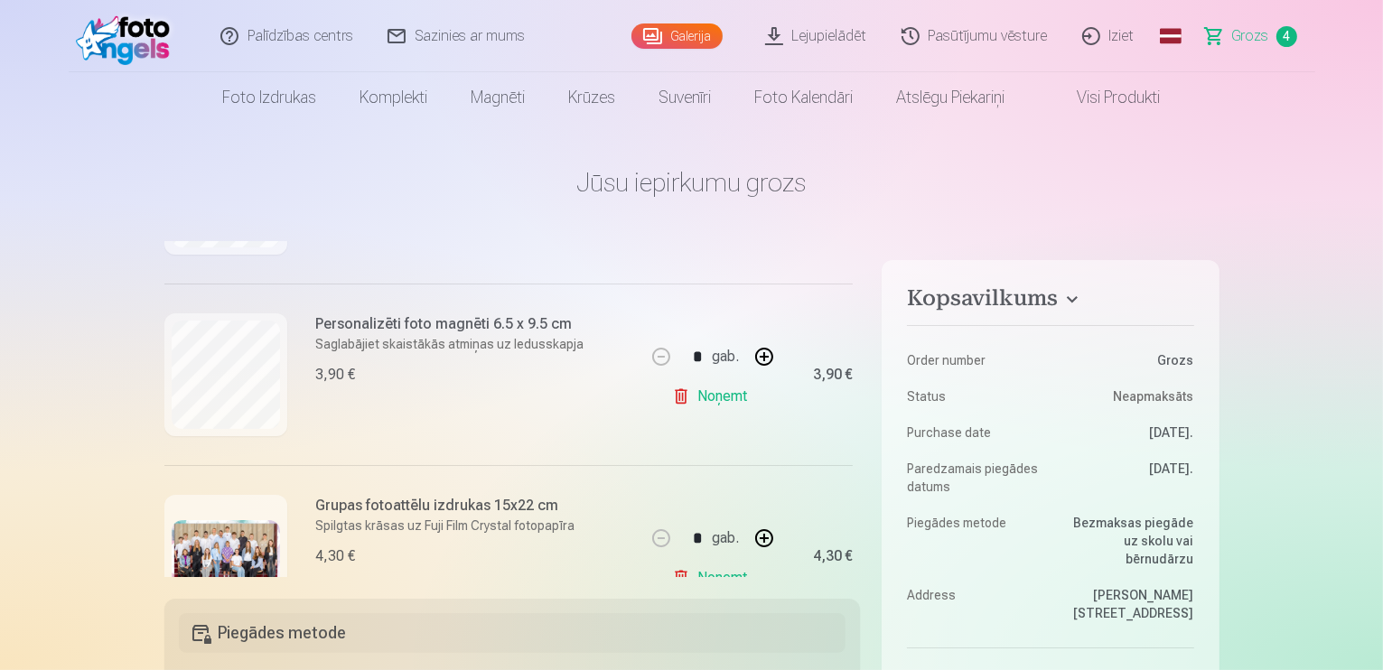
click at [673, 401] on link "Noņemt" at bounding box center [713, 397] width 82 height 36
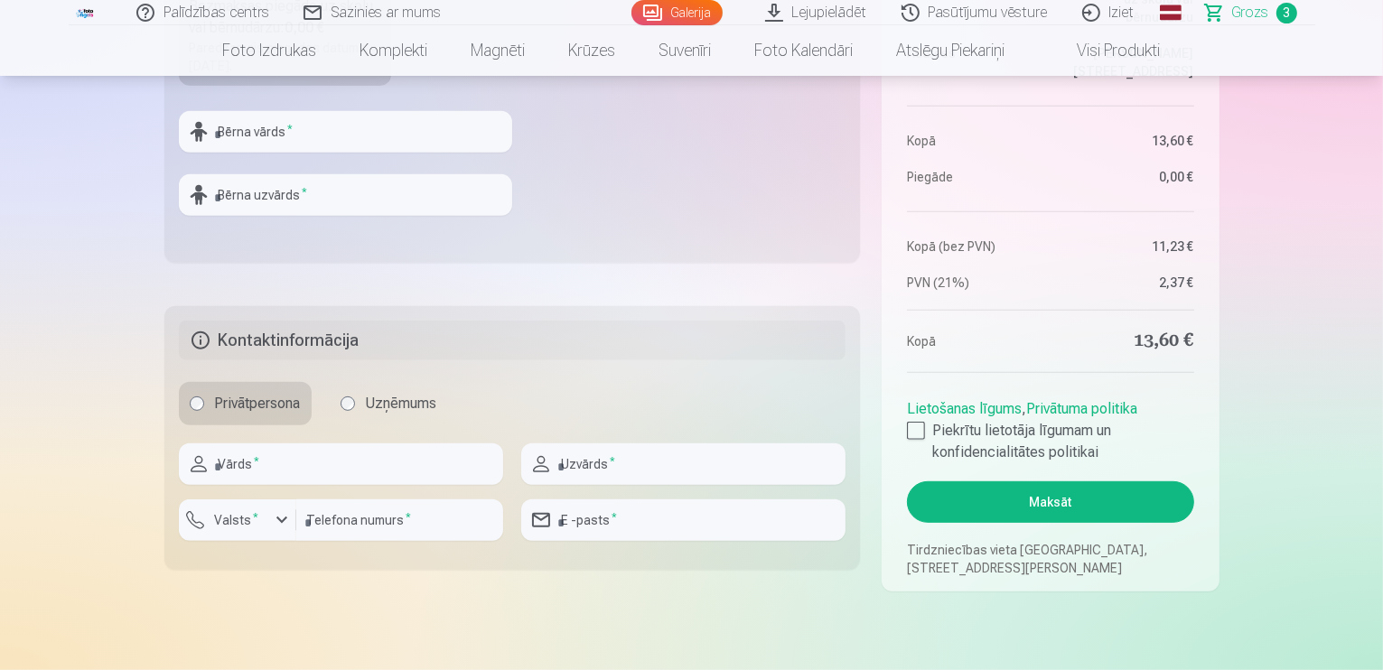
scroll to position [789, 0]
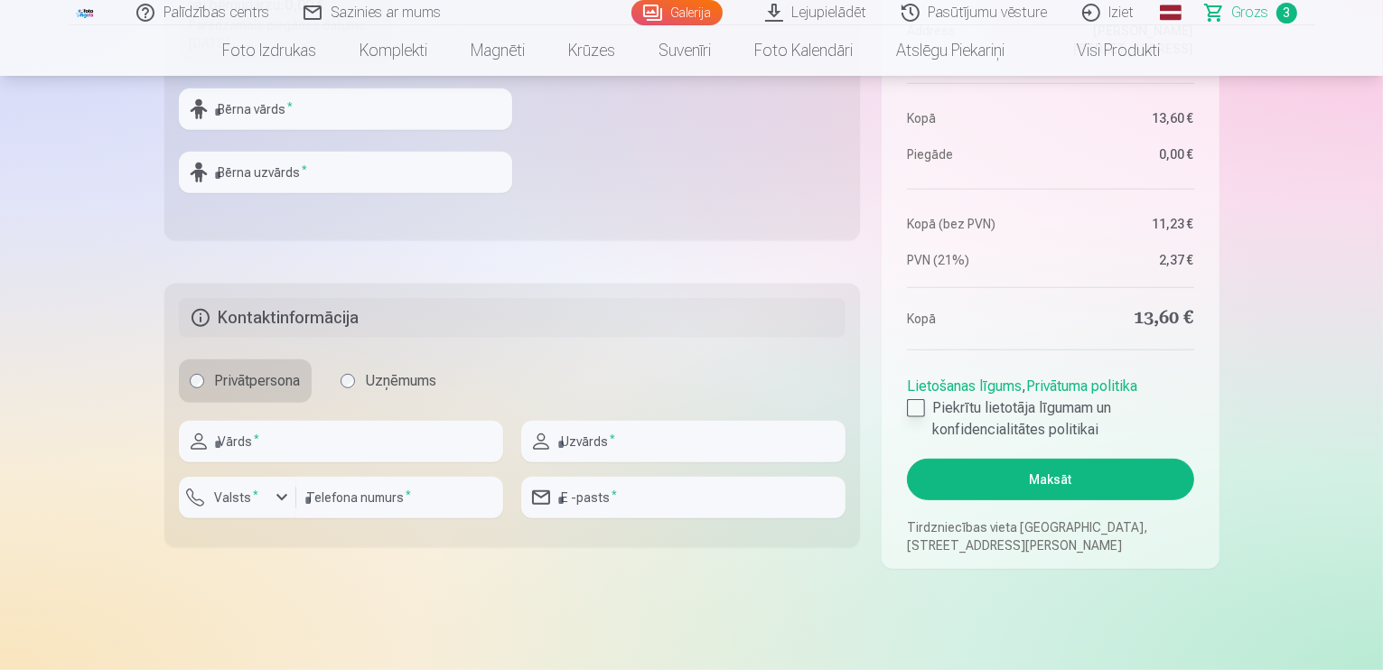
click at [924, 406] on div at bounding box center [916, 408] width 18 height 18
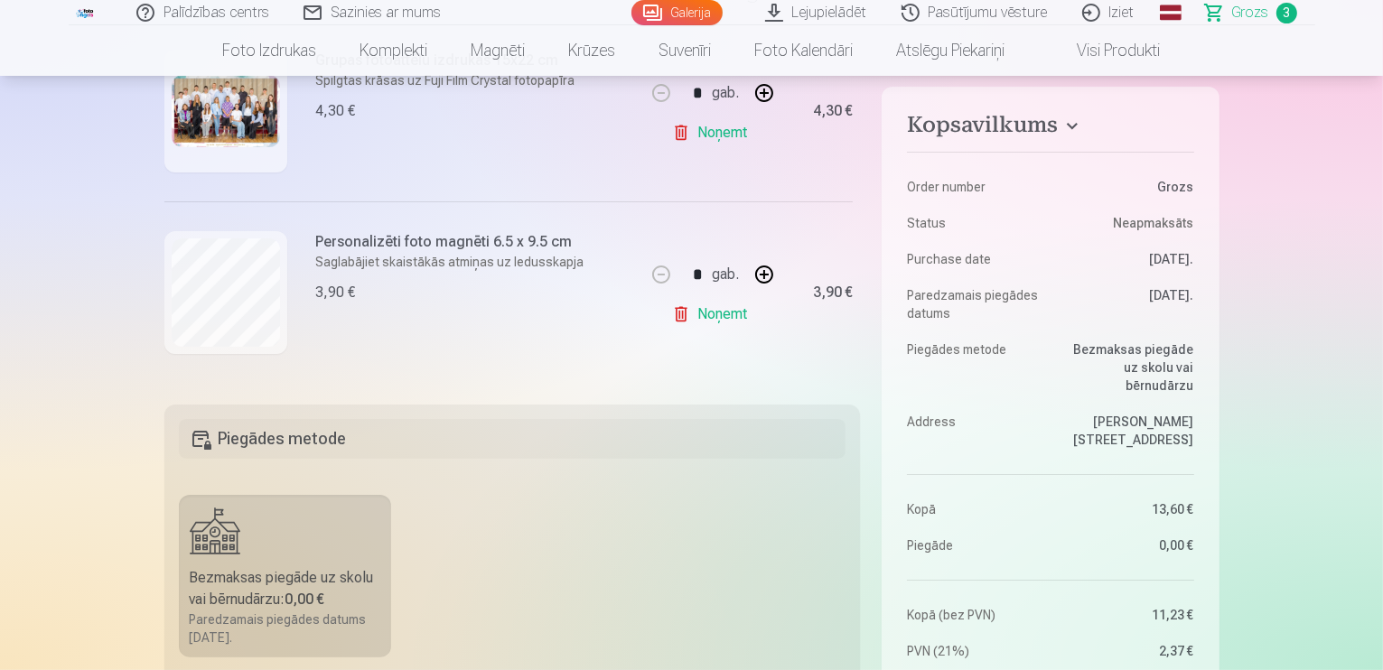
scroll to position [0, 0]
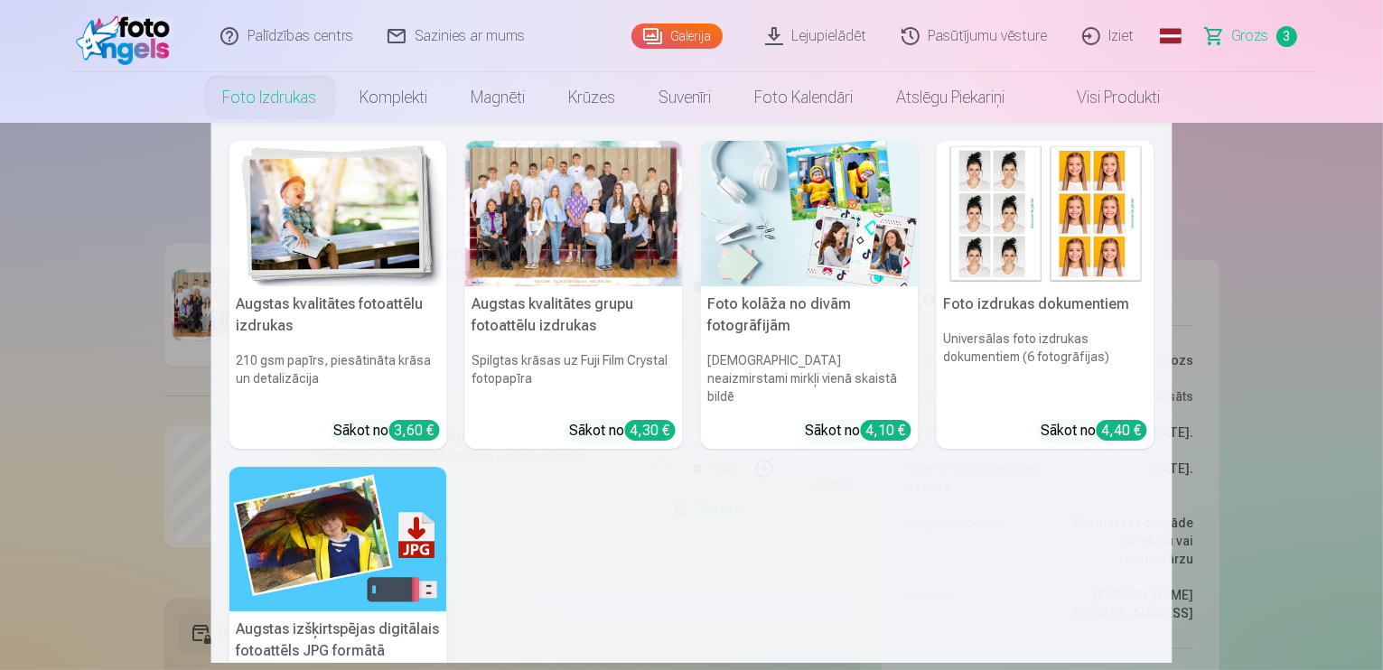
click at [304, 585] on img at bounding box center [339, 539] width 218 height 145
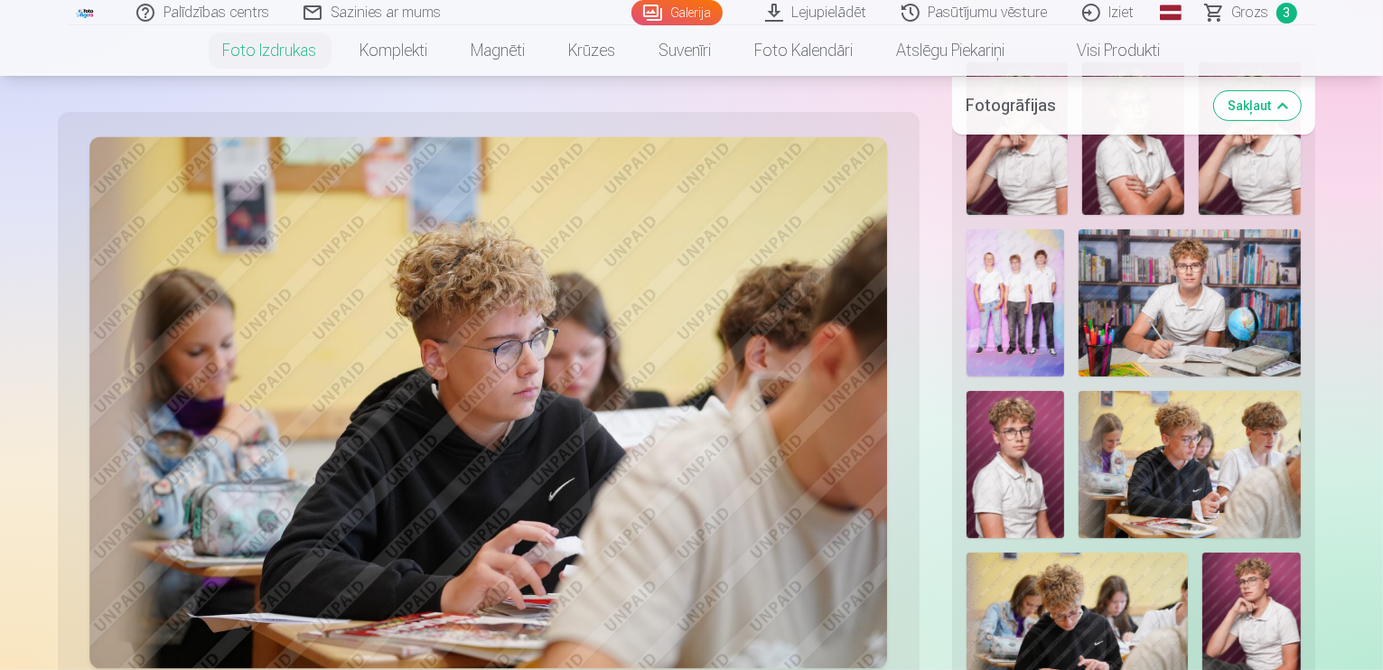
scroll to position [534, 0]
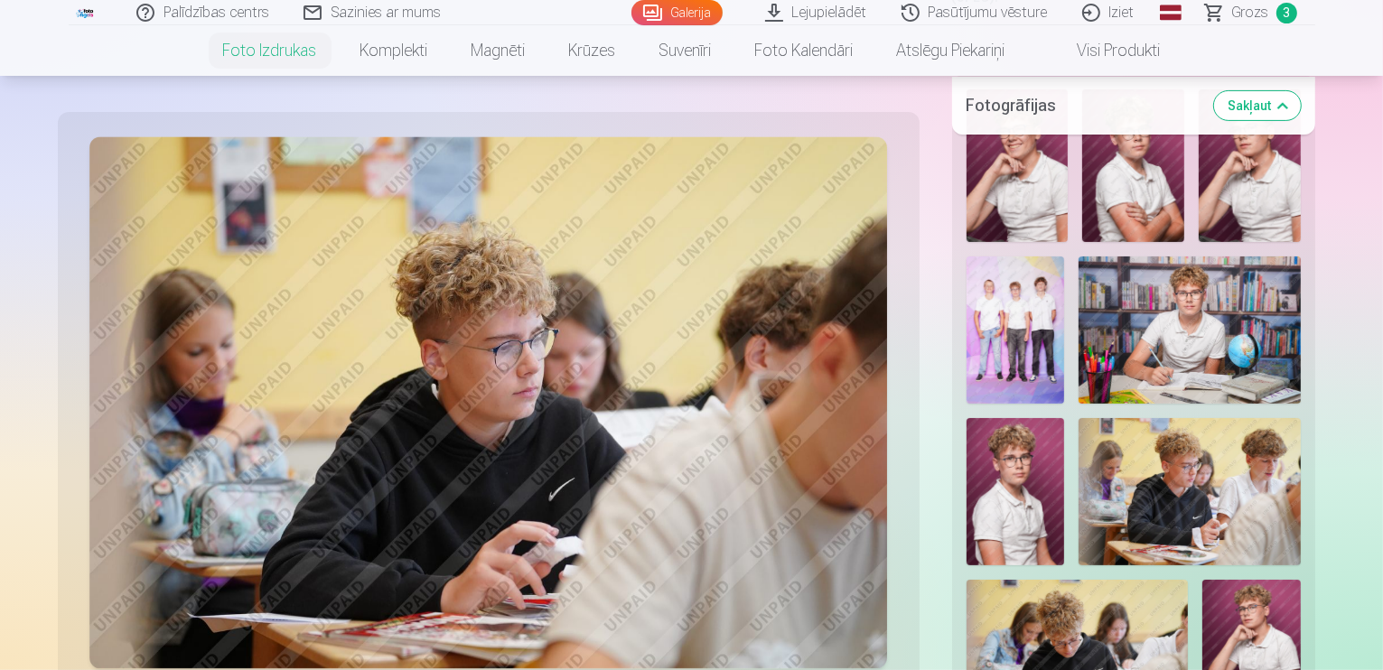
click at [1079, 276] on img at bounding box center [1189, 330] width 221 height 147
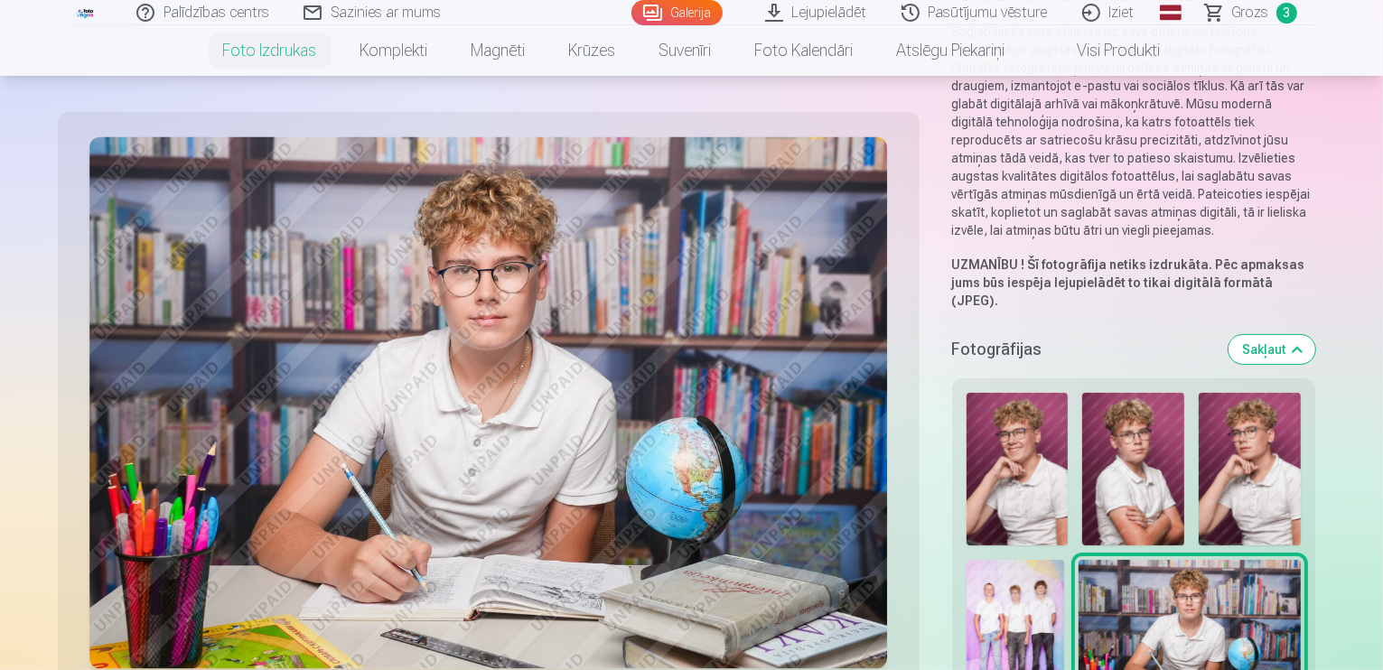
scroll to position [0, 0]
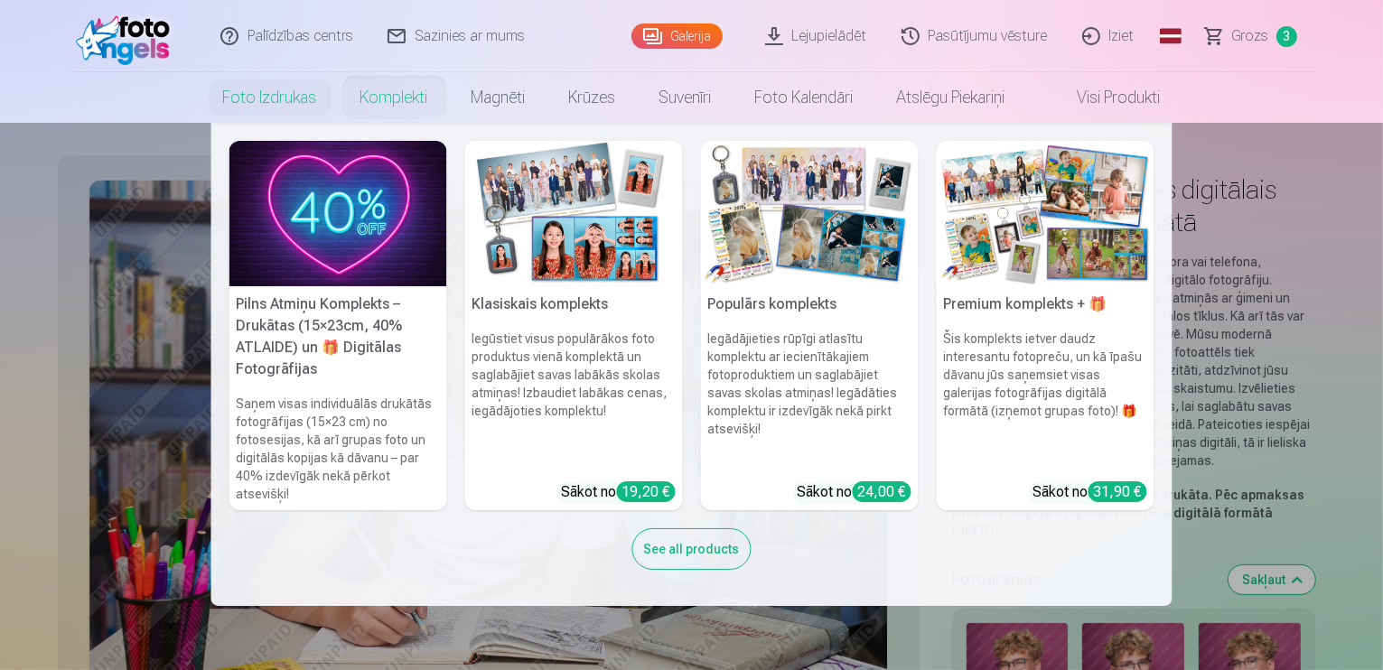
click at [398, 89] on link "Komplekti" at bounding box center [394, 97] width 111 height 51
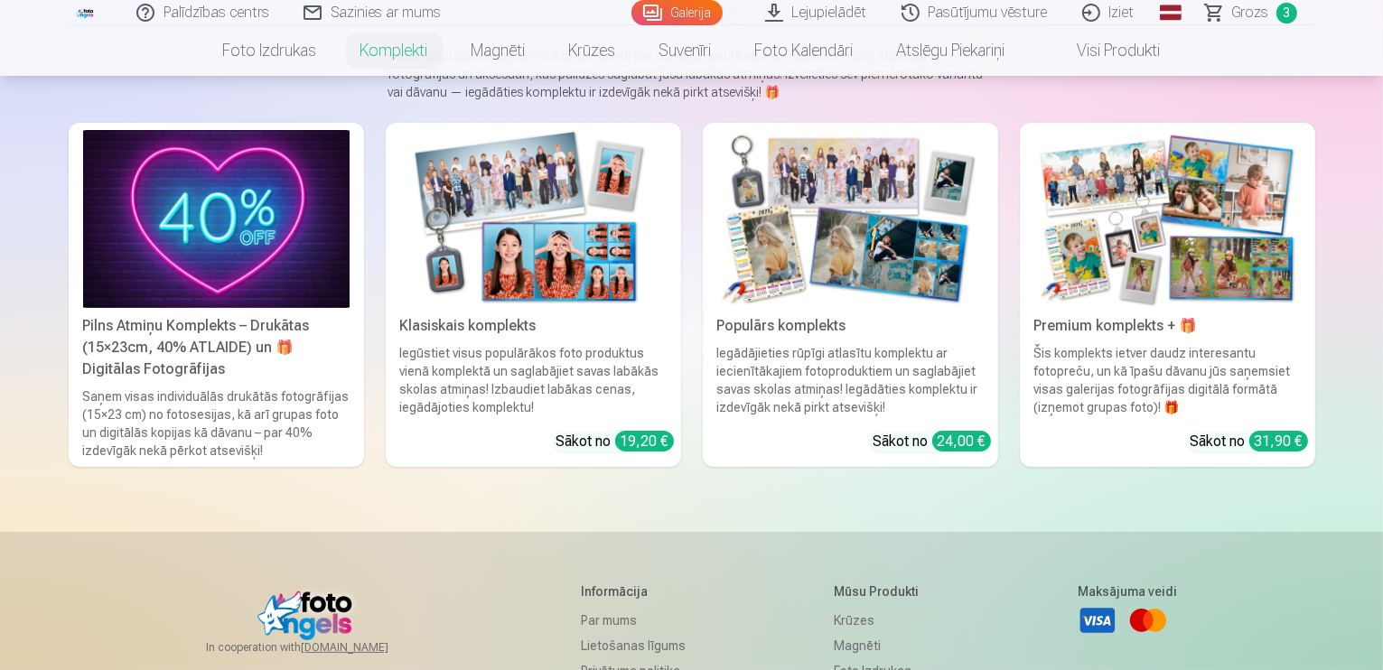
scroll to position [145, 0]
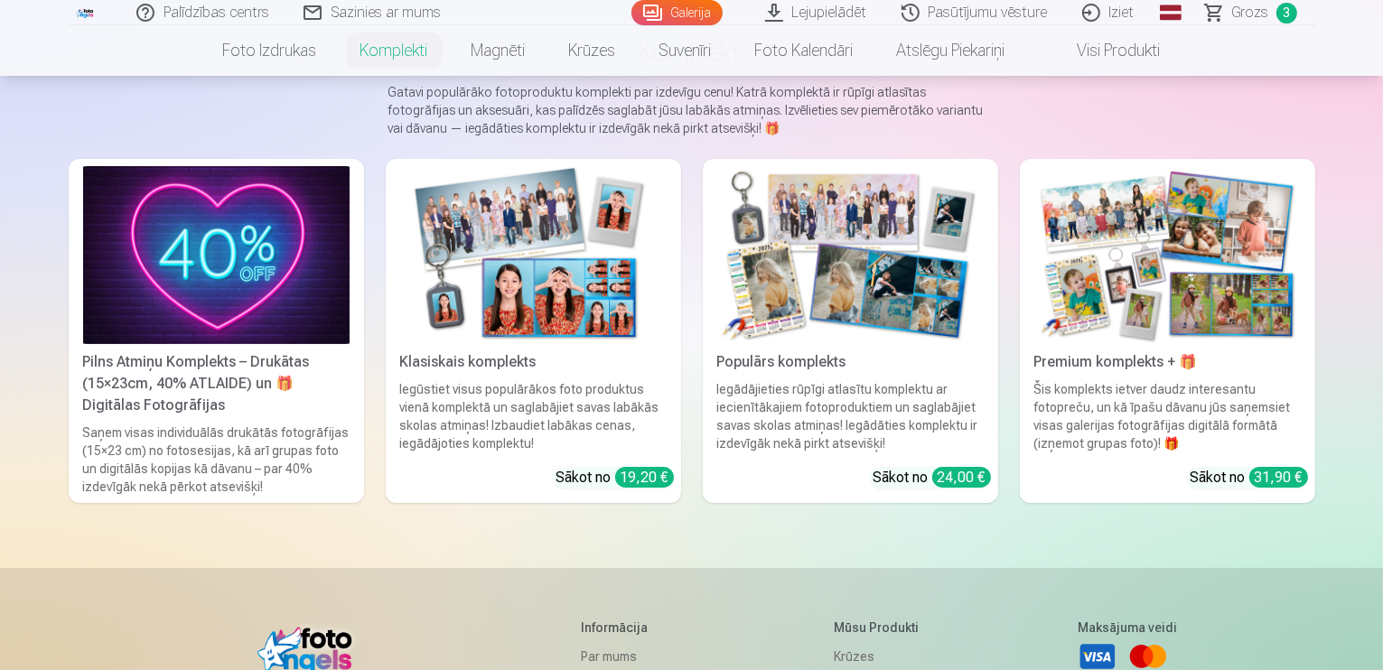
click at [121, 290] on img at bounding box center [216, 255] width 267 height 178
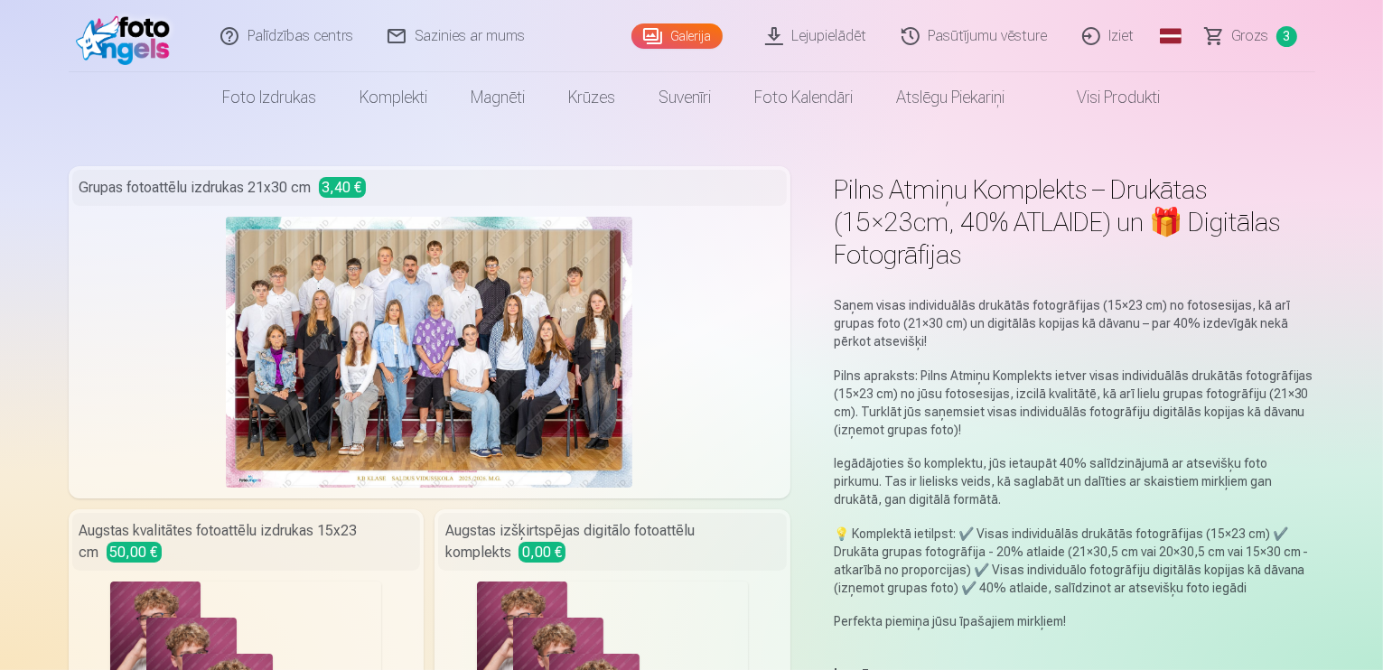
click at [1092, 93] on link "Visi produkti" at bounding box center [1104, 97] width 155 height 51
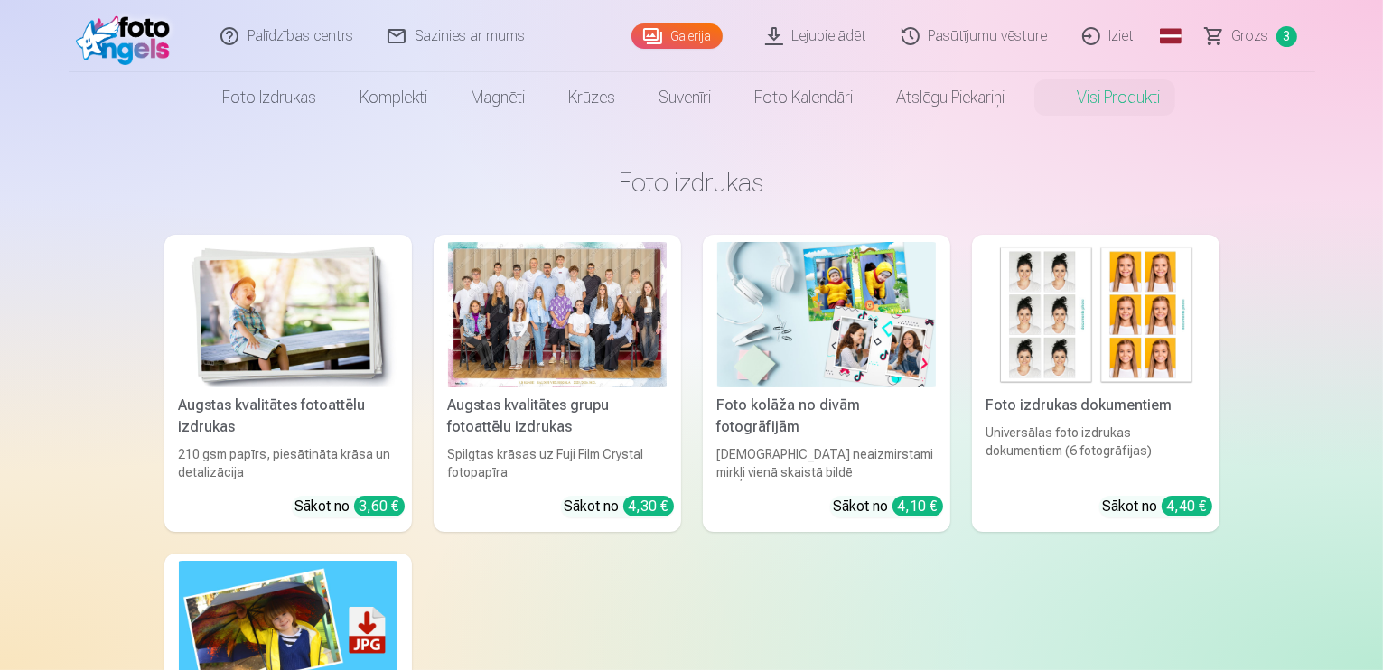
click at [274, 333] on img at bounding box center [288, 314] width 219 height 145
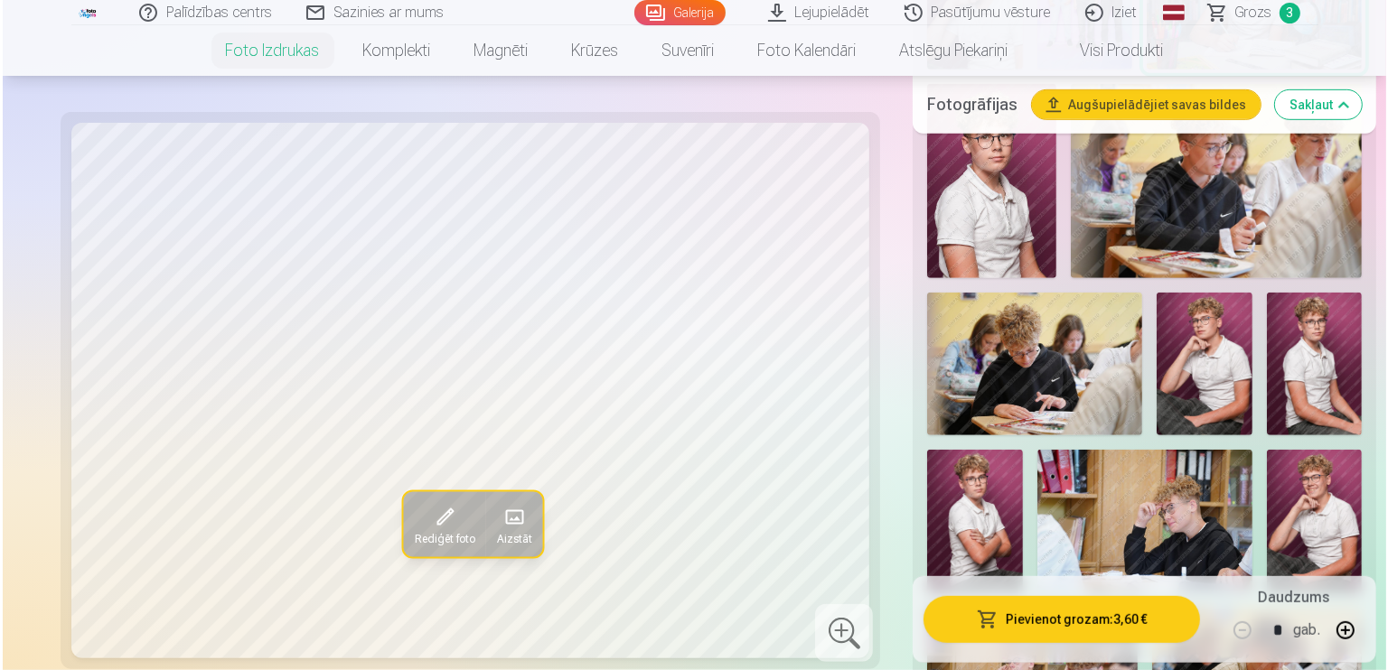
scroll to position [976, 0]
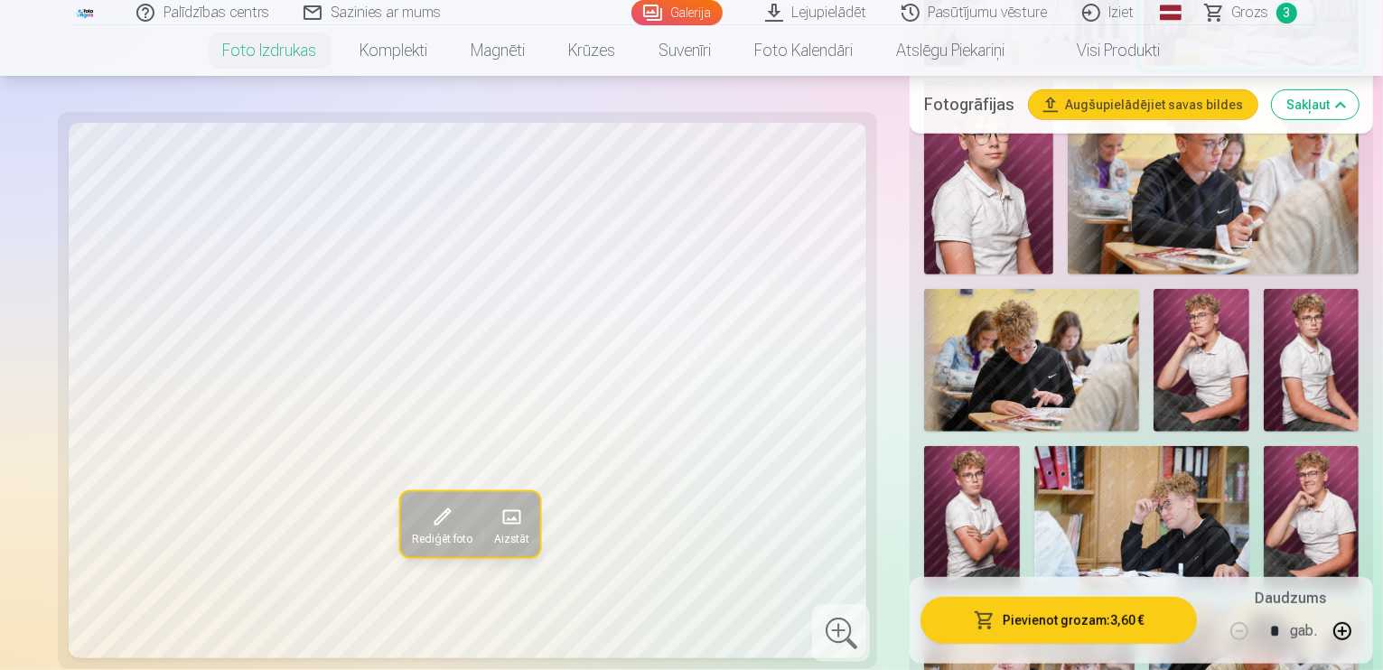
click at [1174, 446] on img at bounding box center [1142, 517] width 215 height 143
click at [1036, 614] on button "Pievienot grozam : 3,60 €" at bounding box center [1059, 619] width 277 height 47
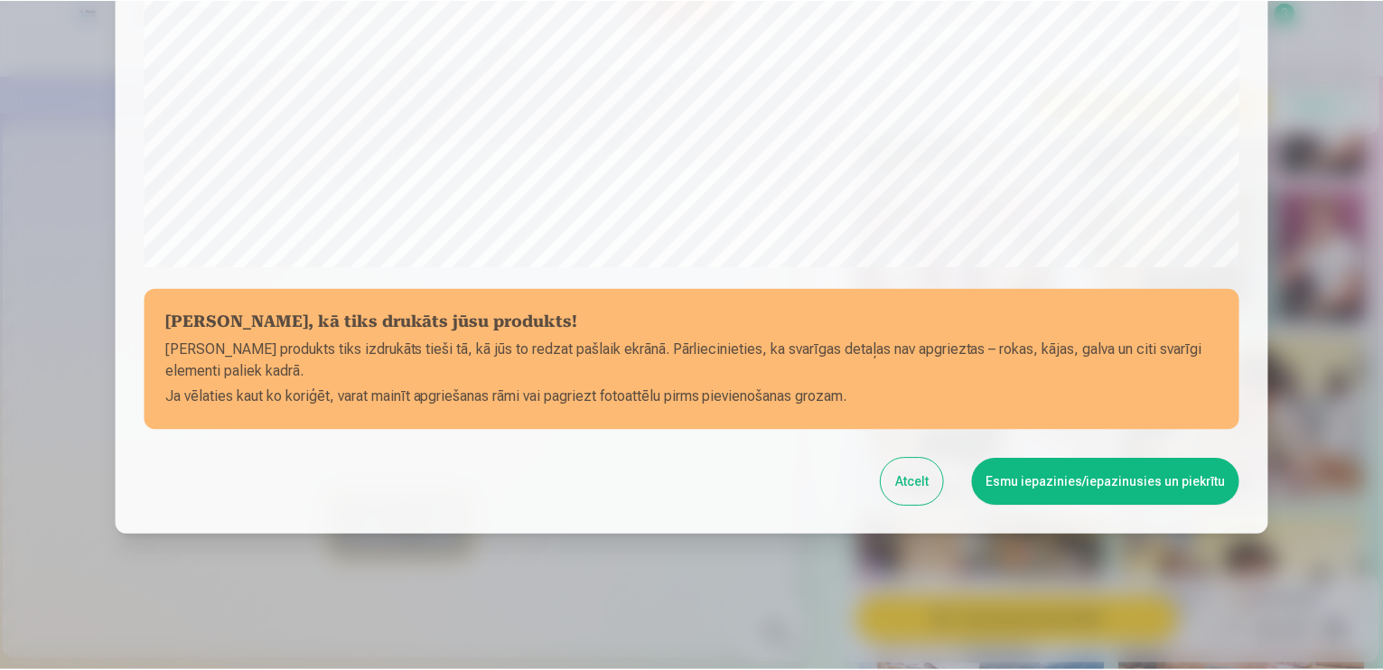
scroll to position [631, 0]
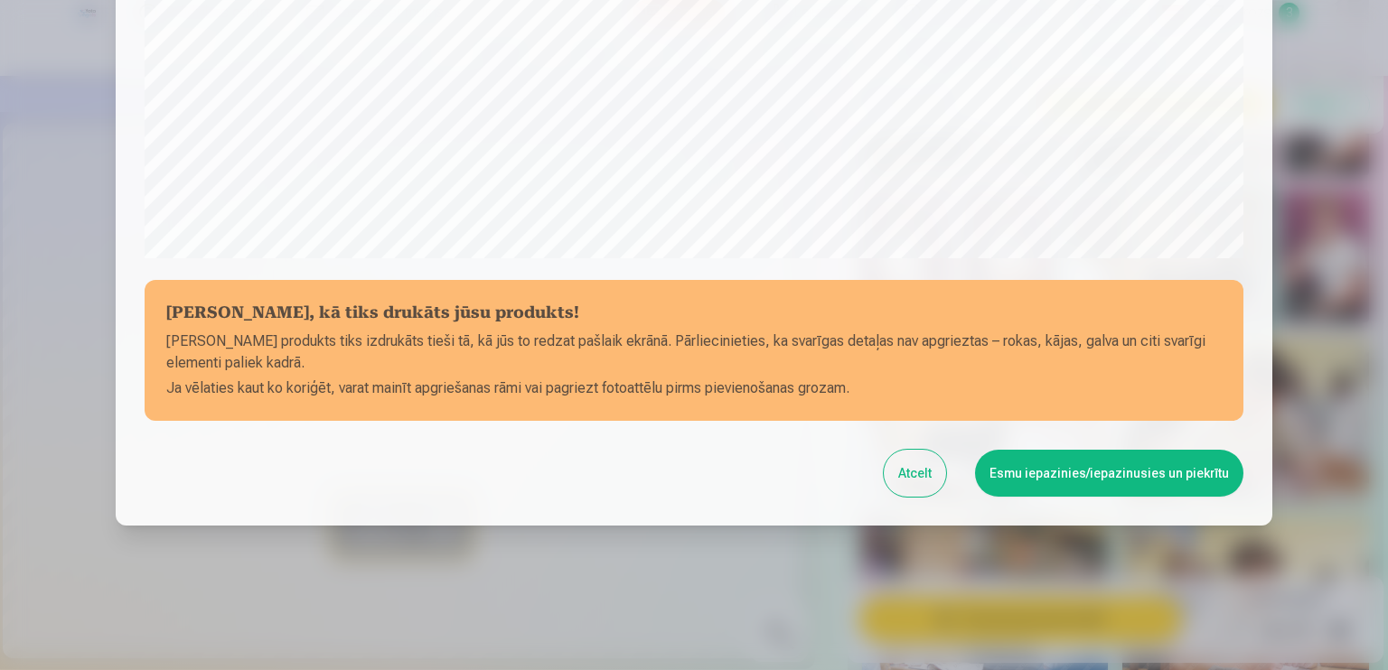
click at [1074, 485] on button "Esmu iepazinies/iepazinusies un piekrītu" at bounding box center [1109, 473] width 268 height 47
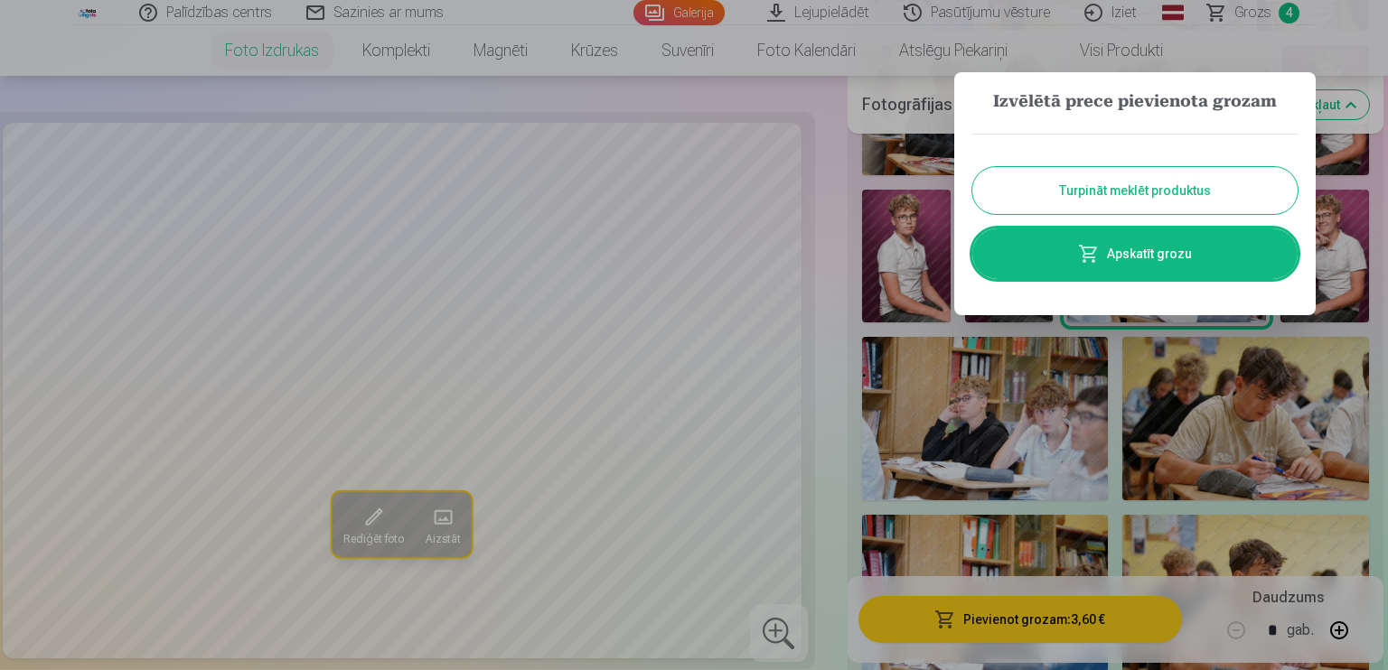
click at [1131, 188] on button "Turpināt meklēt produktus" at bounding box center [1134, 190] width 325 height 47
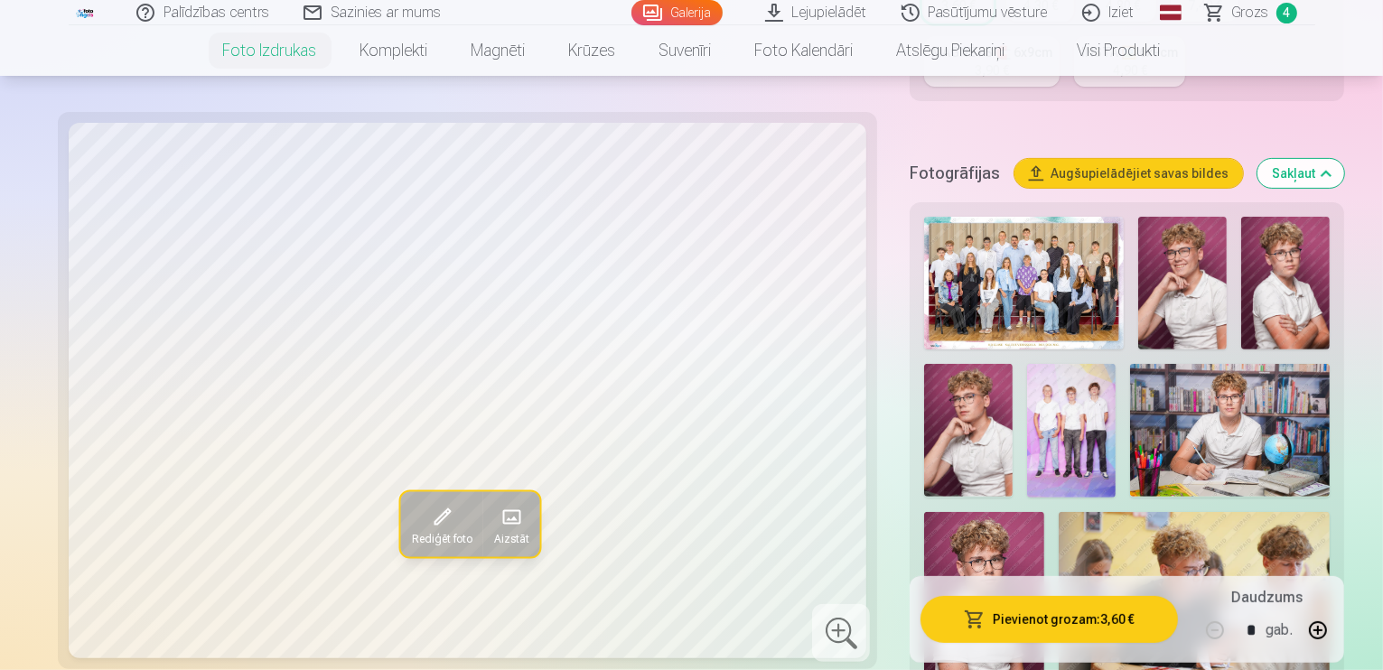
scroll to position [506, 0]
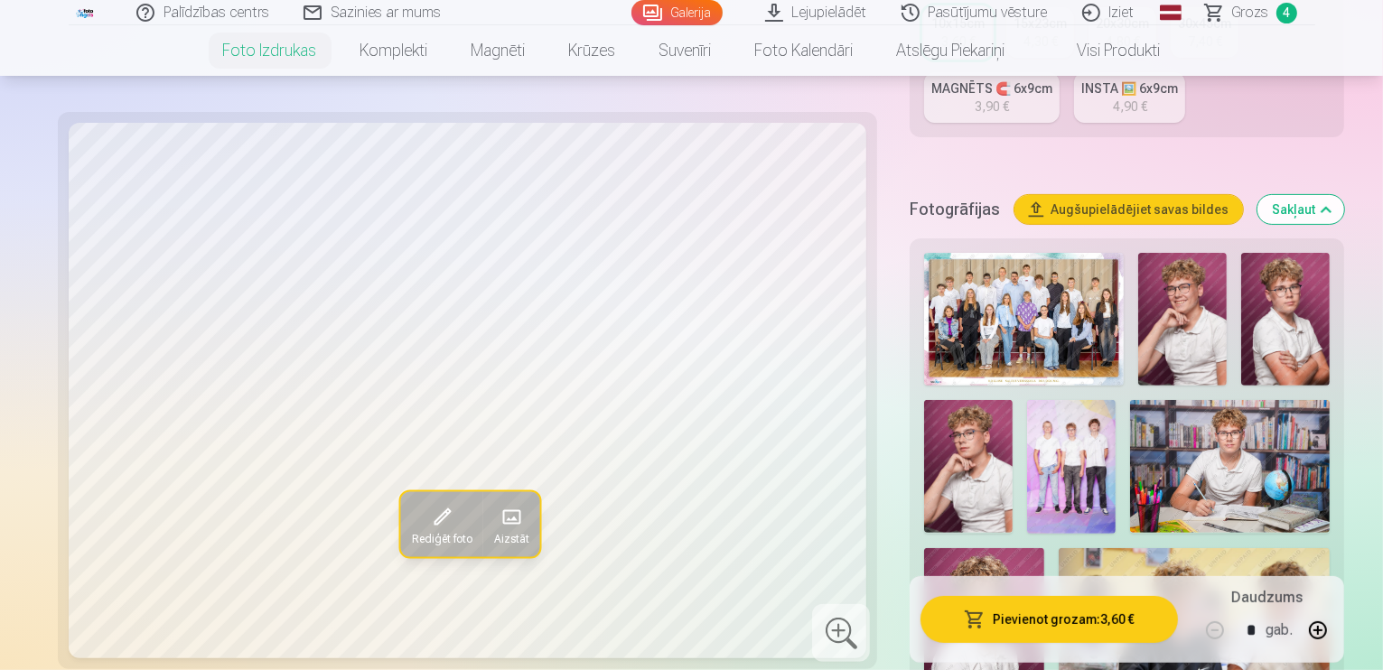
click at [1139, 253] on img at bounding box center [1183, 319] width 89 height 133
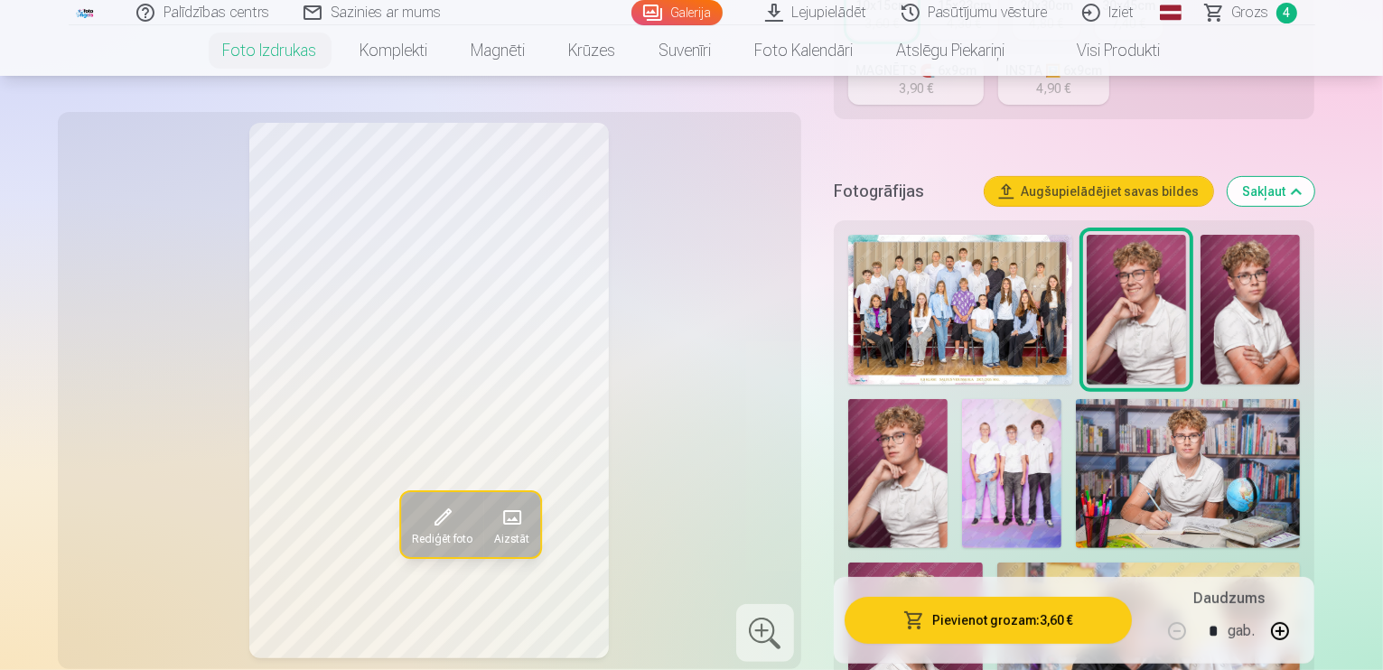
click at [1323, 68] on nav "Foto izdrukas Augstas kvalitātes fotoattēlu izdrukas 210 gsm papīrs, piesātināt…" at bounding box center [691, 50] width 1383 height 51
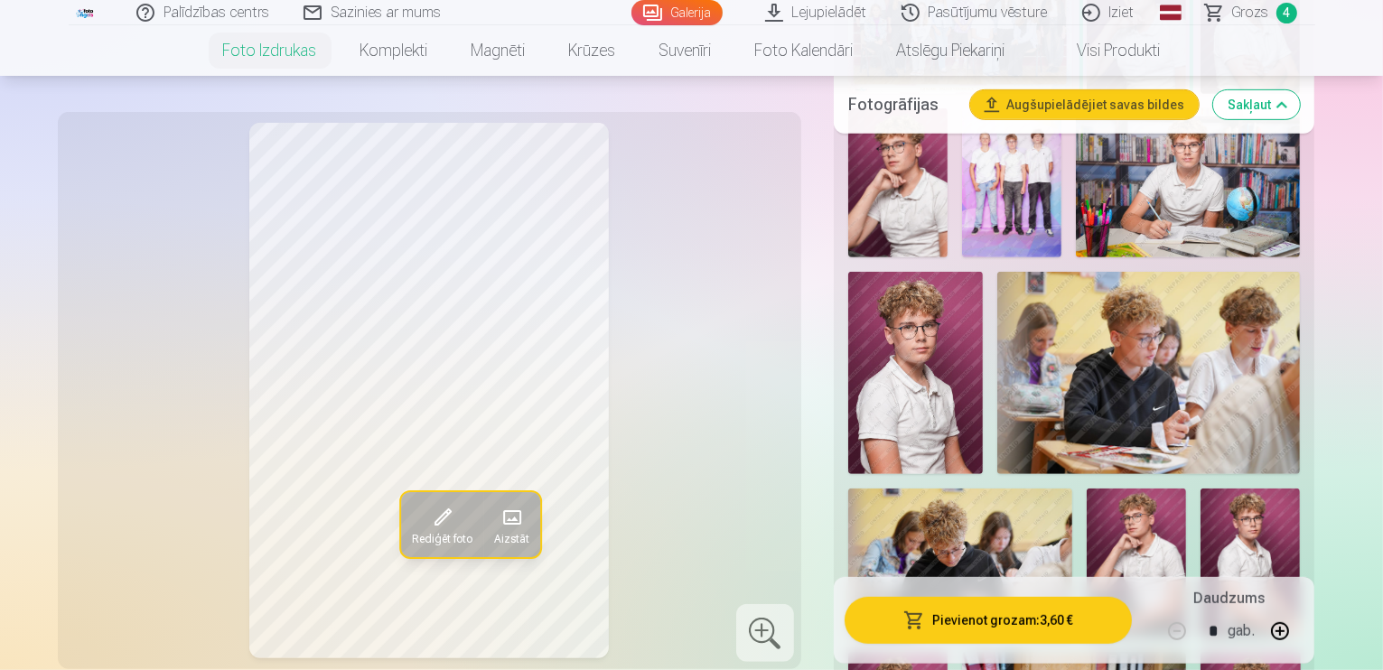
scroll to position [394, 0]
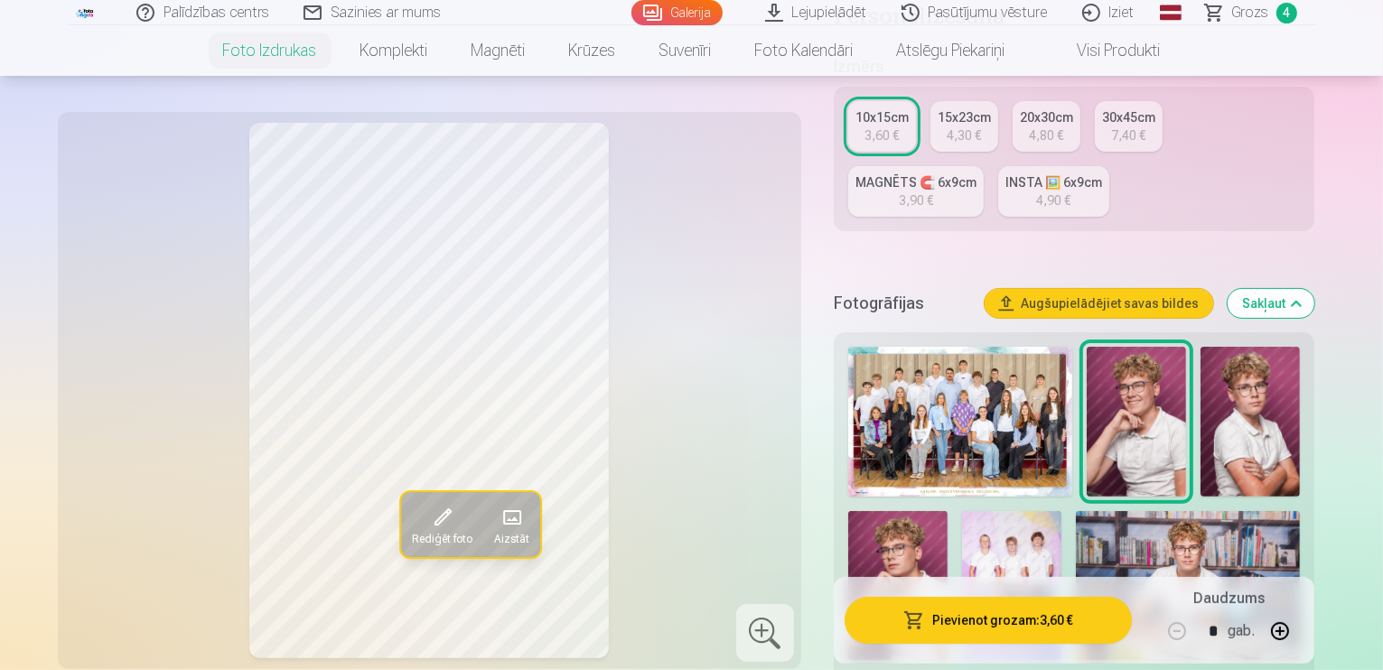
click at [1251, 10] on span "Grozs" at bounding box center [1251, 13] width 37 height 22
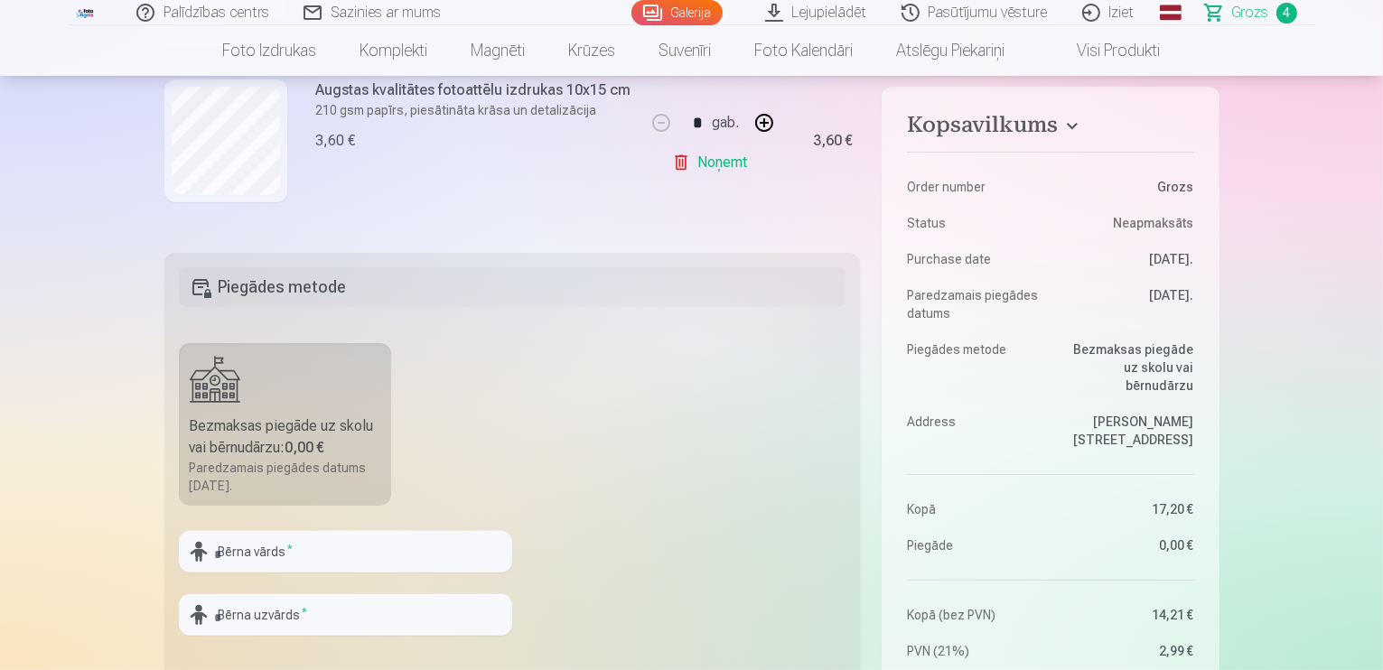
scroll to position [361, 0]
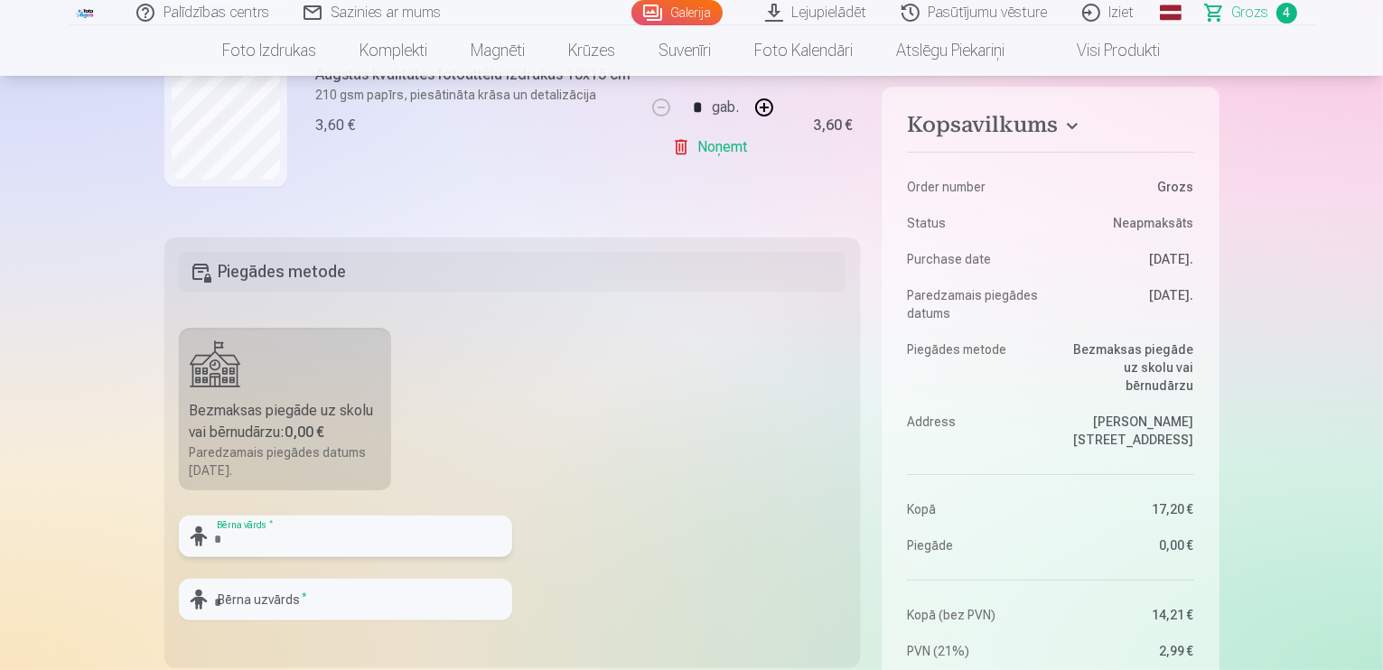
click at [284, 541] on input "text" at bounding box center [345, 537] width 333 height 42
type input "*******"
type input "**********"
click at [633, 463] on fieldset "**********" at bounding box center [512, 453] width 697 height 430
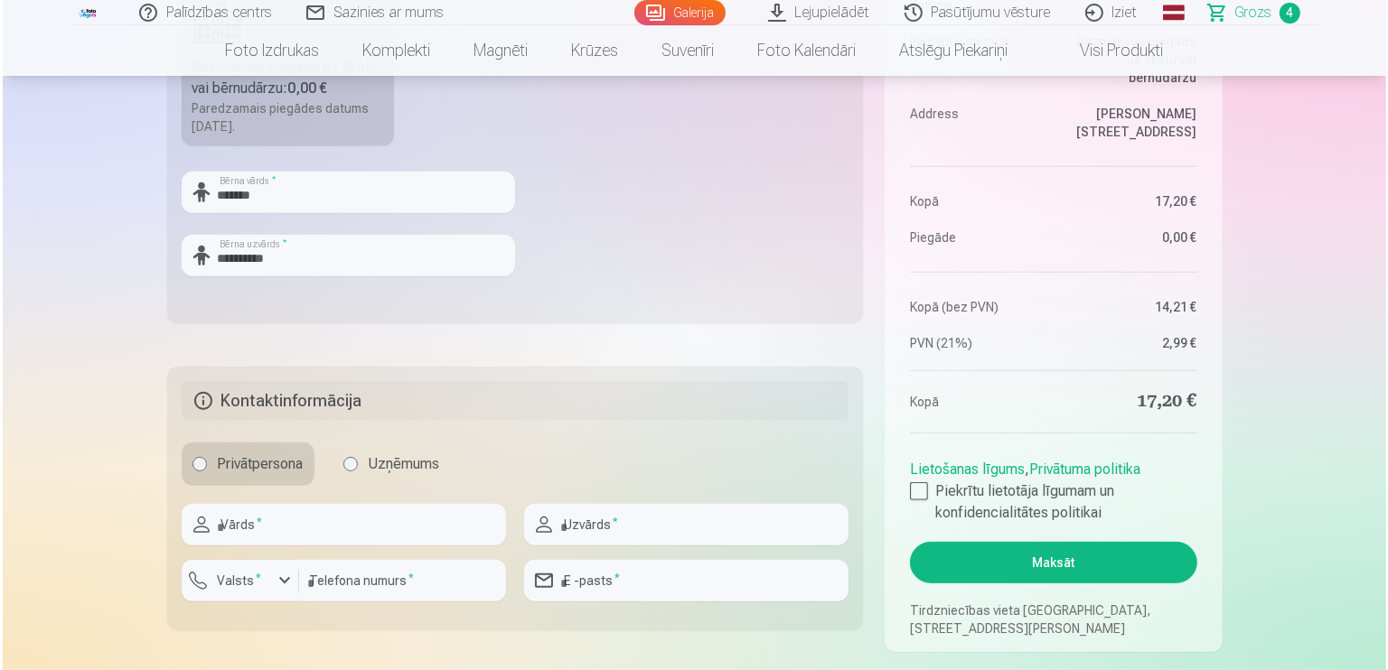
scroll to position [723, 0]
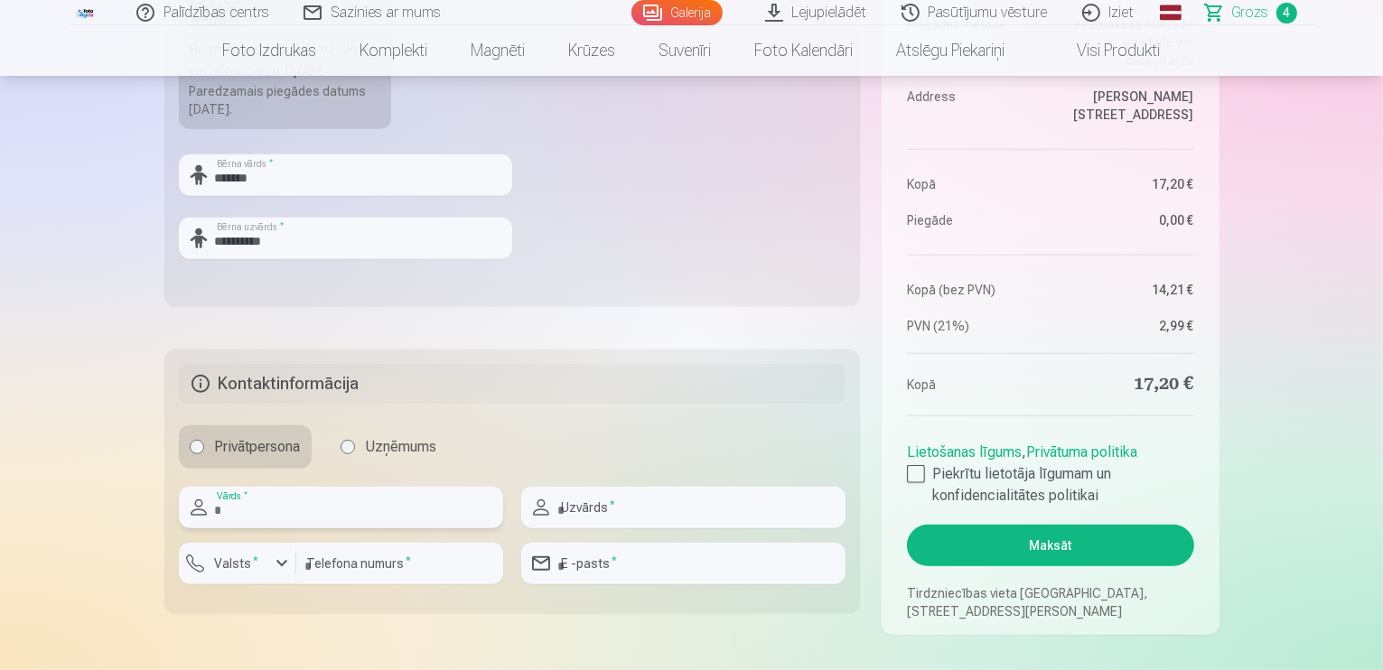
click at [295, 514] on input "text" at bounding box center [341, 508] width 324 height 42
type input "*****"
type input "*********"
click at [277, 559] on div "button" at bounding box center [282, 564] width 22 height 22
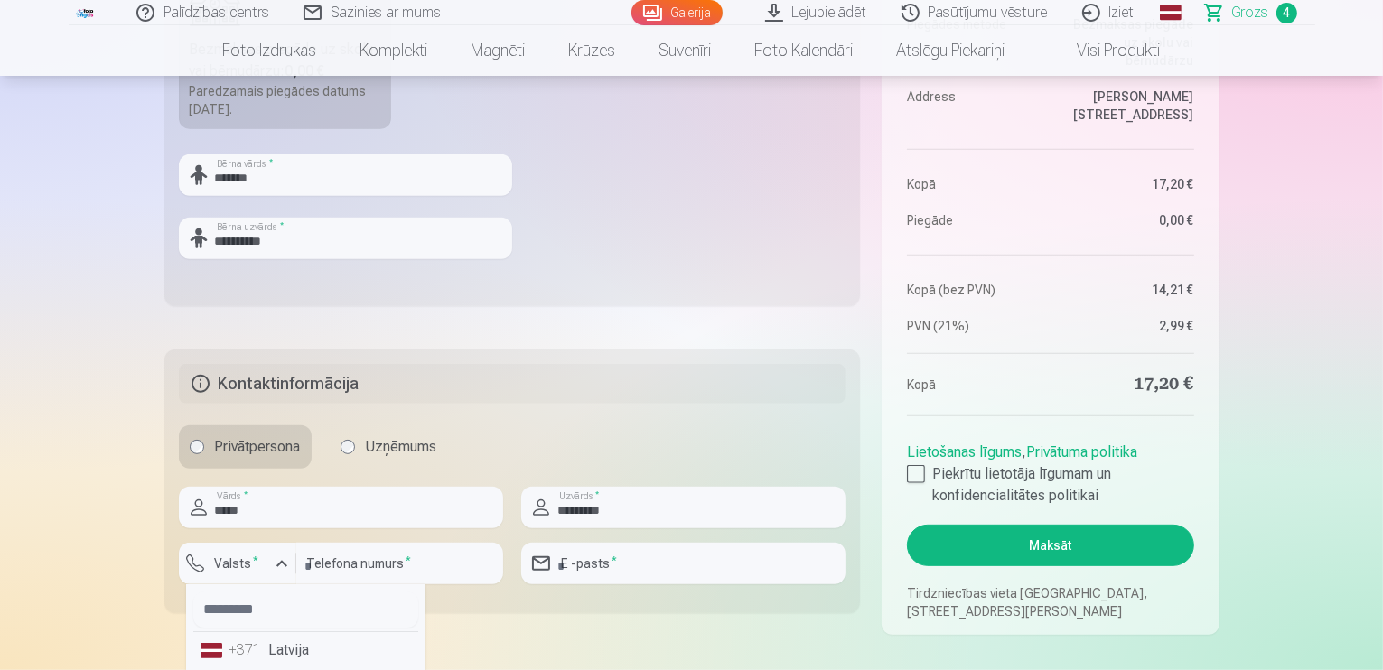
click at [307, 646] on li "+371 Latvija" at bounding box center [305, 651] width 225 height 36
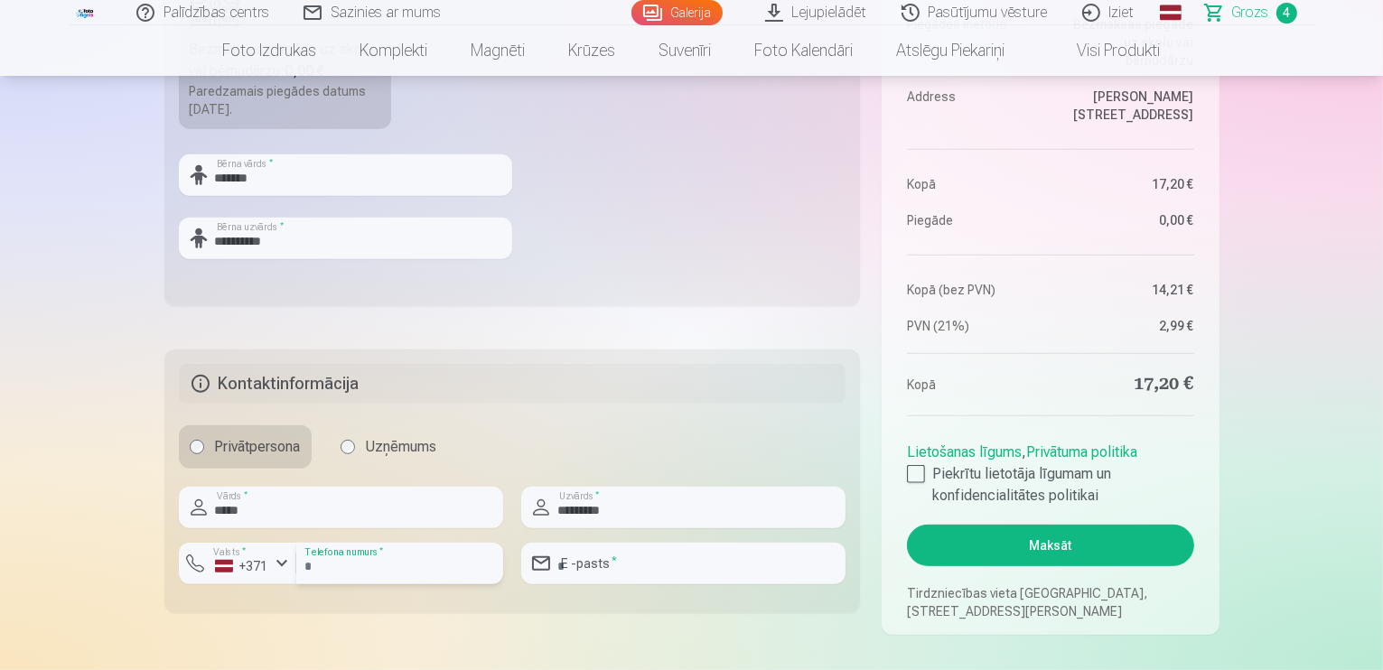
click at [390, 565] on input "number" at bounding box center [399, 564] width 207 height 42
type input "********"
click at [599, 576] on input "email" at bounding box center [683, 564] width 324 height 42
type input "**********"
click at [694, 406] on fieldset "**********" at bounding box center [512, 482] width 697 height 264
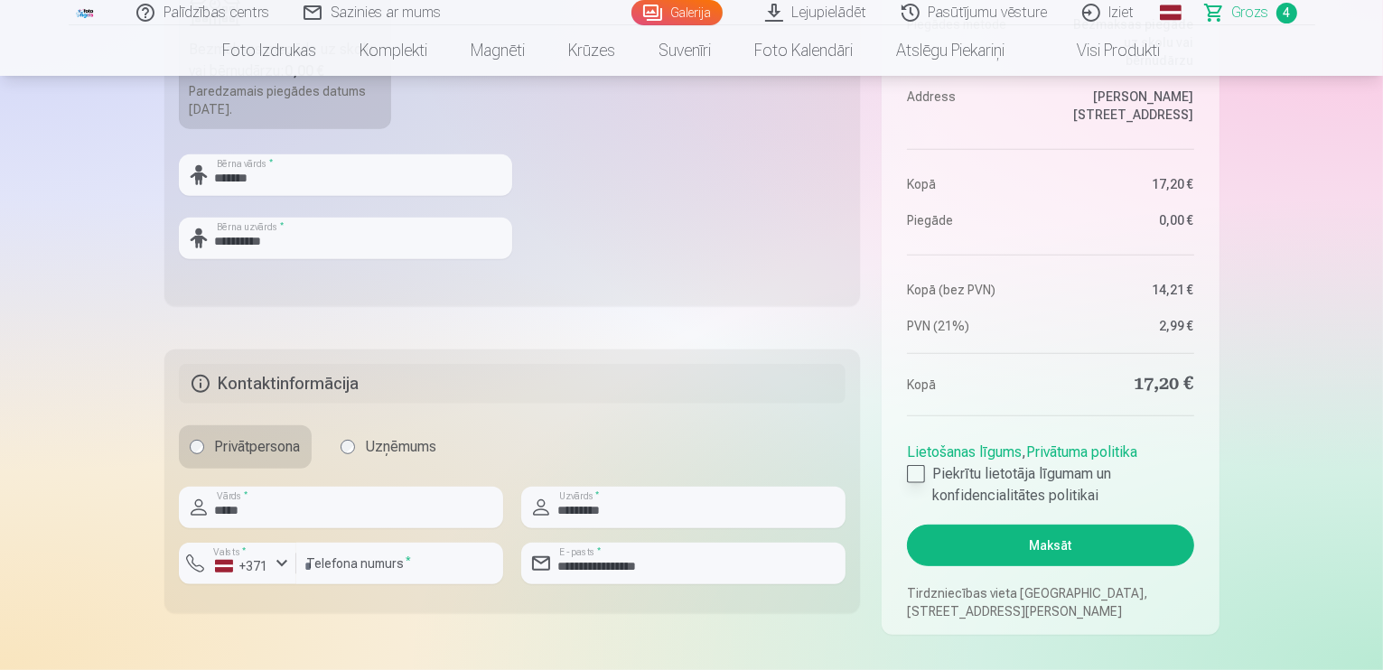
click at [918, 477] on div at bounding box center [916, 474] width 18 height 18
click at [1040, 544] on button "Maksāt" at bounding box center [1050, 546] width 286 height 42
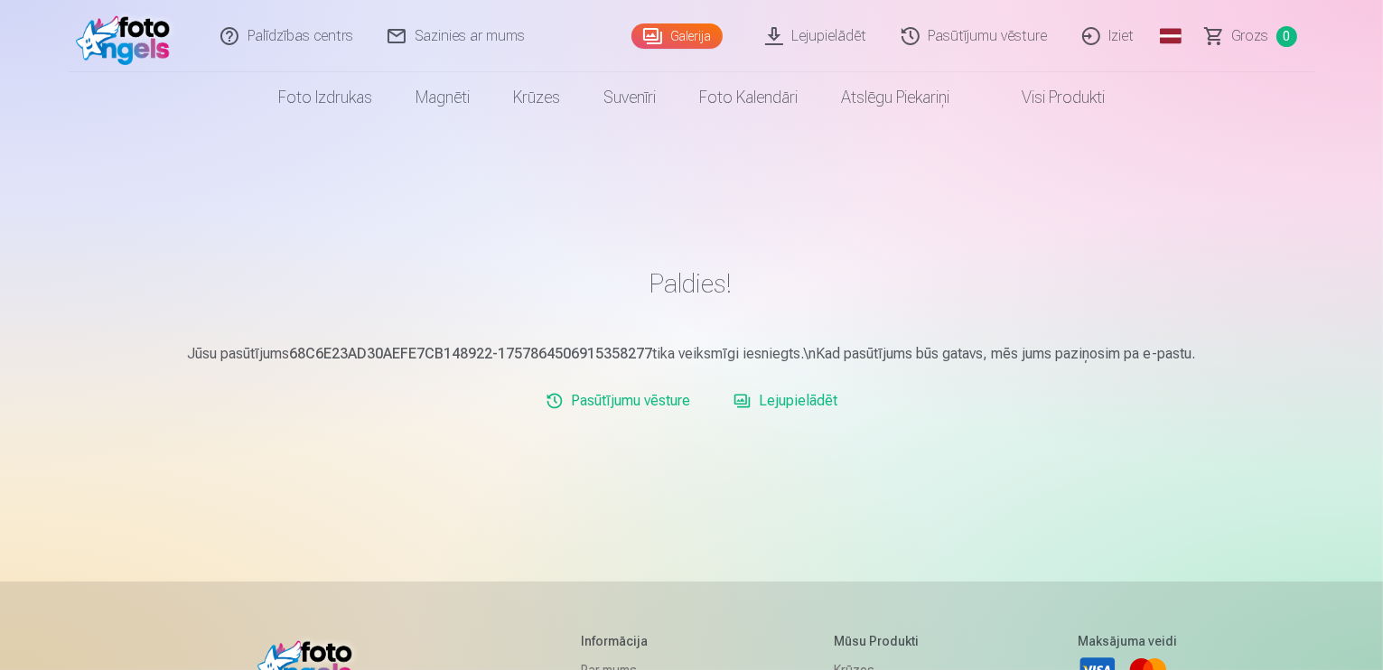
click at [1113, 32] on link "Iziet" at bounding box center [1109, 36] width 87 height 72
